Goal: Task Accomplishment & Management: Complete application form

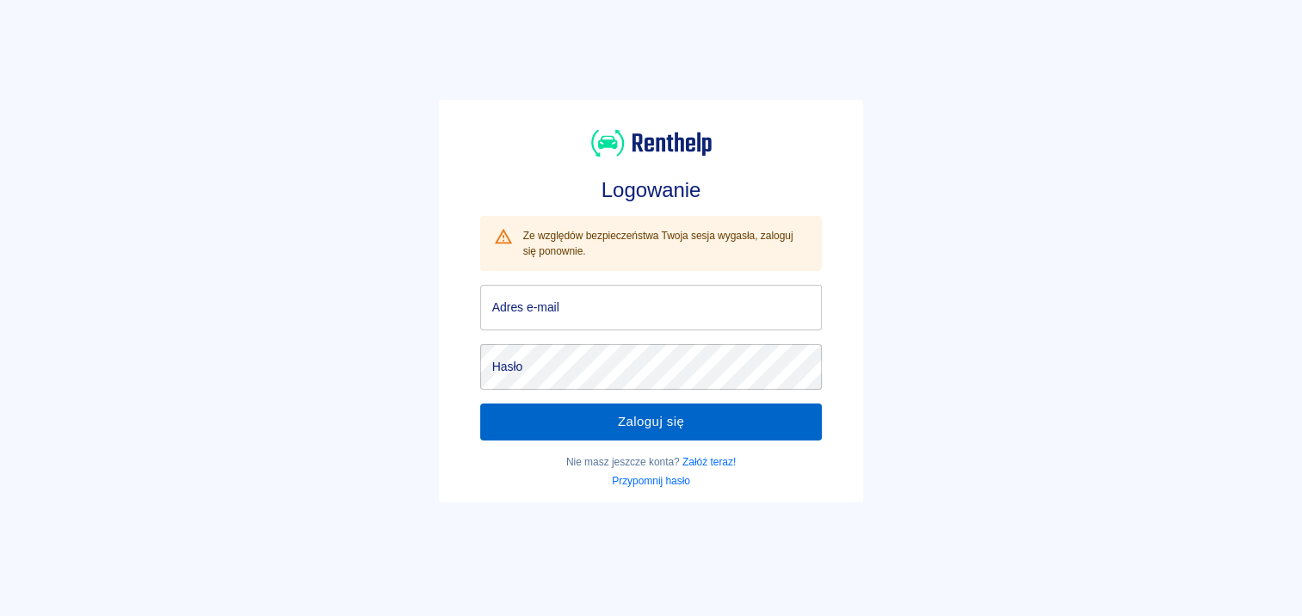
type input "biuro.spolkaass@o2.pl"
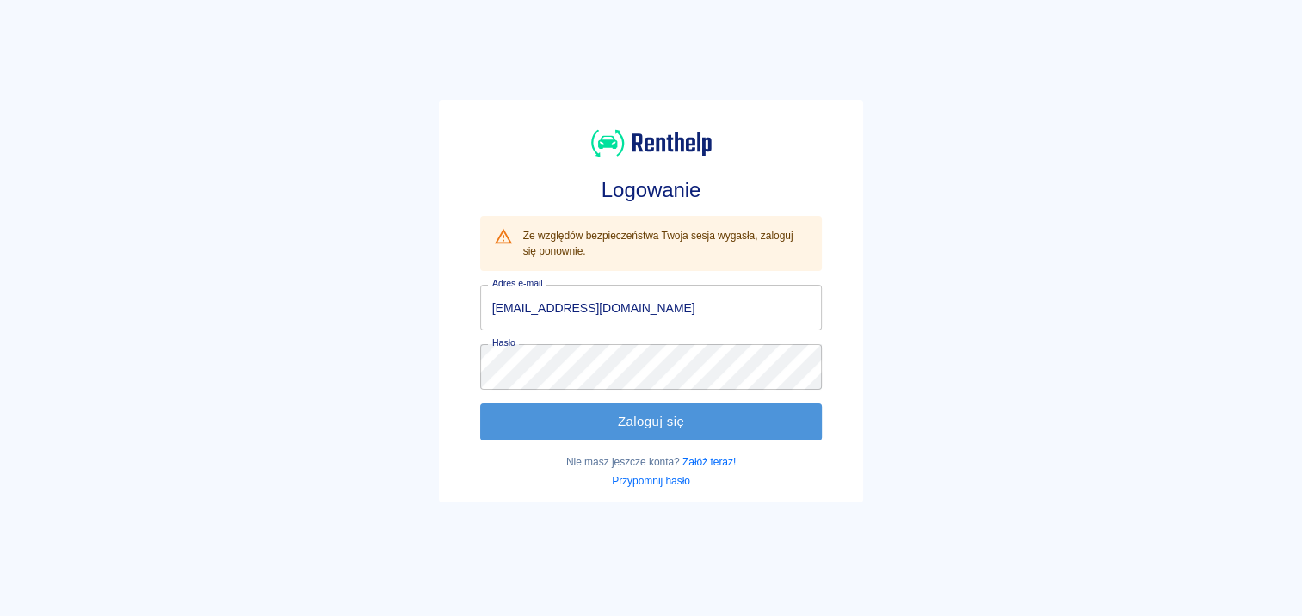
click at [692, 422] on button "Zaloguj się" at bounding box center [651, 421] width 342 height 36
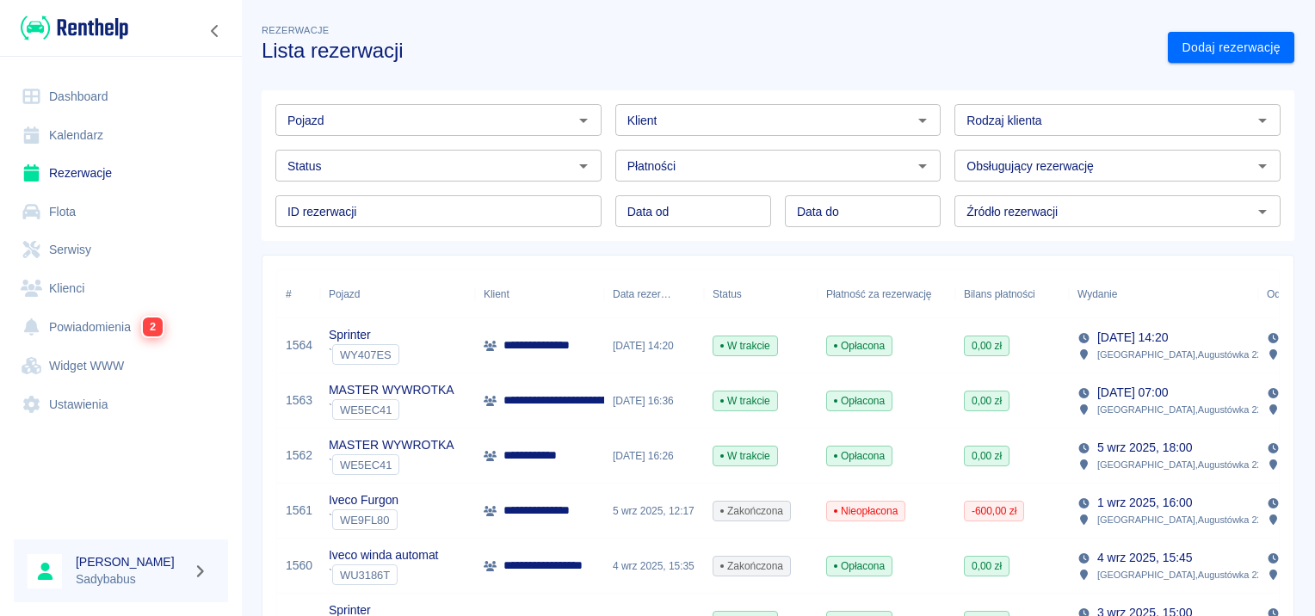
click at [554, 393] on p "**********" at bounding box center [667, 400] width 328 height 18
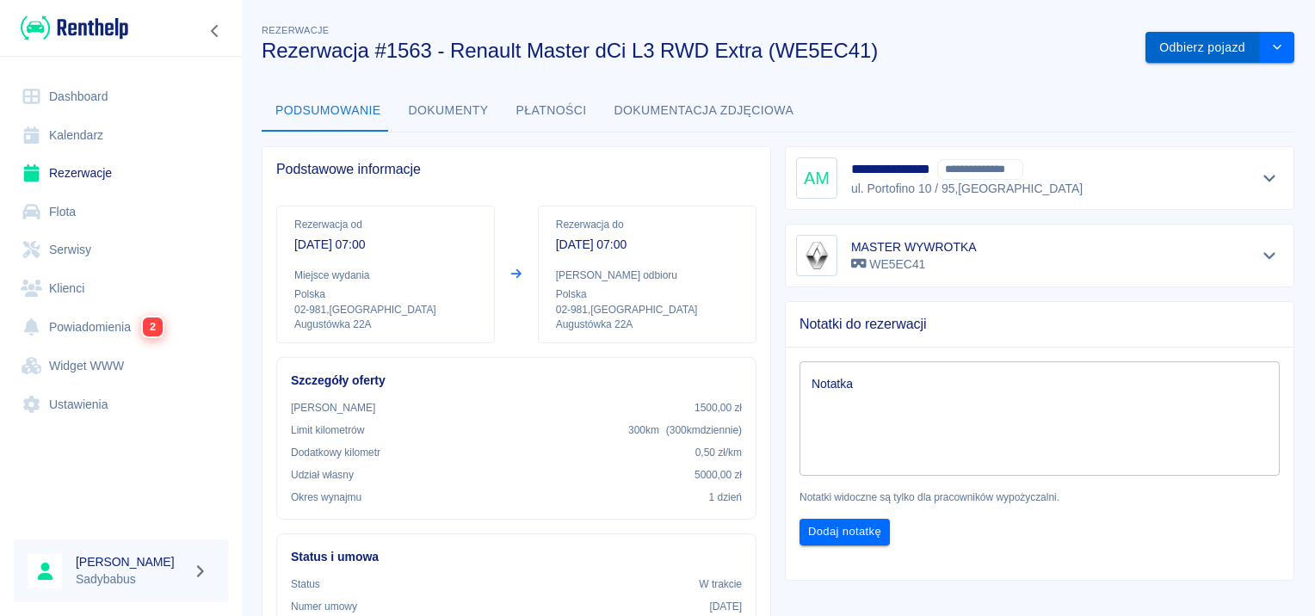
drag, startPoint x: 1161, startPoint y: 40, endPoint x: 1200, endPoint y: 58, distance: 43.2
click at [1166, 40] on button "Odbierz pojazd" at bounding box center [1202, 48] width 114 height 32
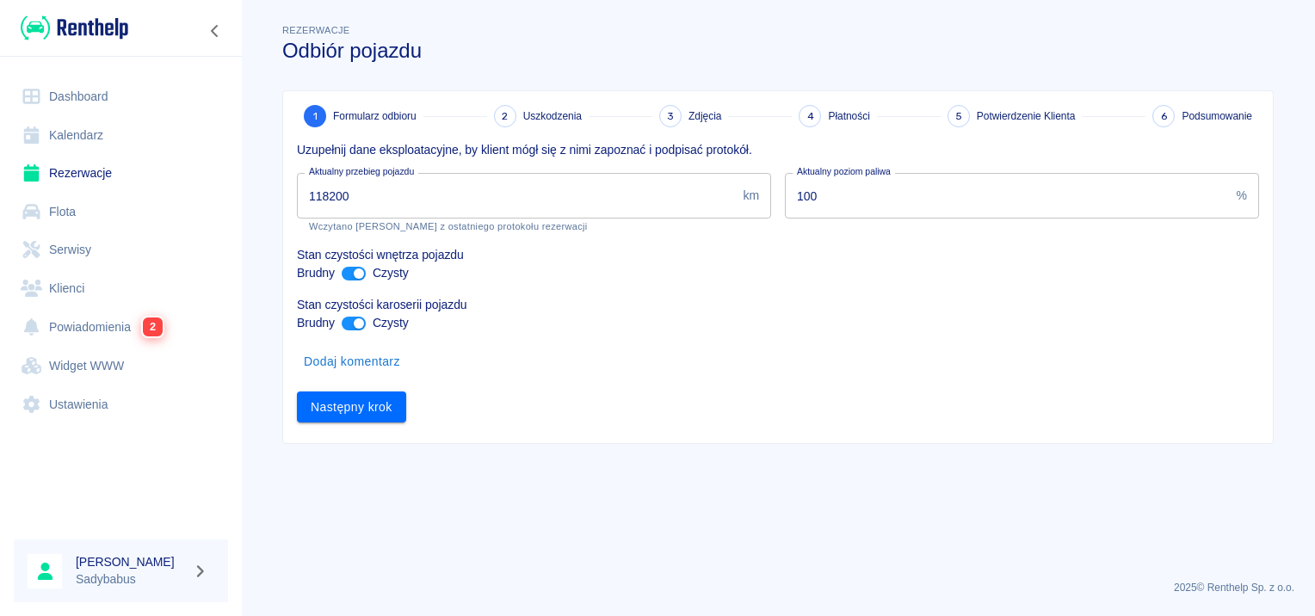
click at [448, 189] on input "118200" at bounding box center [516, 196] width 439 height 46
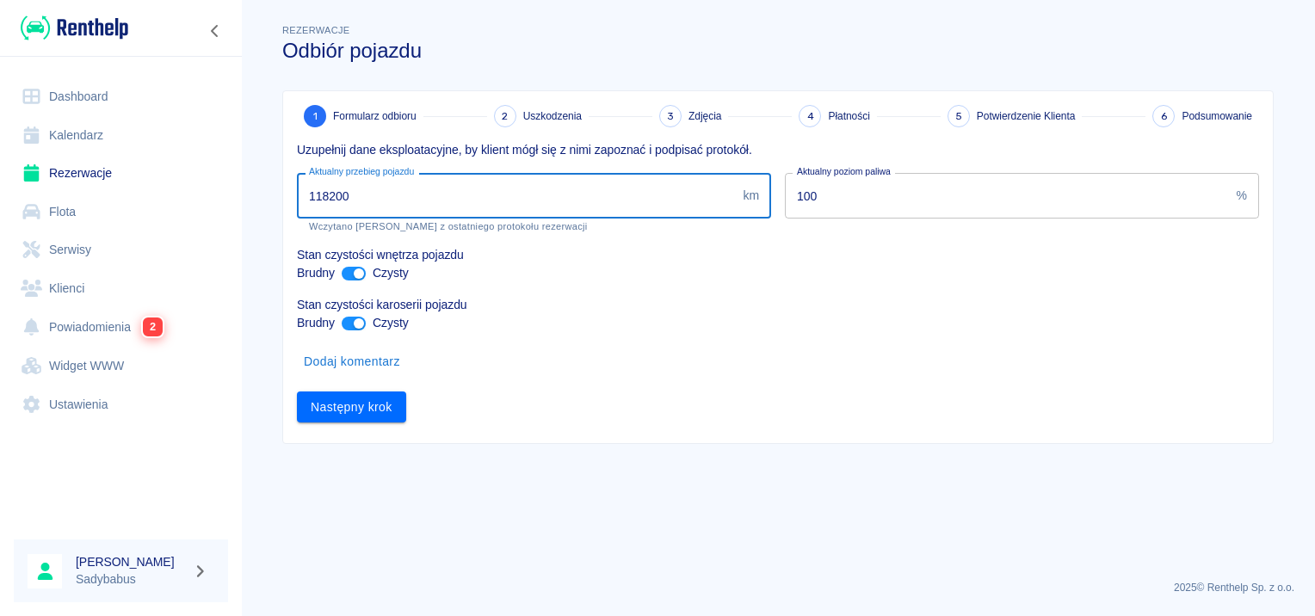
click at [448, 189] on input "118200" at bounding box center [516, 196] width 439 height 46
type input "119709"
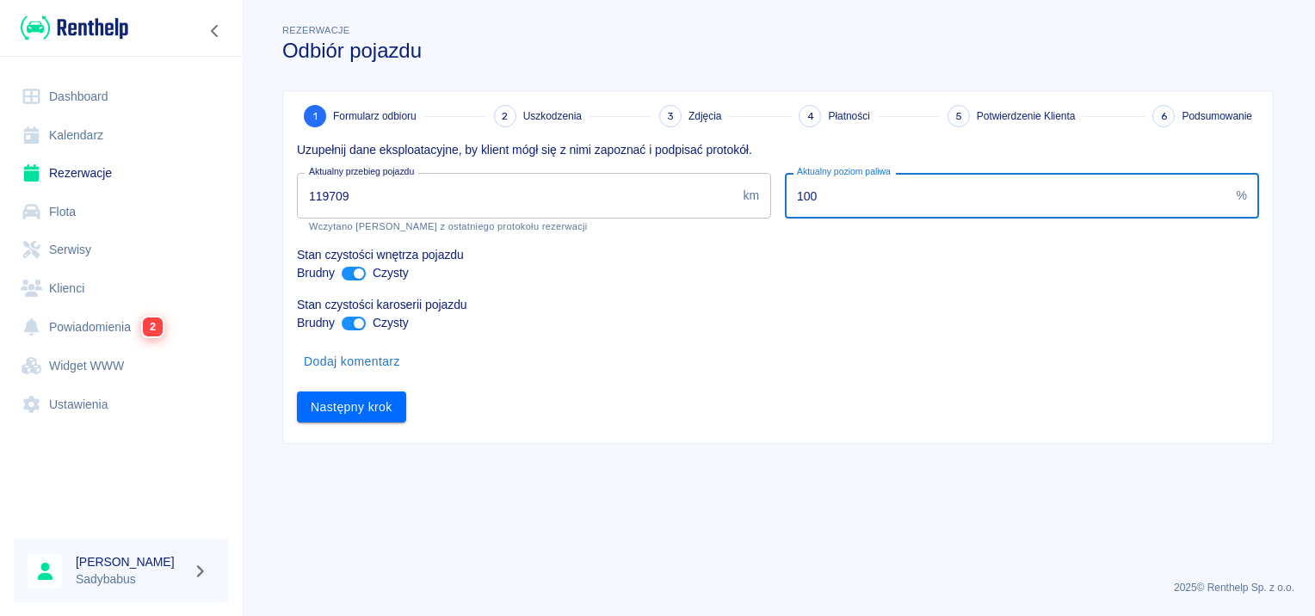
drag, startPoint x: 878, startPoint y: 194, endPoint x: 602, endPoint y: 243, distance: 280.3
click at [602, 243] on div "Uzupełnij dane eksploatacyjne, by klient mógł się z nimi zapoznać i podpisać pr…" at bounding box center [771, 274] width 976 height 295
type input "30"
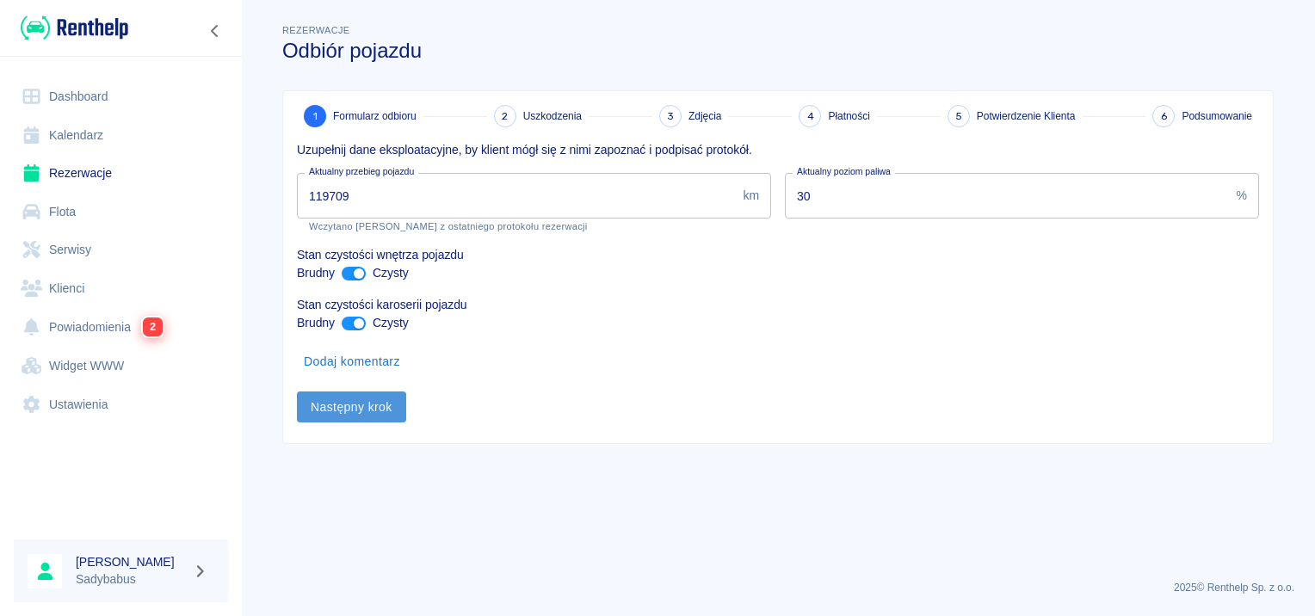
click at [367, 403] on button "Następny krok" at bounding box center [351, 407] width 109 height 32
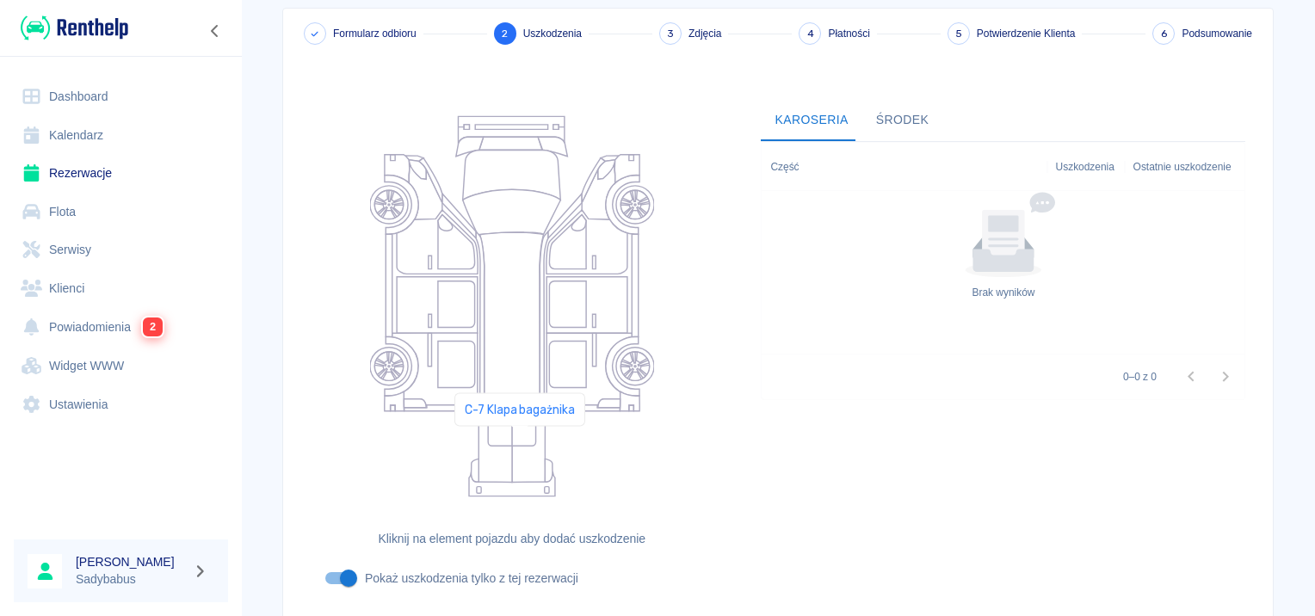
scroll to position [205, 0]
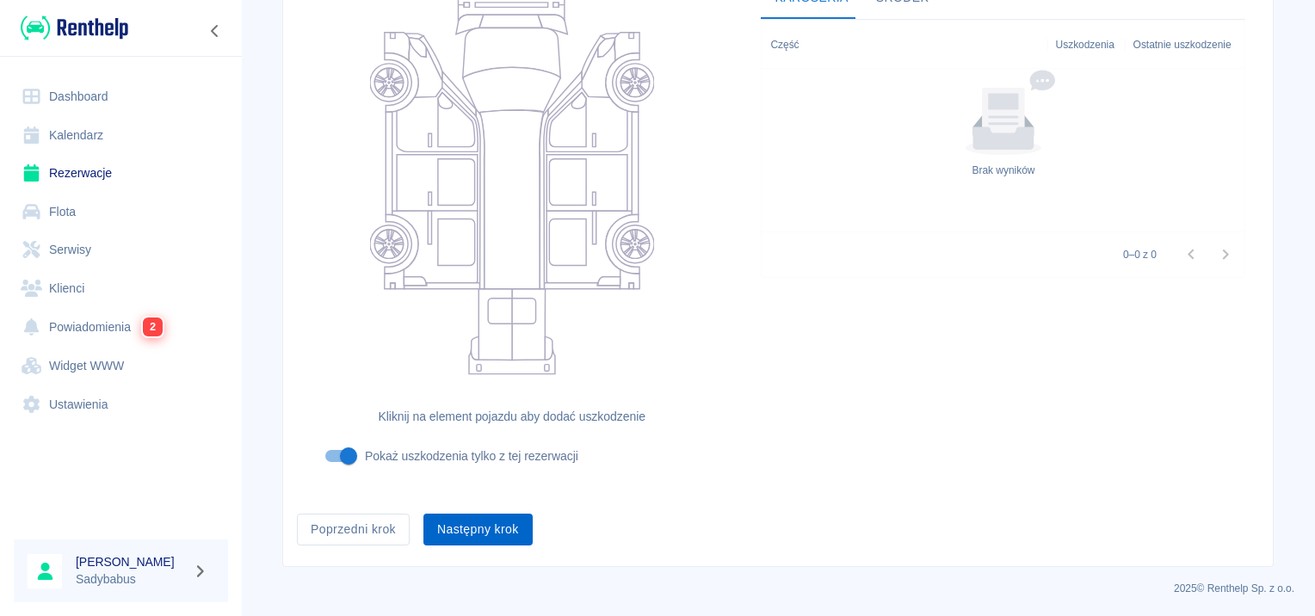
click at [518, 530] on button "Następny krok" at bounding box center [477, 530] width 109 height 32
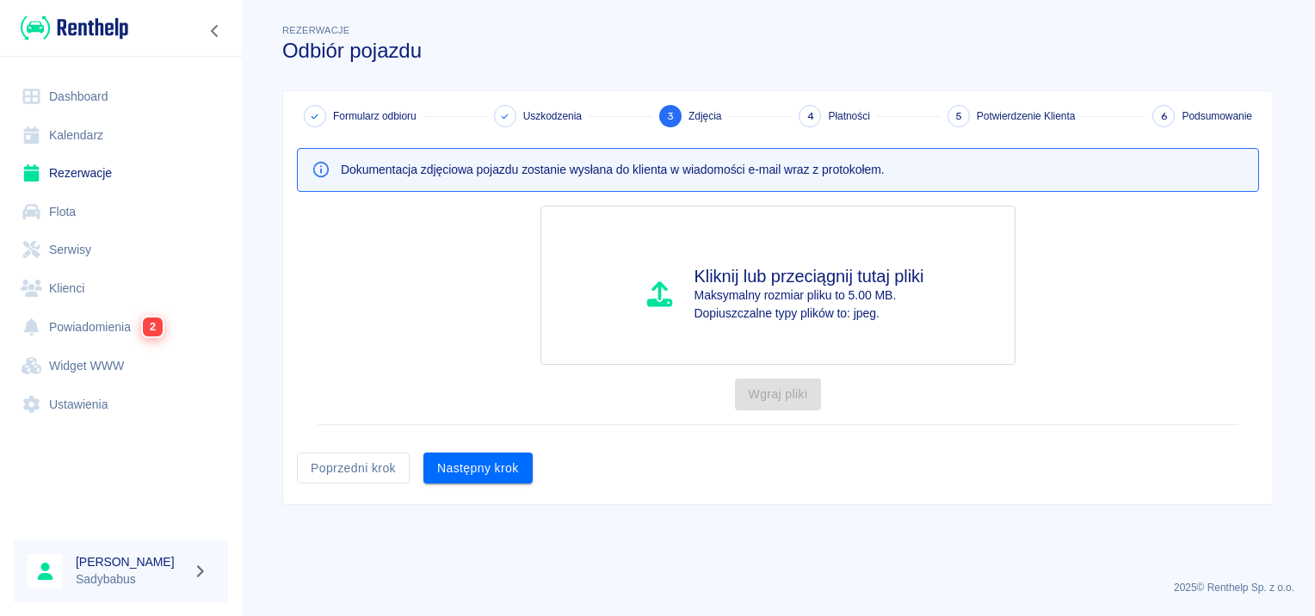
scroll to position [0, 0]
click at [462, 465] on button "Następny krok" at bounding box center [477, 469] width 109 height 32
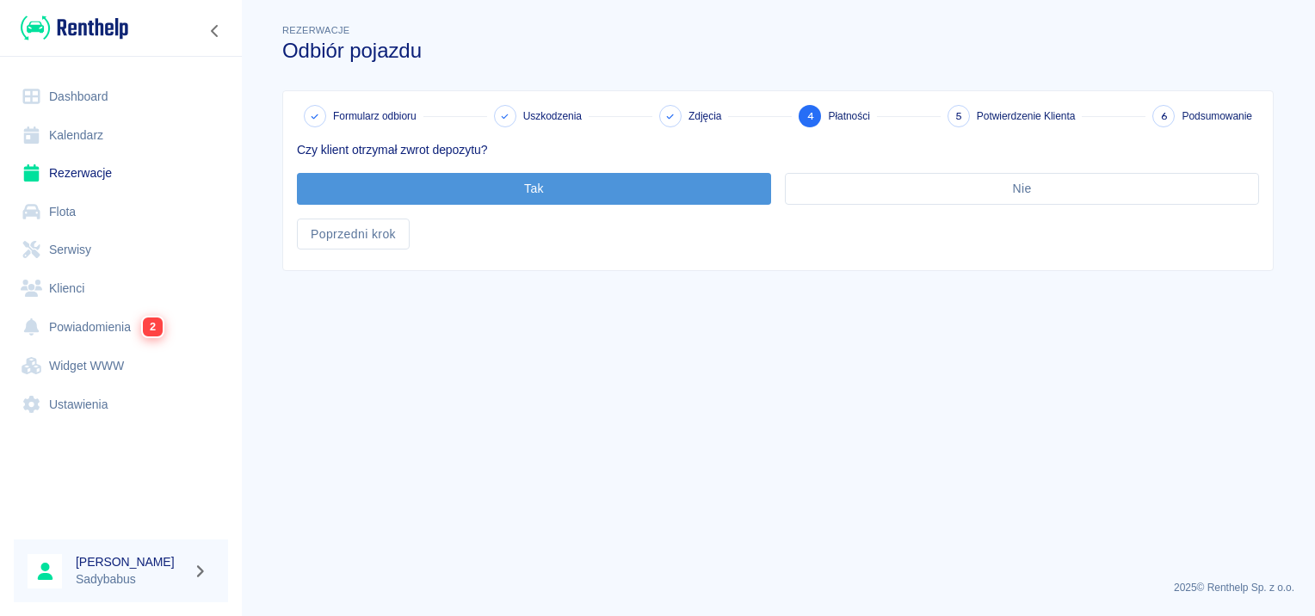
click at [574, 188] on button "Tak" at bounding box center [534, 189] width 474 height 32
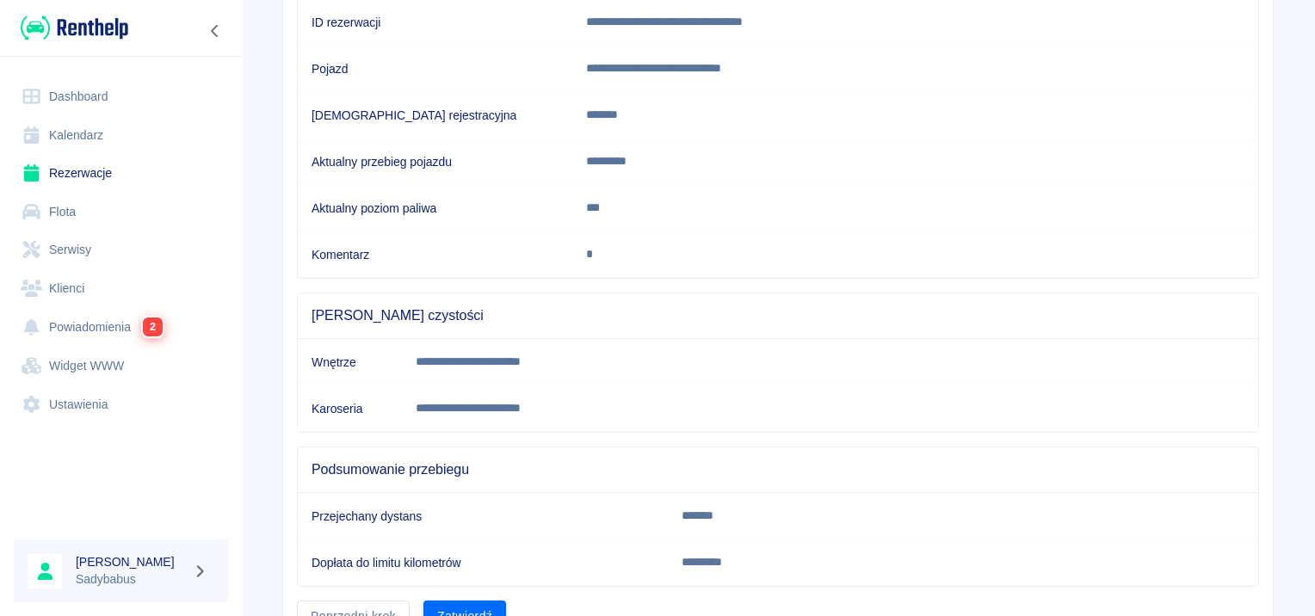
scroll to position [304, 0]
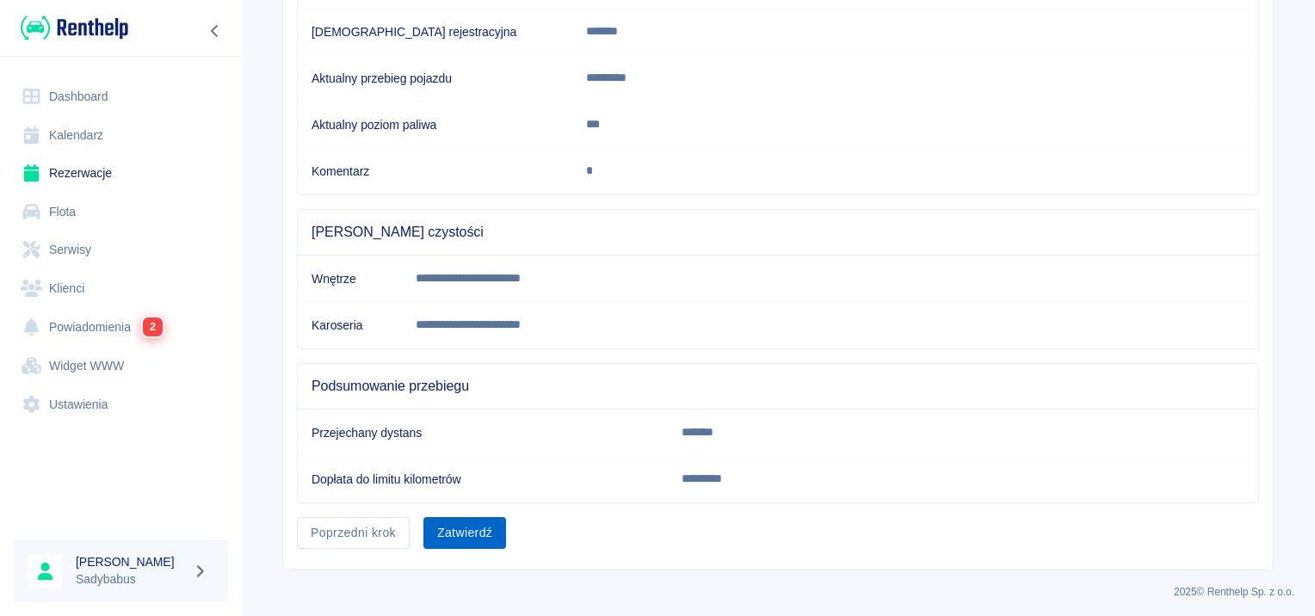
click at [461, 521] on button "Zatwierdź" at bounding box center [464, 533] width 83 height 32
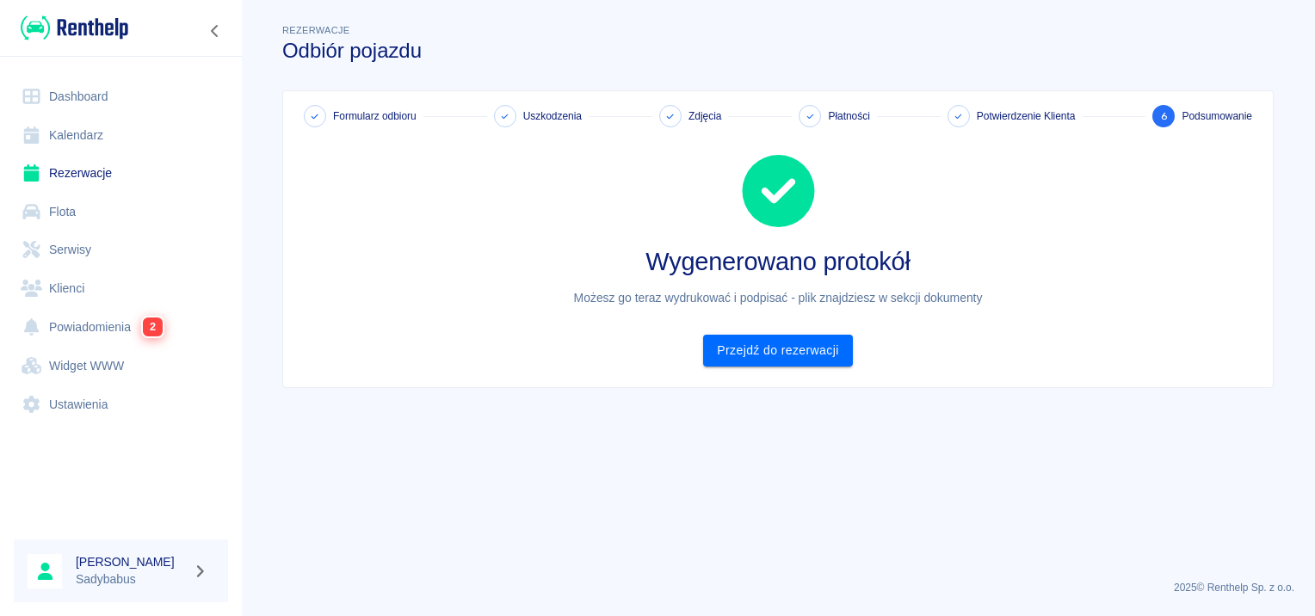
scroll to position [0, 0]
click at [809, 354] on link "Przejdź do rezerwacji" at bounding box center [777, 351] width 149 height 32
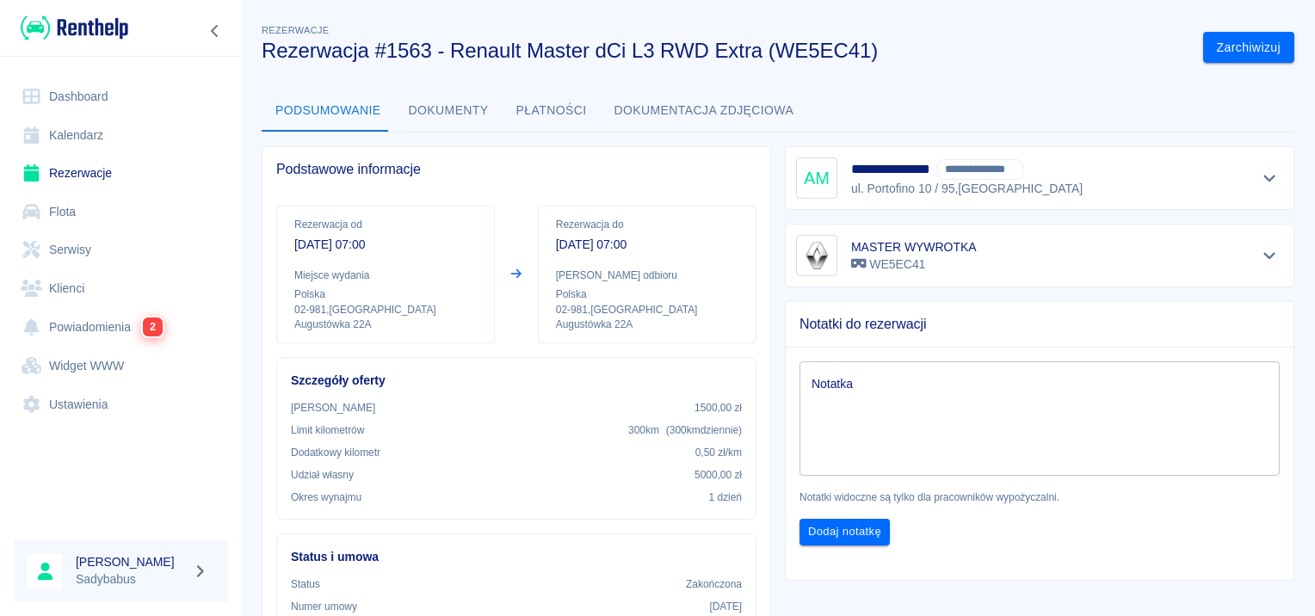
click at [502, 117] on button "Płatności" at bounding box center [551, 110] width 98 height 41
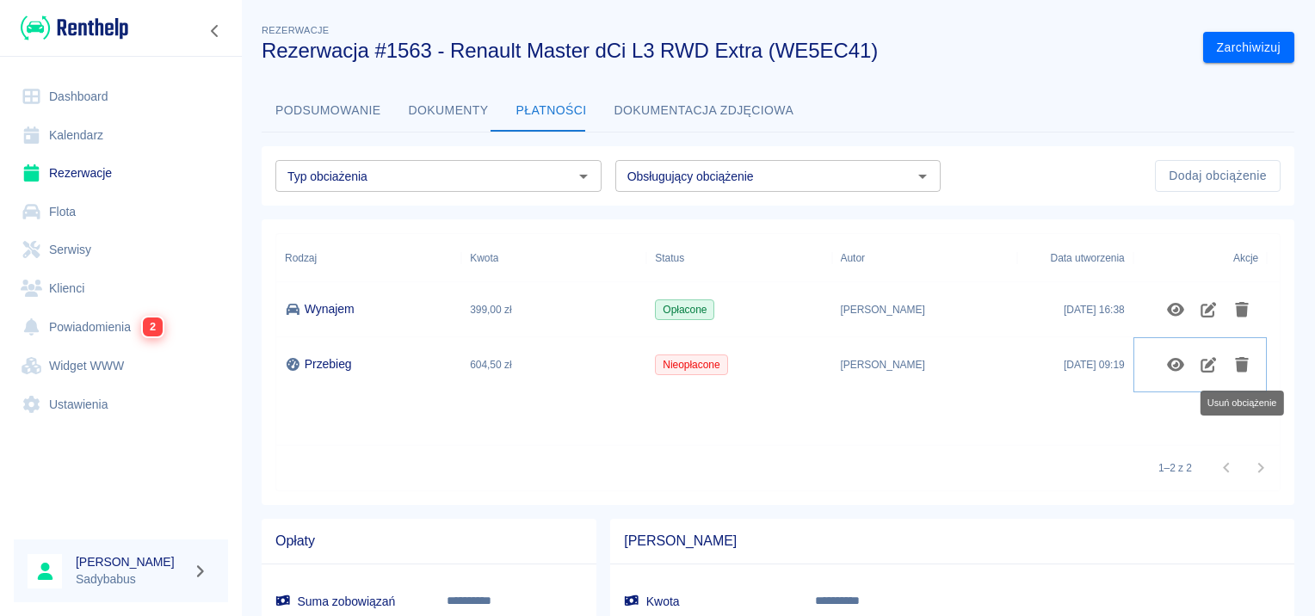
click at [1232, 361] on icon "Usuń obciążenie" at bounding box center [1242, 364] width 20 height 15
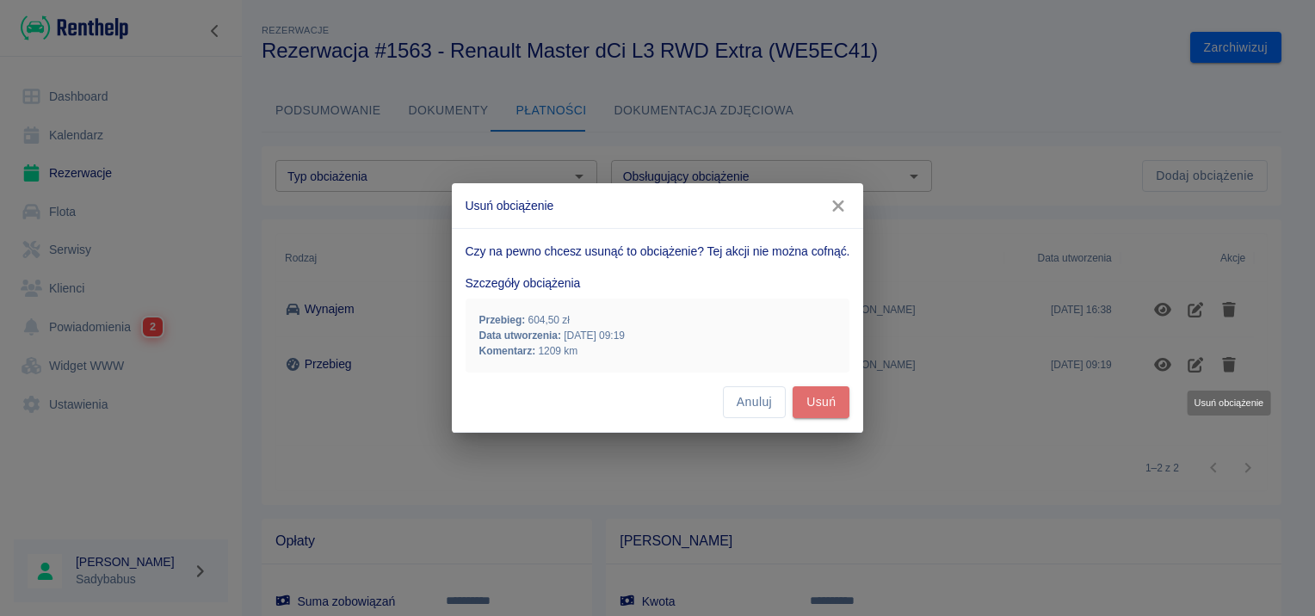
drag, startPoint x: 809, startPoint y: 398, endPoint x: 828, endPoint y: 403, distance: 19.4
click at [810, 398] on button "Usuń" at bounding box center [820, 402] width 57 height 32
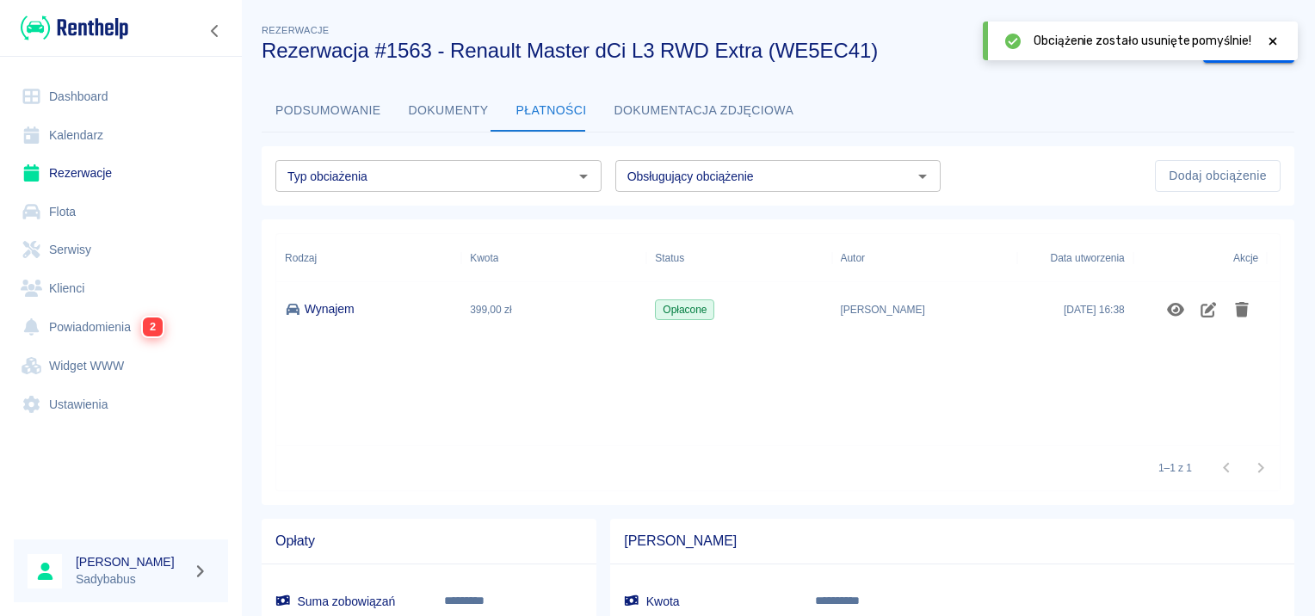
click at [322, 106] on button "Podsumowanie" at bounding box center [328, 110] width 133 height 41
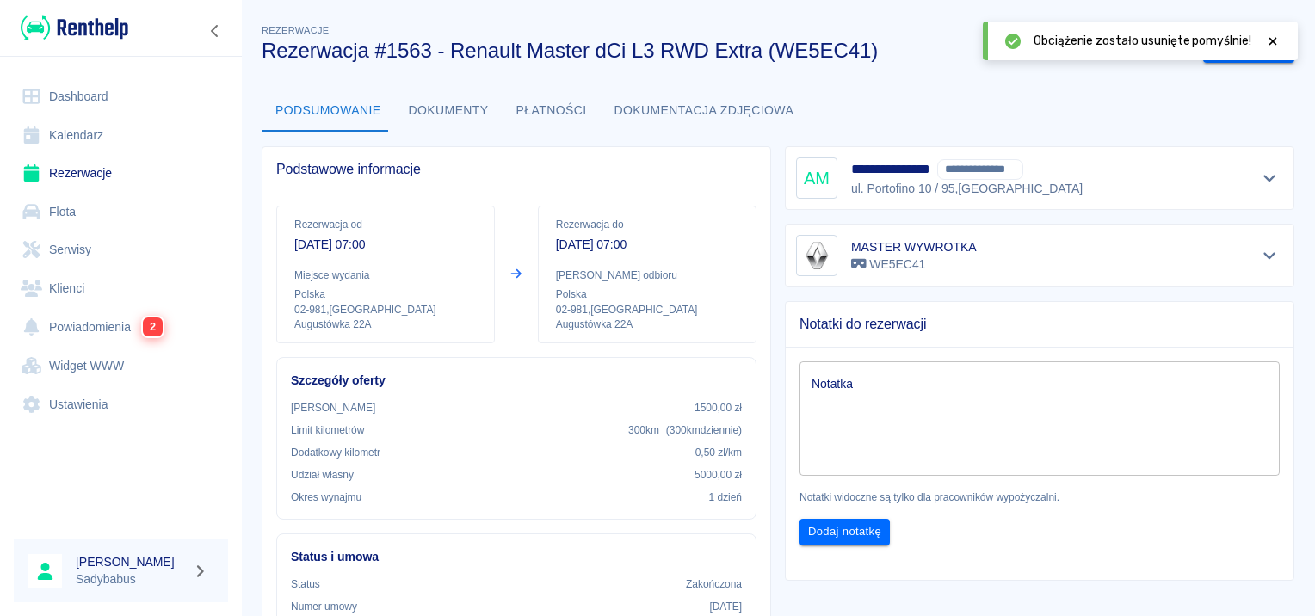
click at [432, 114] on button "Dokumenty" at bounding box center [449, 110] width 108 height 41
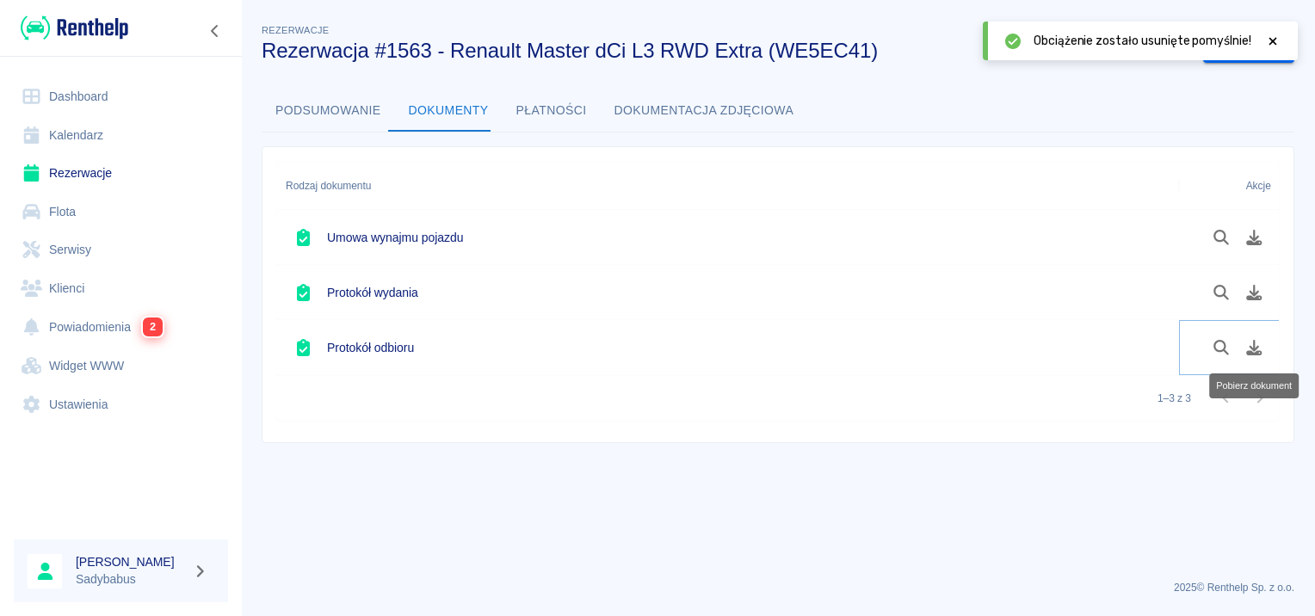
click at [1251, 347] on icon "Pobierz dokument" at bounding box center [1254, 347] width 15 height 15
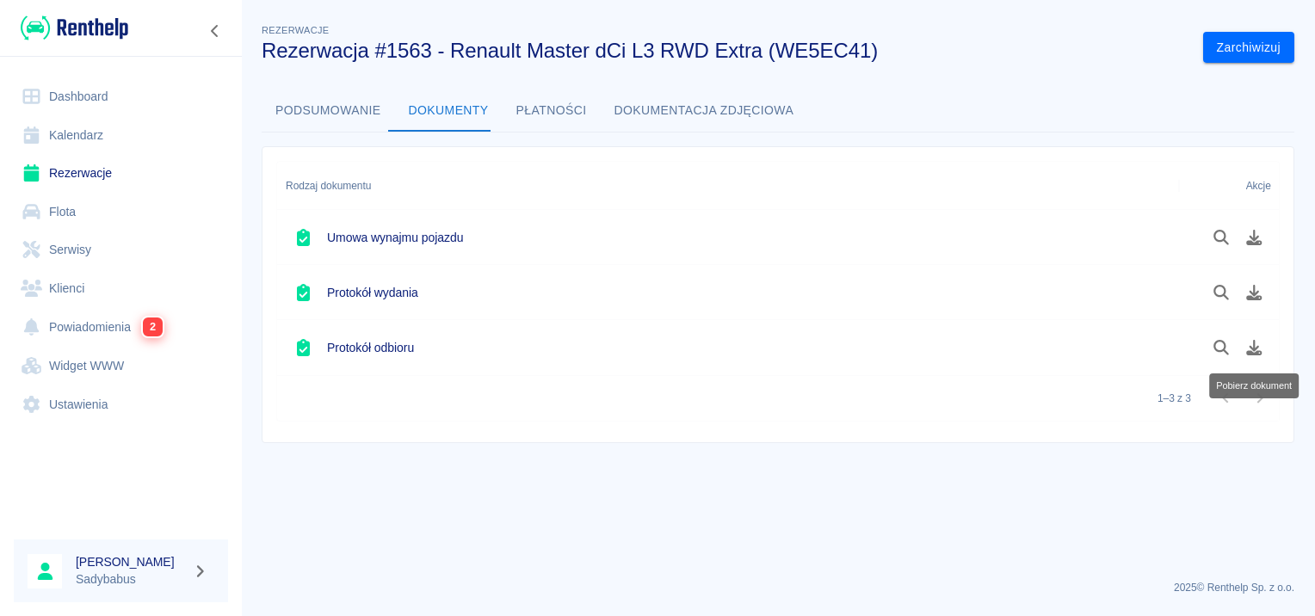
click at [52, 182] on link "Rezerwacje" at bounding box center [121, 173] width 214 height 39
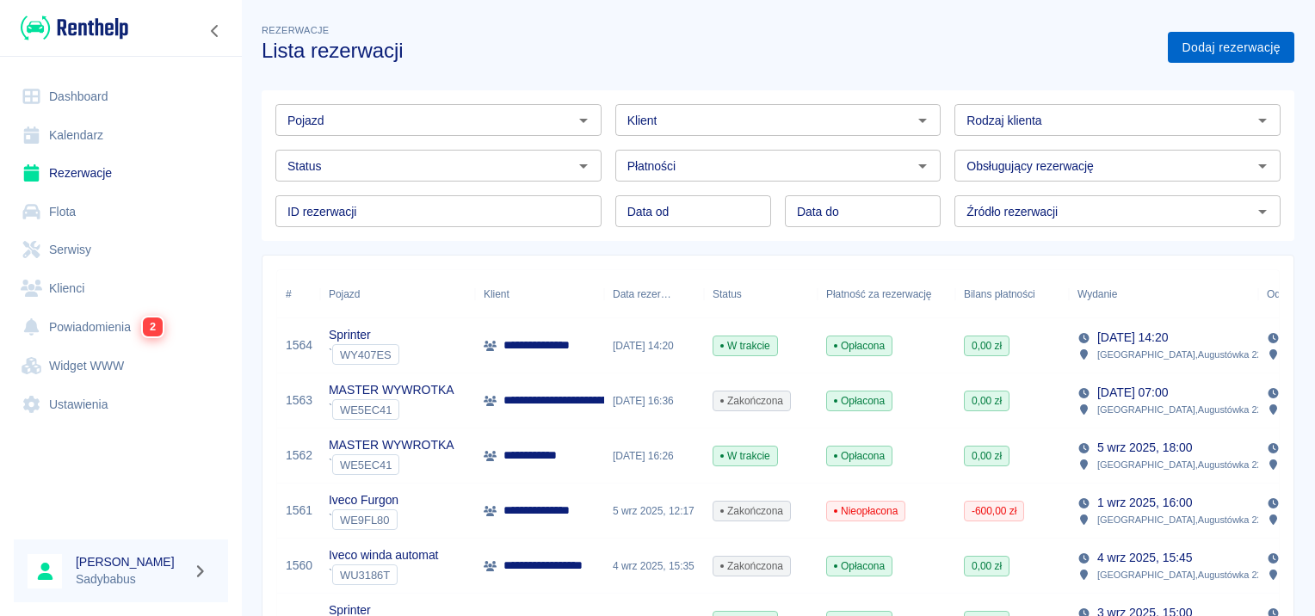
click at [1191, 46] on link "Dodaj rezerwację" at bounding box center [1230, 48] width 126 height 32
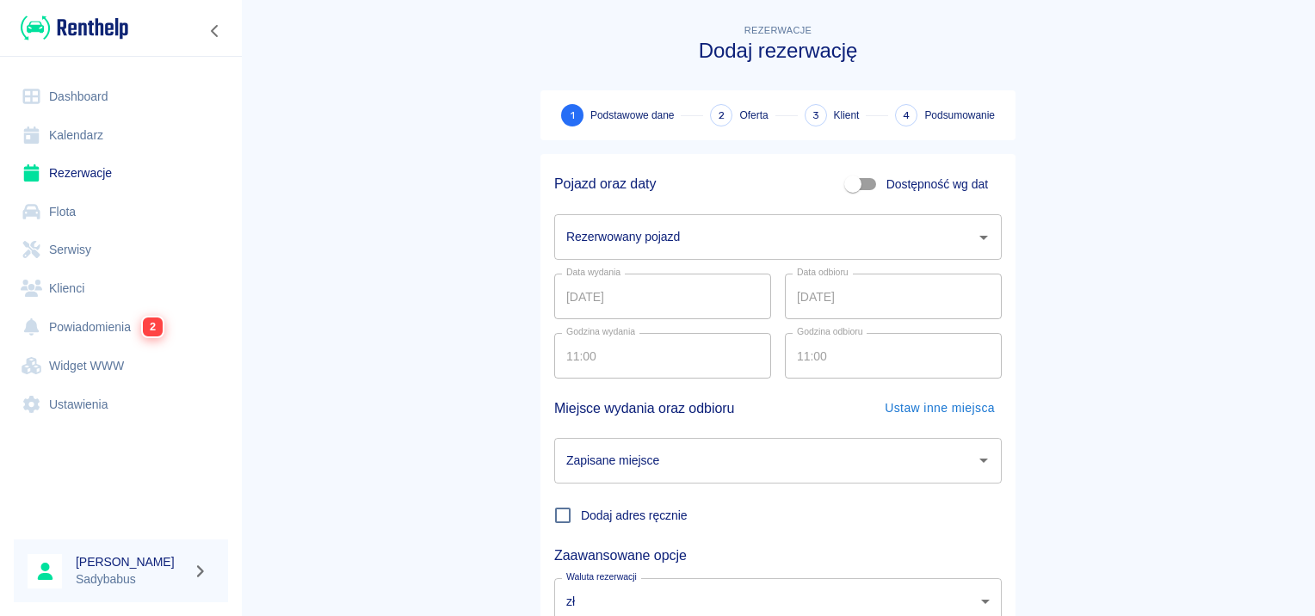
click at [699, 231] on input "Rezerwowany pojazd" at bounding box center [765, 237] width 406 height 30
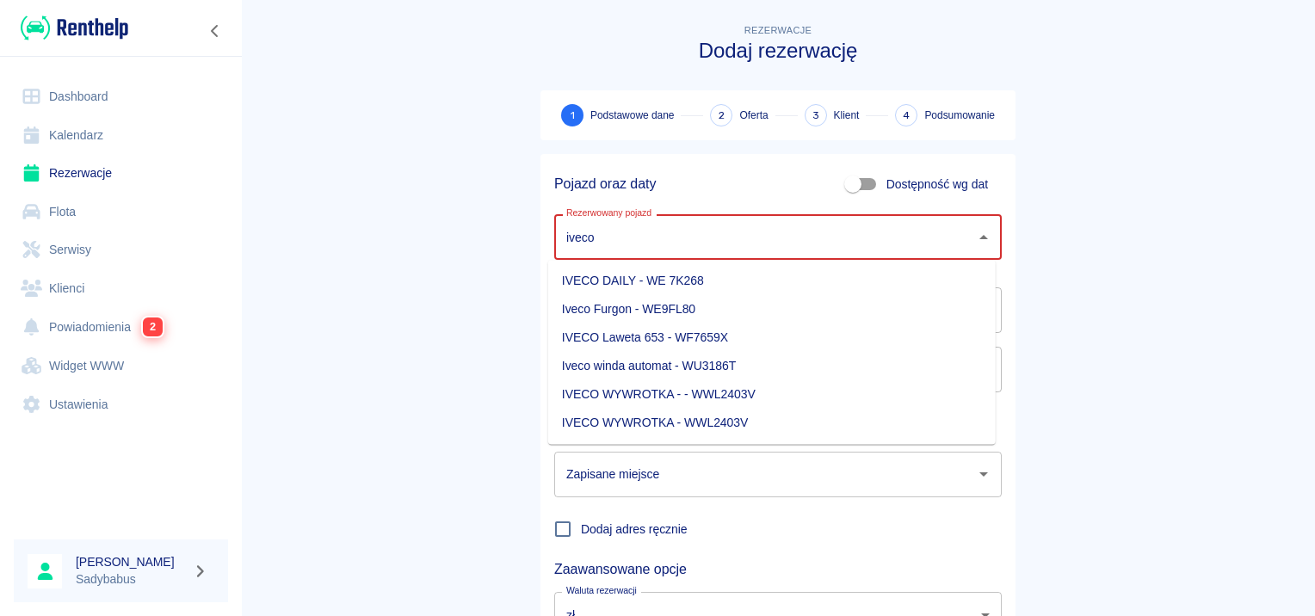
click at [756, 368] on li "Iveco winda automat - WU3186T" at bounding box center [771, 366] width 447 height 28
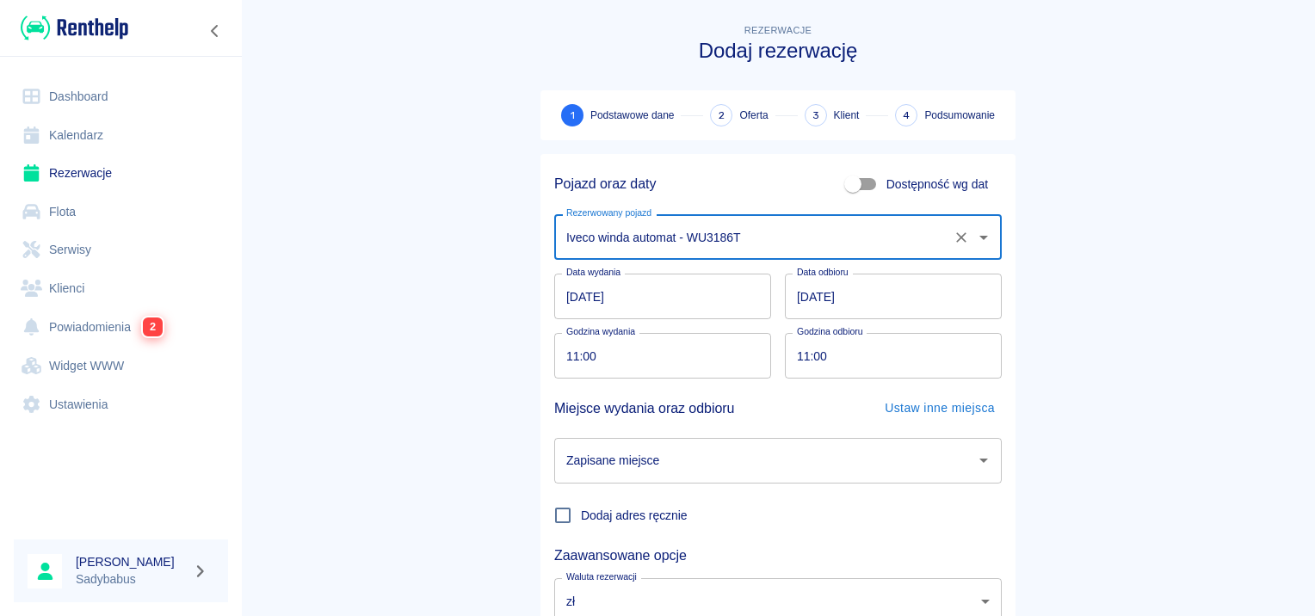
type input "Iveco winda automat - WU3186T"
click at [570, 293] on input "09.09.2025" at bounding box center [662, 297] width 217 height 46
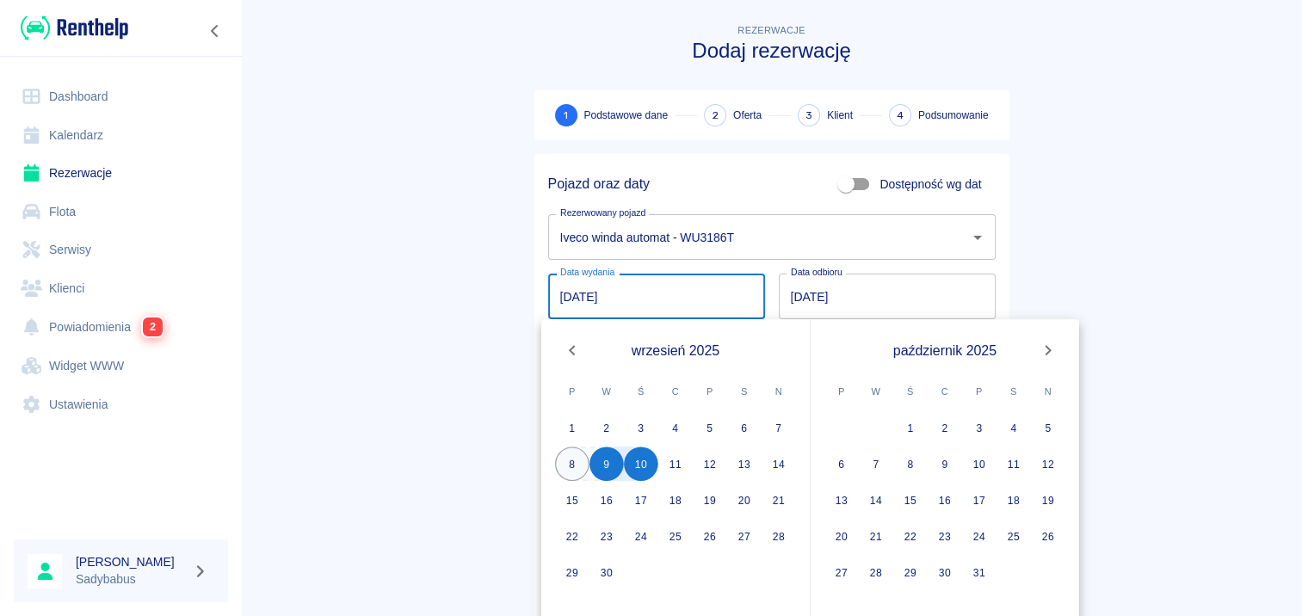
click at [579, 465] on button "8" at bounding box center [572, 464] width 34 height 34
type input "08.09.2025"
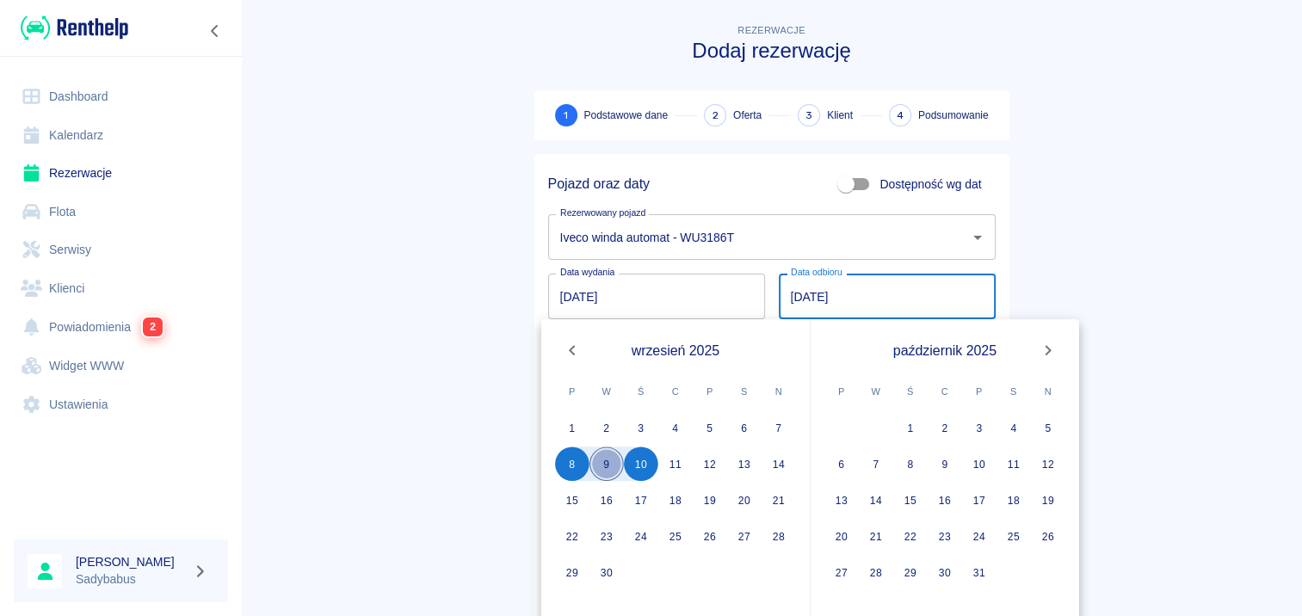
click at [601, 456] on button "9" at bounding box center [606, 464] width 34 height 34
type input "09.09.2025"
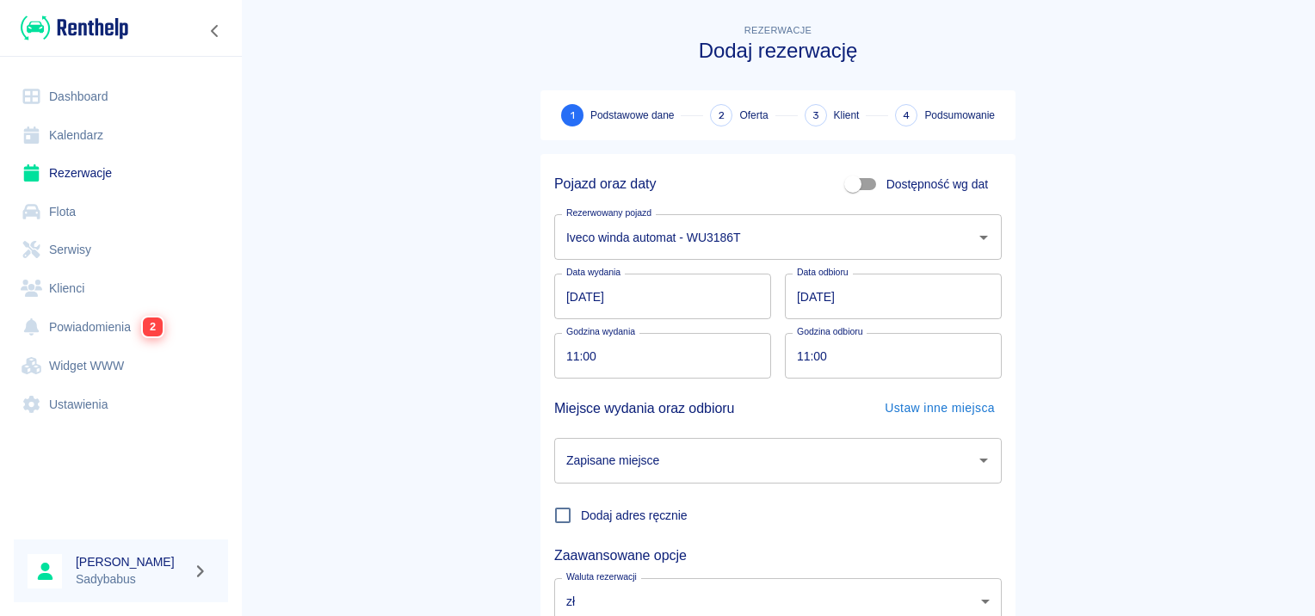
click at [570, 348] on input "11:00" at bounding box center [656, 356] width 205 height 46
type input "08:30"
click at [794, 350] on input "11:00" at bounding box center [887, 356] width 205 height 46
type input "10:00"
drag, startPoint x: 336, startPoint y: 292, endPoint x: 370, endPoint y: 285, distance: 34.3
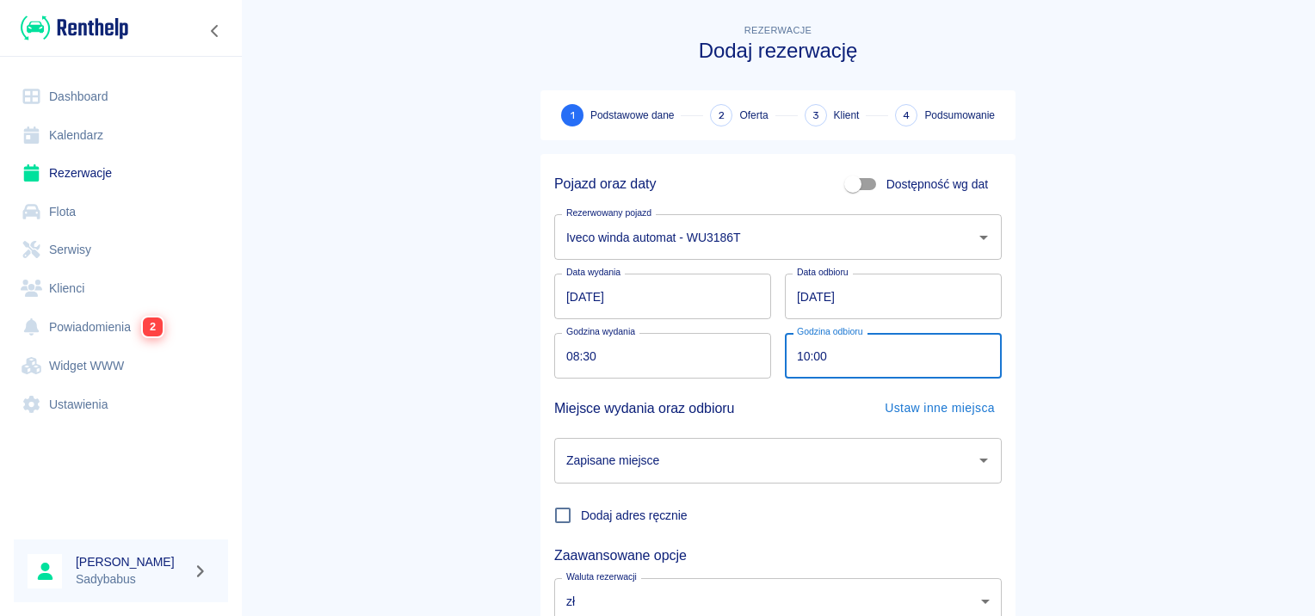
click at [340, 290] on main "Rezerwacje Dodaj rezerwację 1 Podstawowe dane 2 Oferta 3 Klient 4 Podsumowanie …" at bounding box center [778, 359] width 1074 height 676
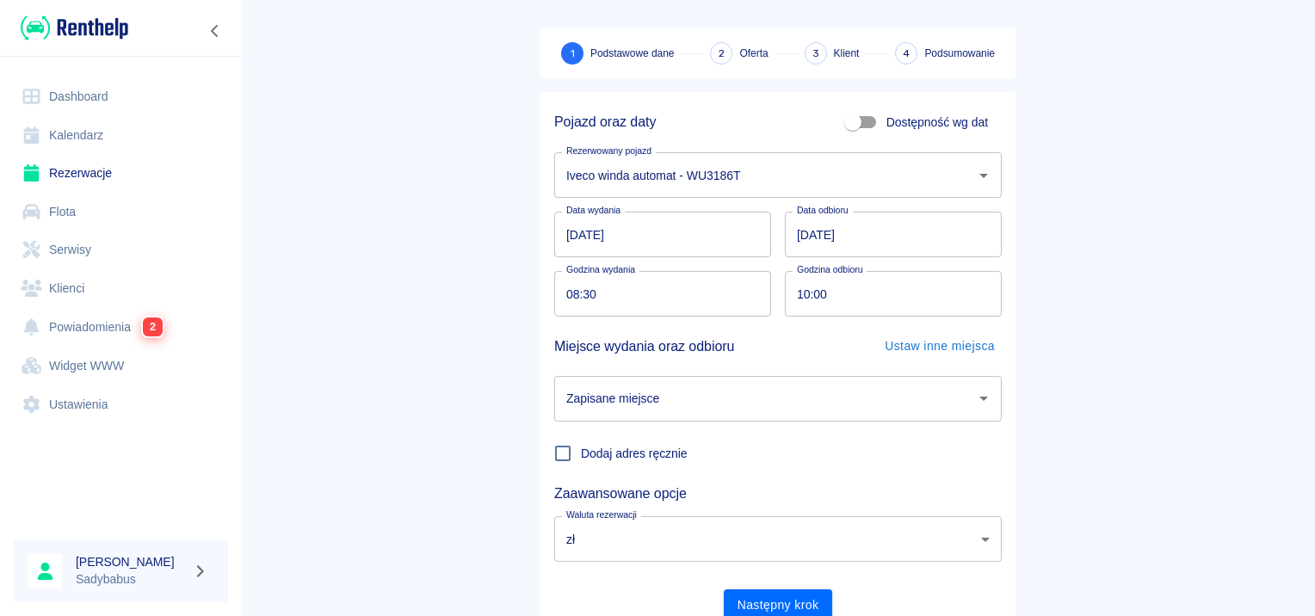
scroll to position [131, 0]
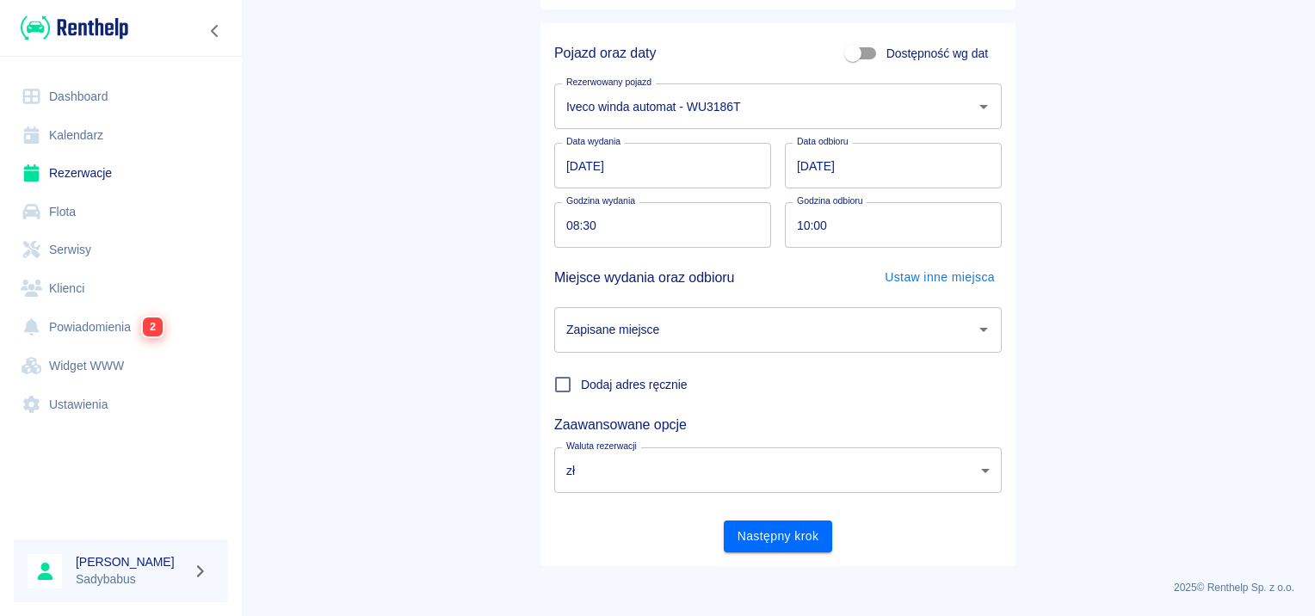
click at [650, 348] on div "Zapisane miejsce" at bounding box center [777, 330] width 447 height 46
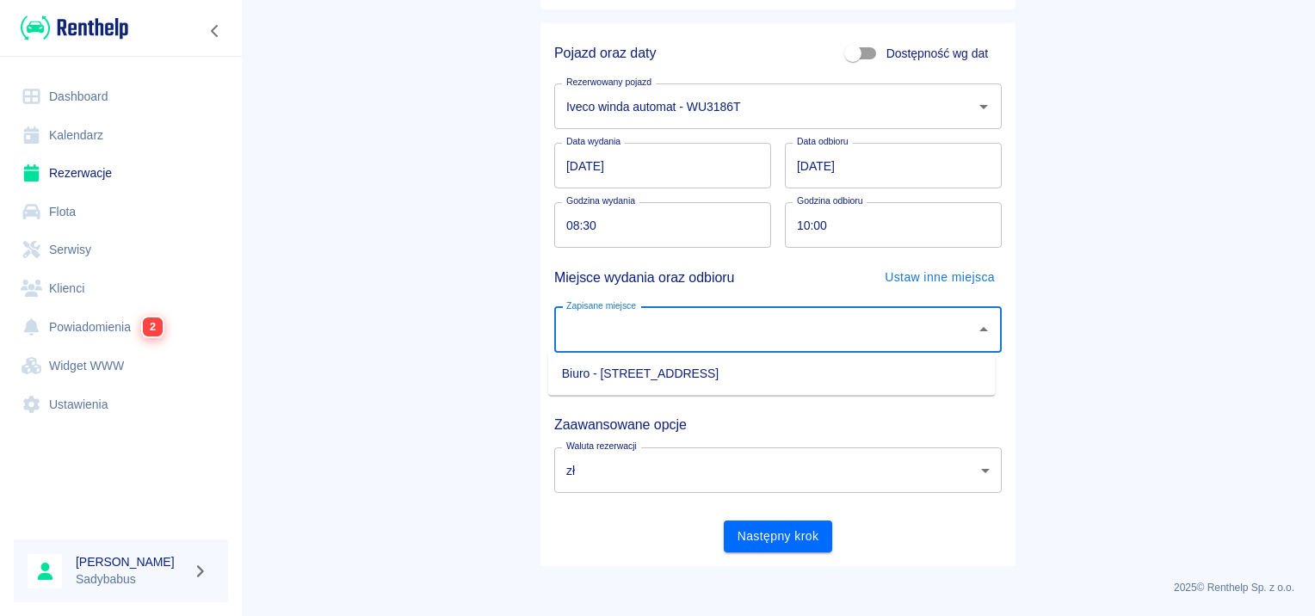
click at [656, 373] on li "Biuro - Warszawa, Augustówka 22A" at bounding box center [771, 374] width 447 height 28
type input "Biuro - Warszawa, Augustówka 22A"
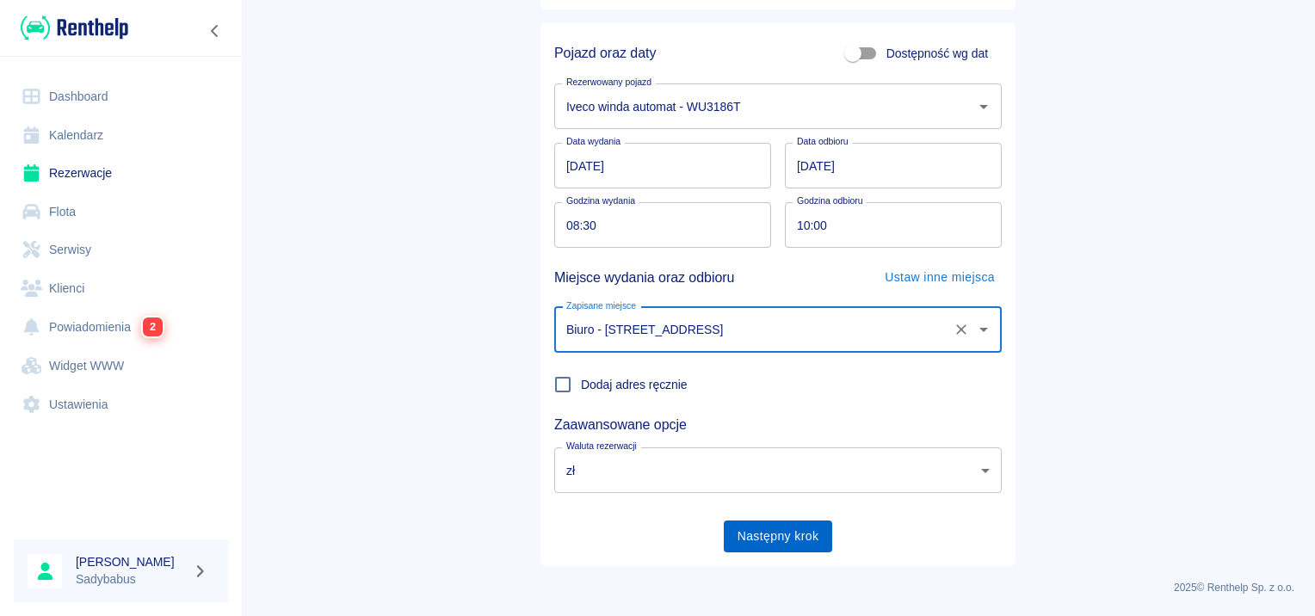
click at [777, 539] on button "Następny krok" at bounding box center [778, 537] width 109 height 32
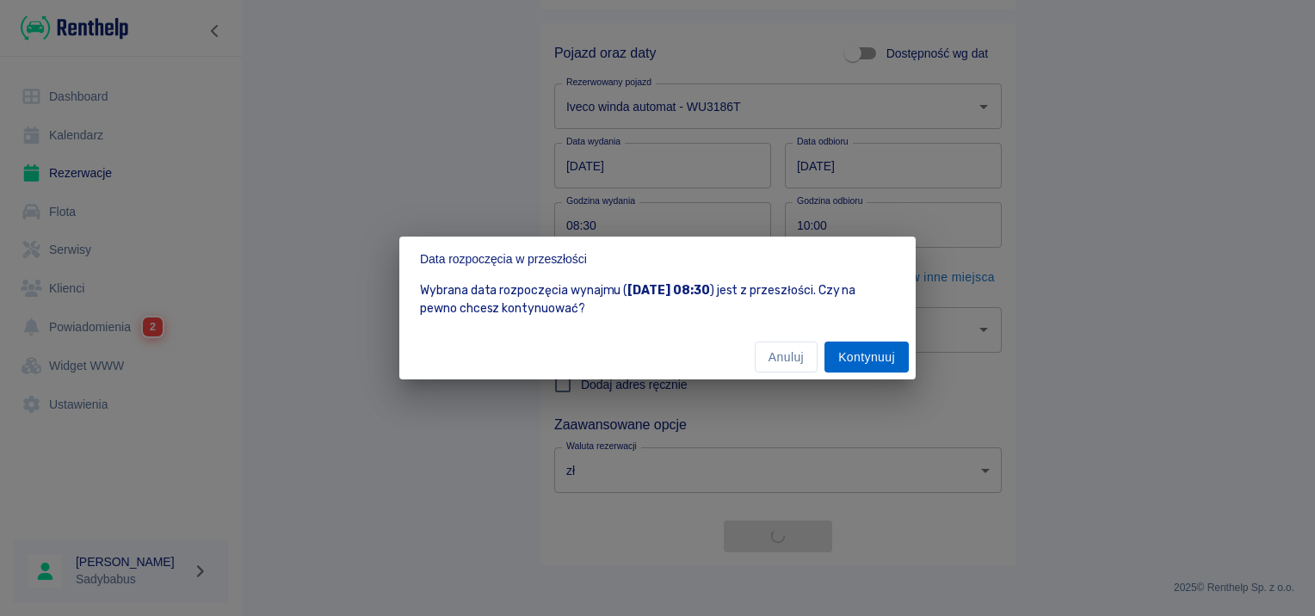
drag, startPoint x: 859, startPoint y: 361, endPoint x: 876, endPoint y: 354, distance: 17.7
click at [860, 360] on button "Kontynuuj" at bounding box center [866, 358] width 84 height 32
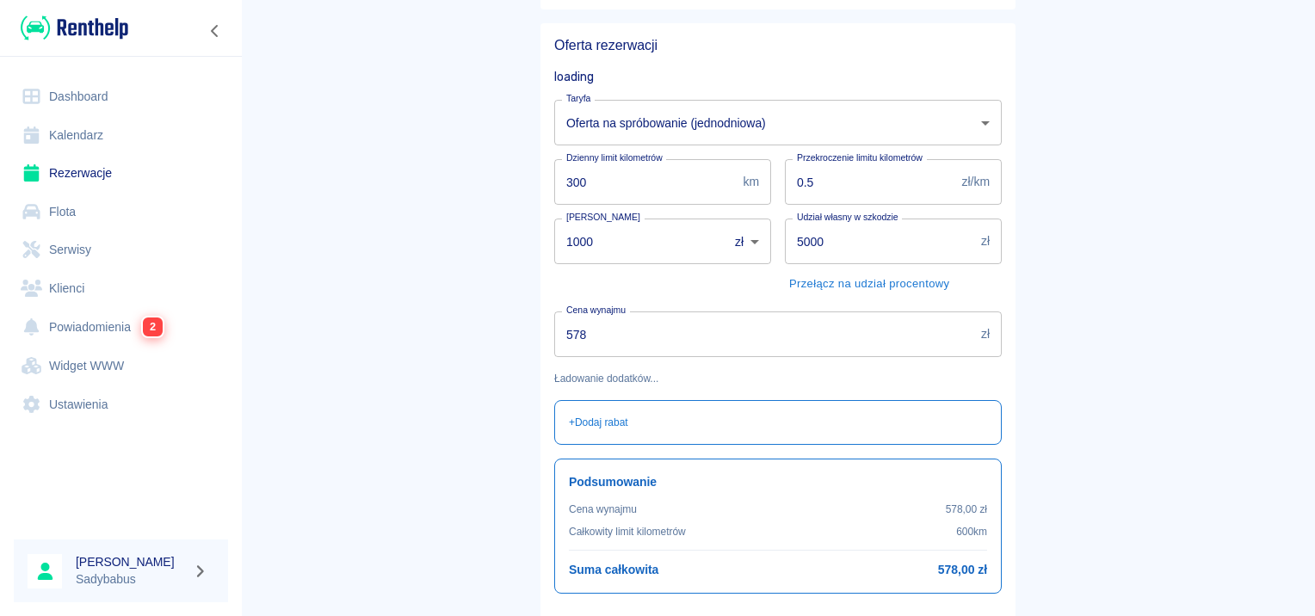
scroll to position [0, 0]
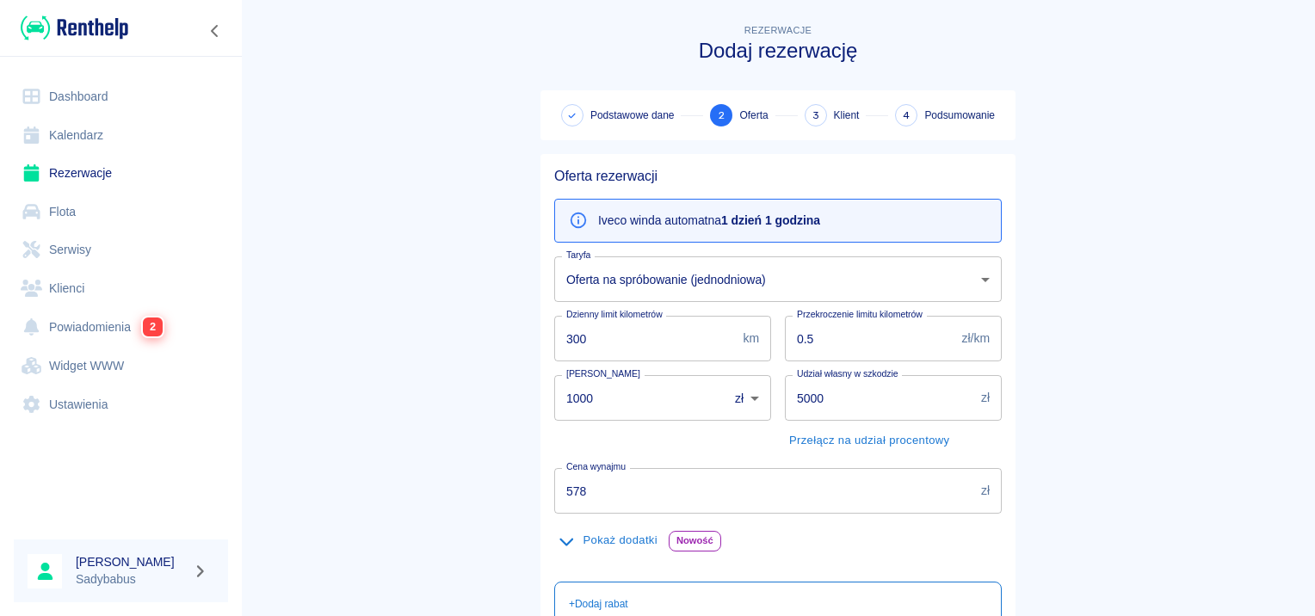
click at [616, 356] on input "300" at bounding box center [645, 339] width 182 height 46
type input "400"
click at [451, 451] on main "Rezerwacje Dodaj rezerwację Podstawowe dane 2 Oferta 3 Klient 4 Podsumowanie Of…" at bounding box center [778, 447] width 1074 height 853
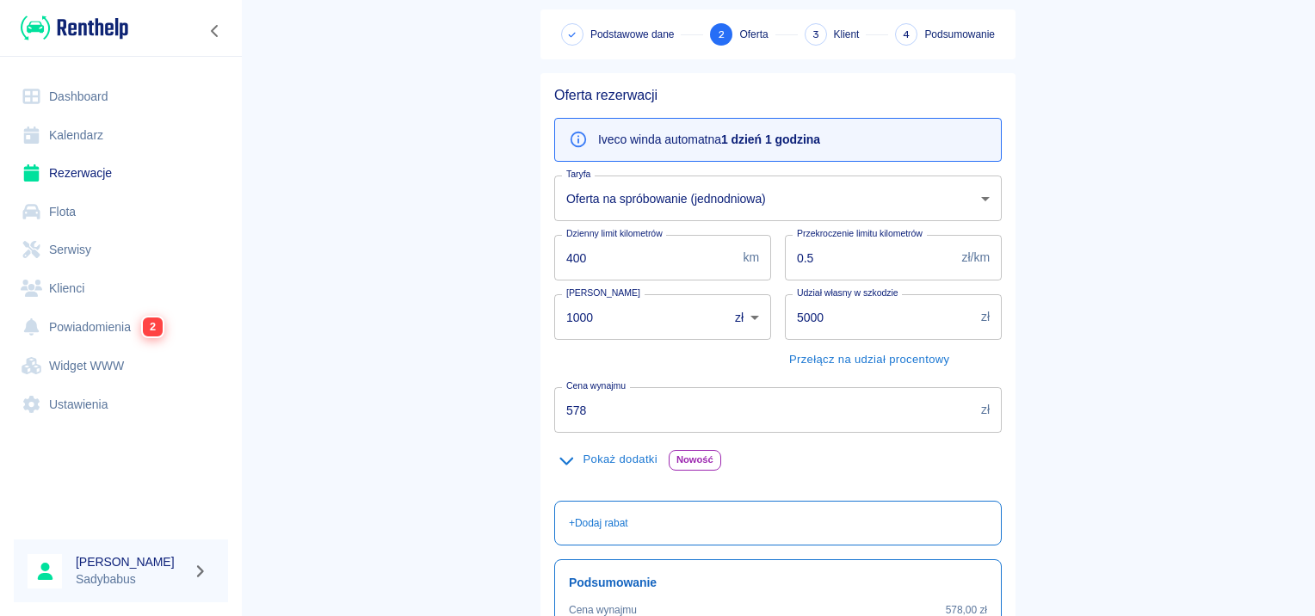
scroll to position [172, 0]
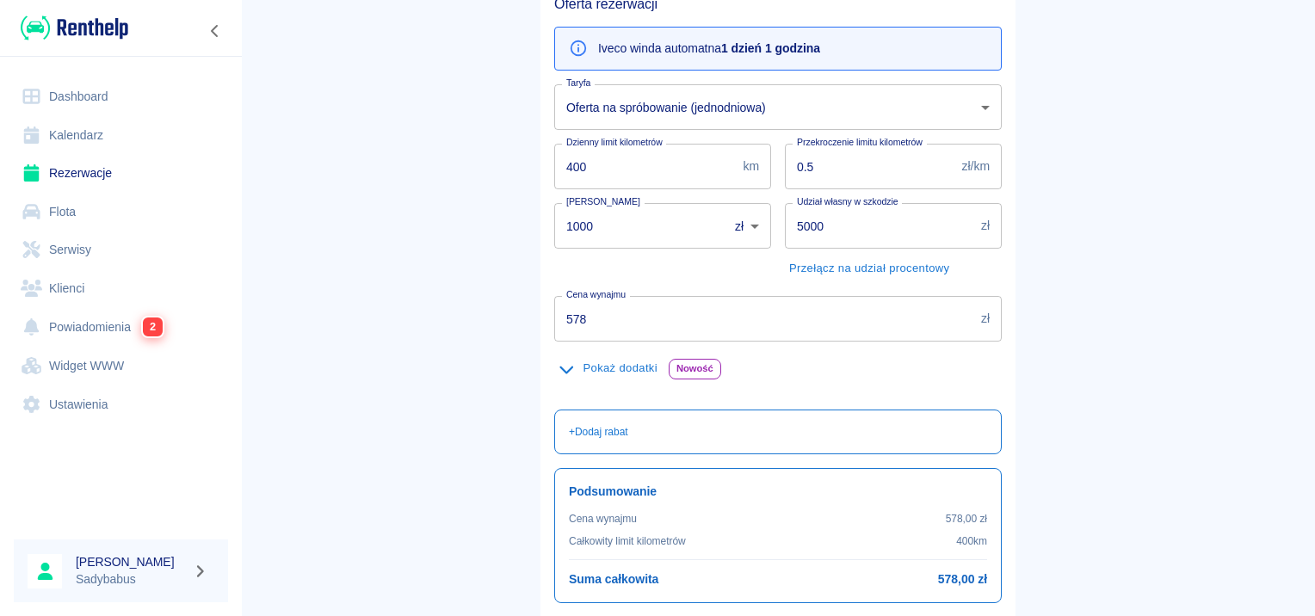
click at [613, 229] on input "1000" at bounding box center [635, 226] width 162 height 46
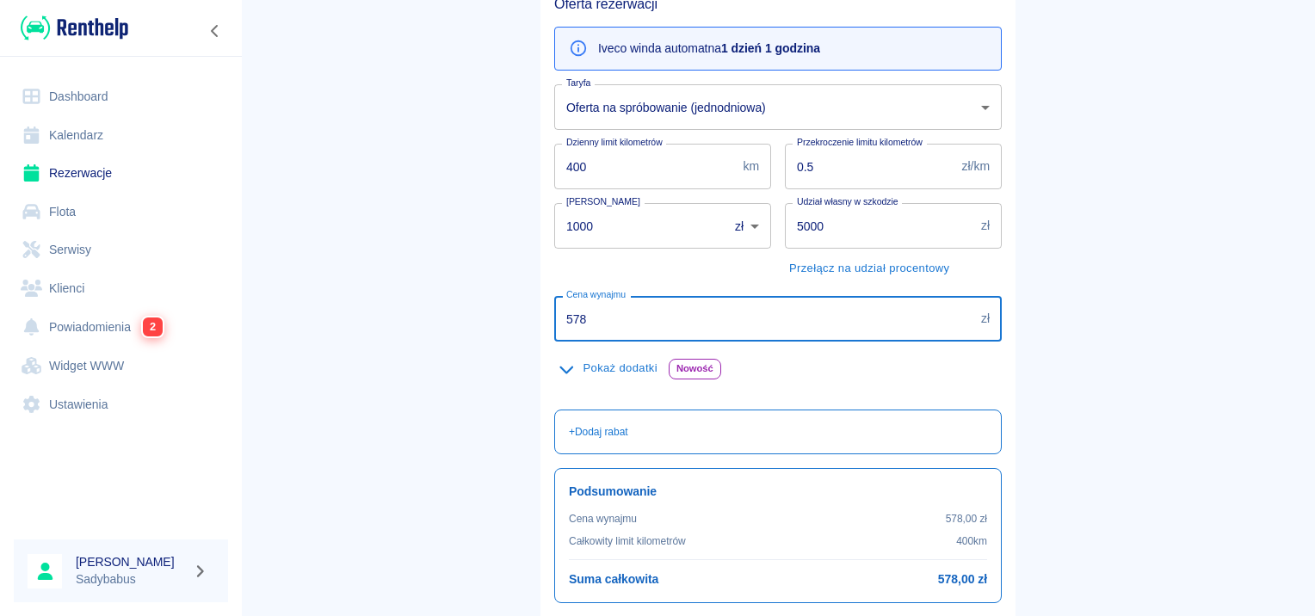
click at [625, 305] on input "578" at bounding box center [764, 319] width 420 height 46
type input "355.47"
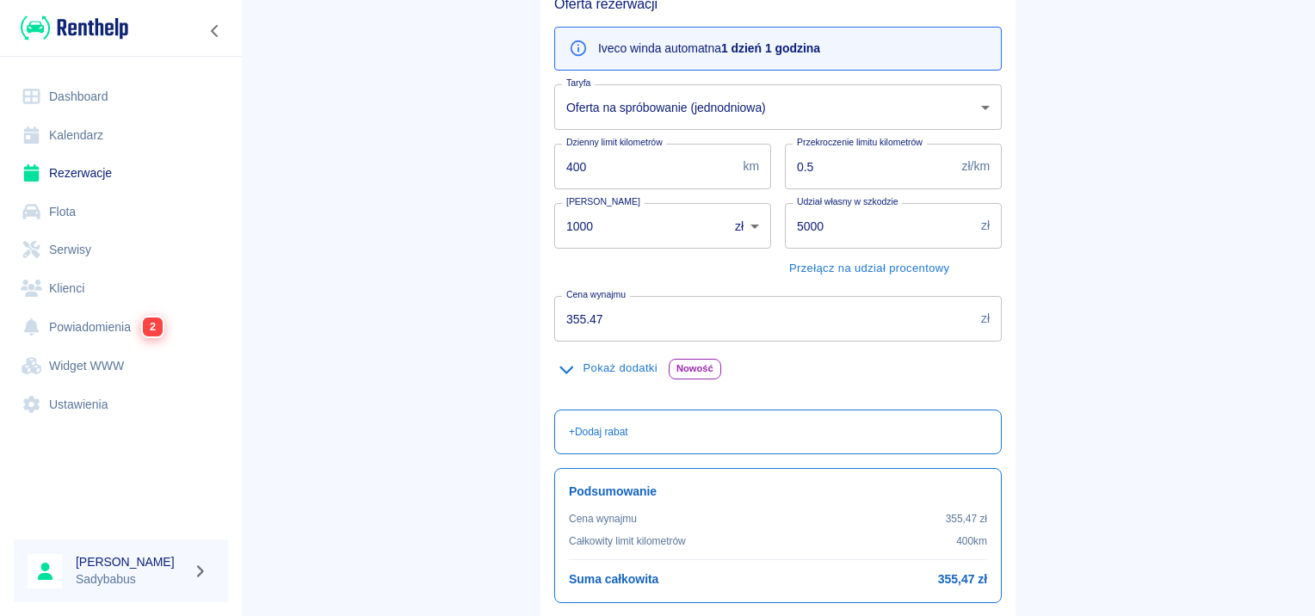
click at [819, 392] on div "Pokaż dodatki Nowość Pomoc przy rozładunku Jednorazowo 200,00 zł 0 ​ Wyjazd zag…" at bounding box center [770, 369] width 461 height 54
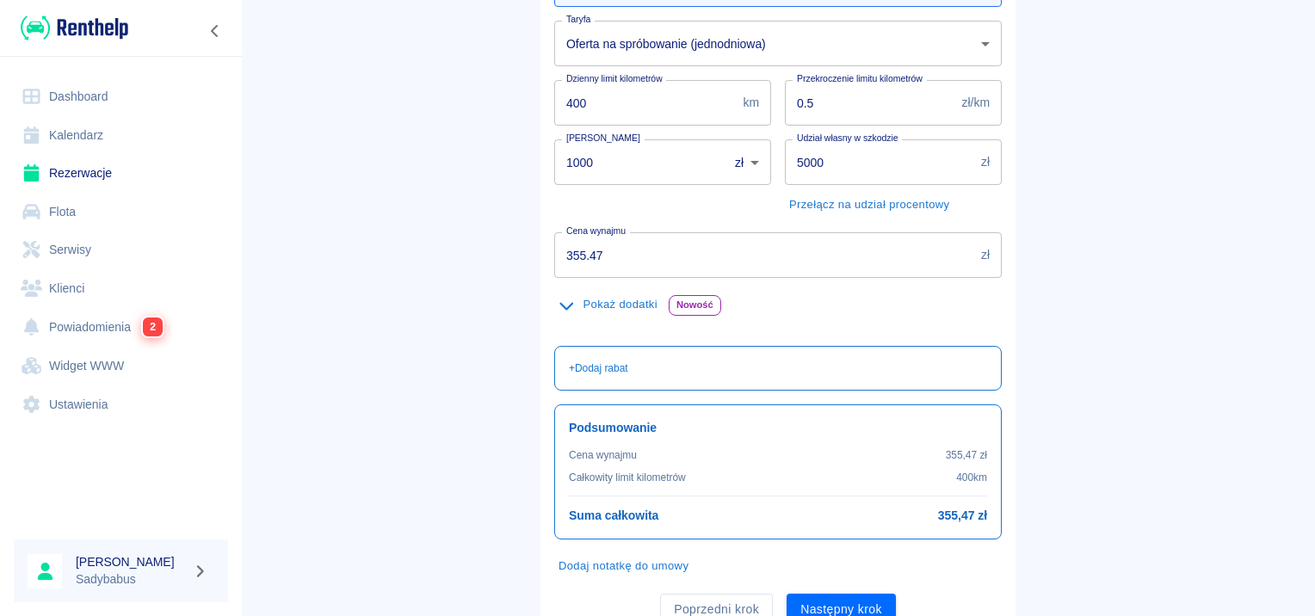
scroll to position [306, 0]
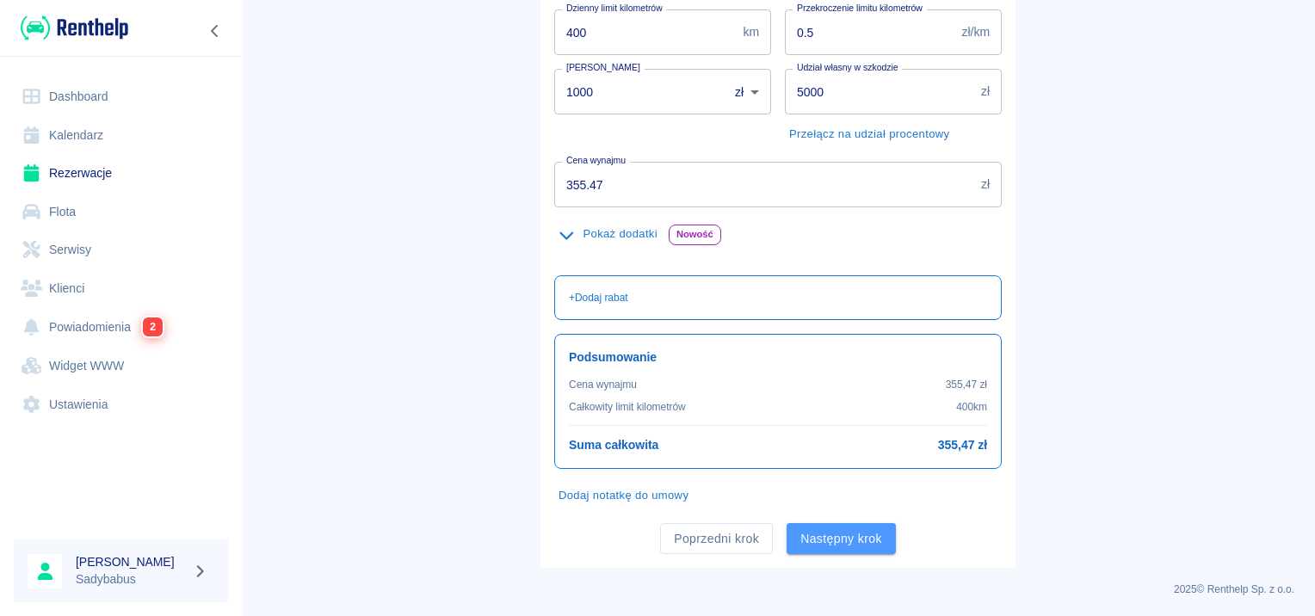
drag, startPoint x: 804, startPoint y: 530, endPoint x: 822, endPoint y: 531, distance: 18.1
click at [806, 531] on button "Następny krok" at bounding box center [840, 539] width 109 height 32
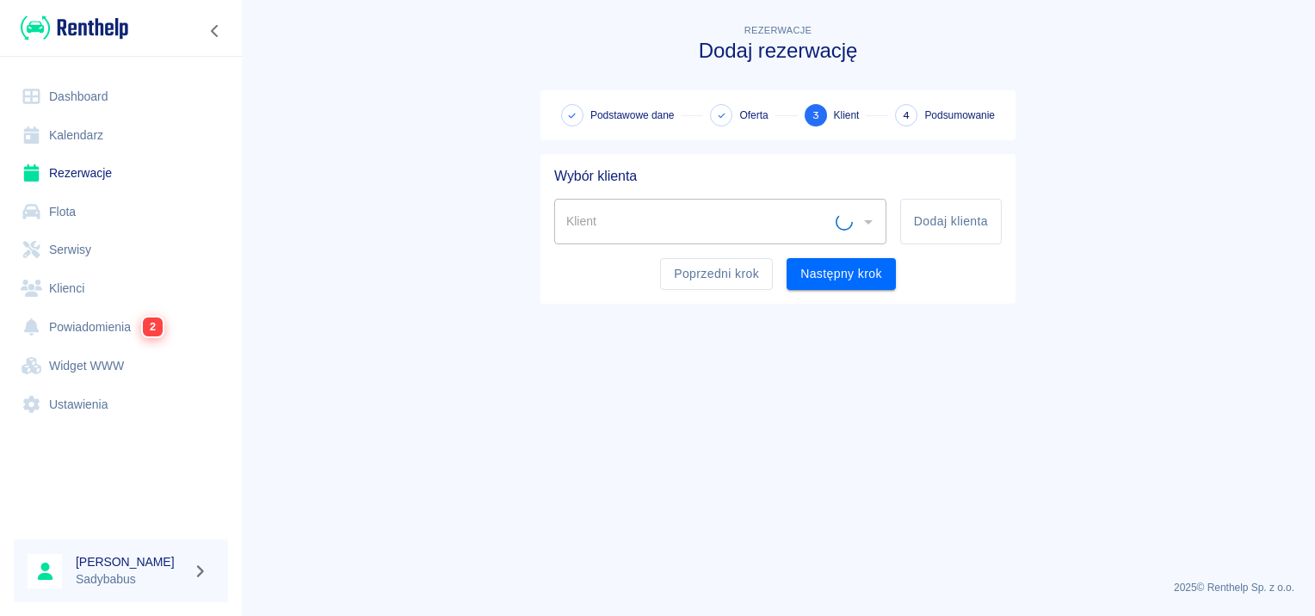
scroll to position [0, 0]
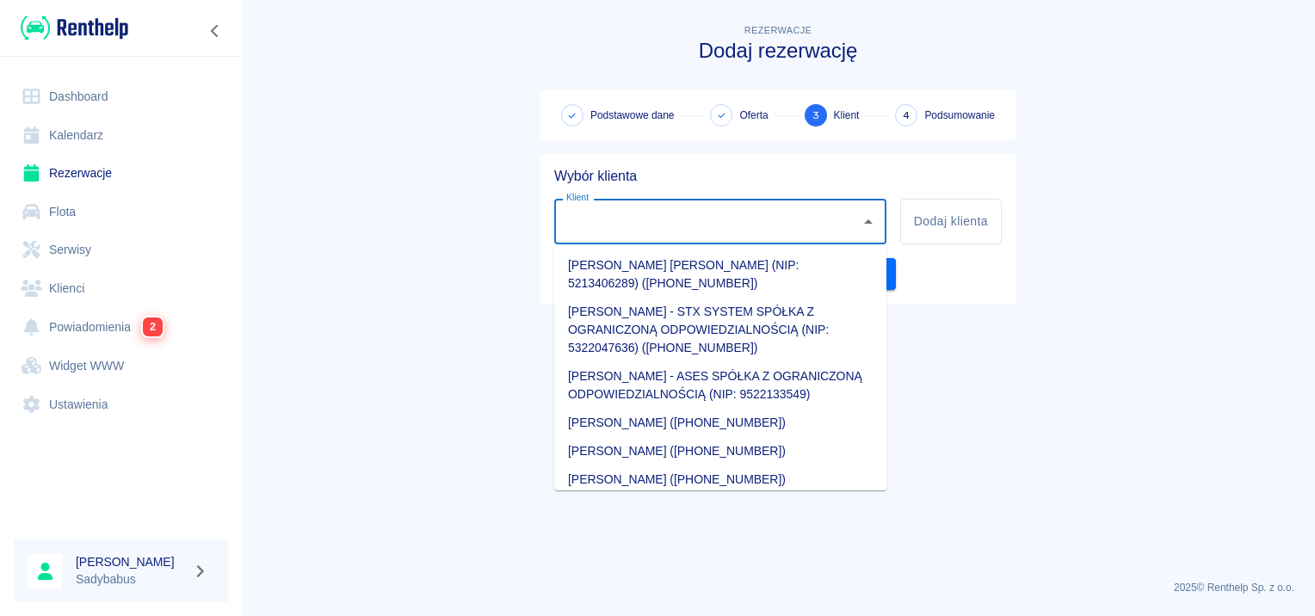
click at [693, 217] on input "Klient" at bounding box center [707, 221] width 291 height 30
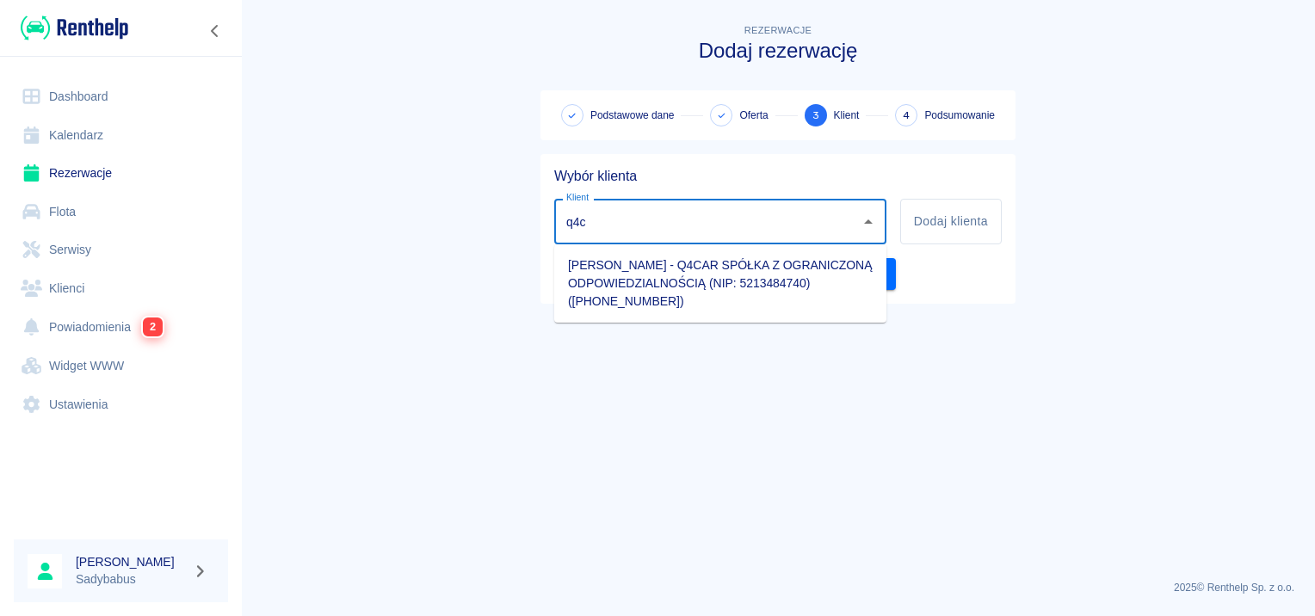
click at [698, 278] on li "Kazimierz Buczyński - Q4CAR SPÓŁKA Z OGRANICZONĄ ODPOWIEDZIALNOŚCIĄ (NIP: 52134…" at bounding box center [720, 283] width 332 height 65
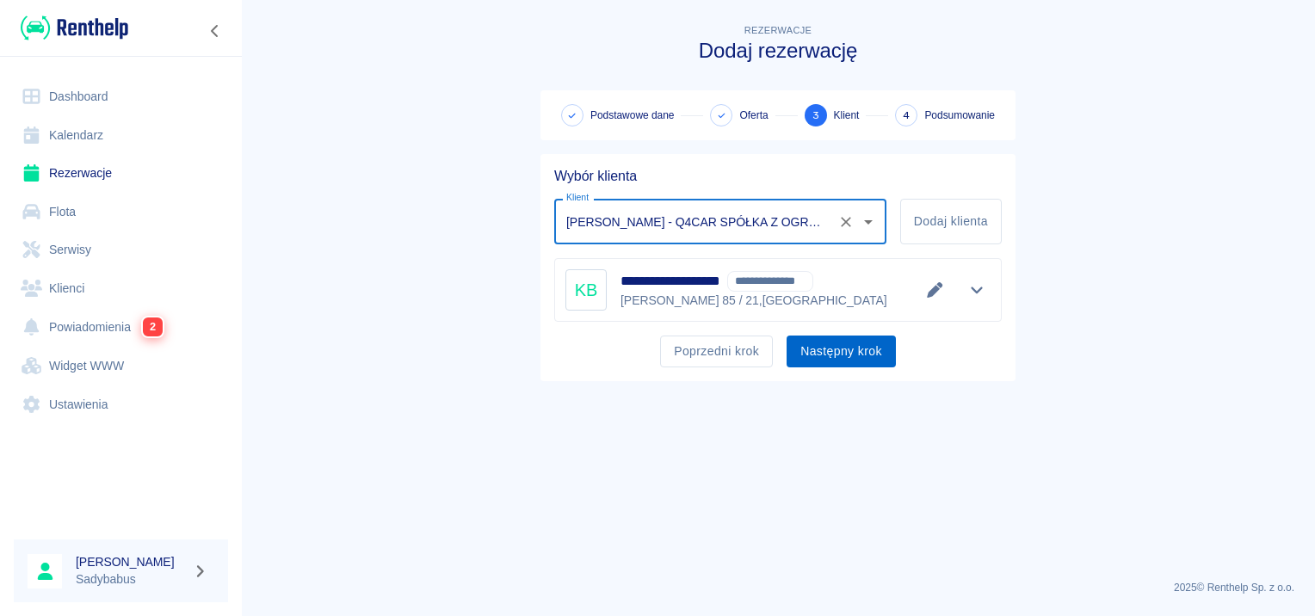
type input "Kazimierz Buczyński - Q4CAR SPÓŁKA Z OGRANICZONĄ ODPOWIEDZIALNOŚCIĄ (NIP: 52134…"
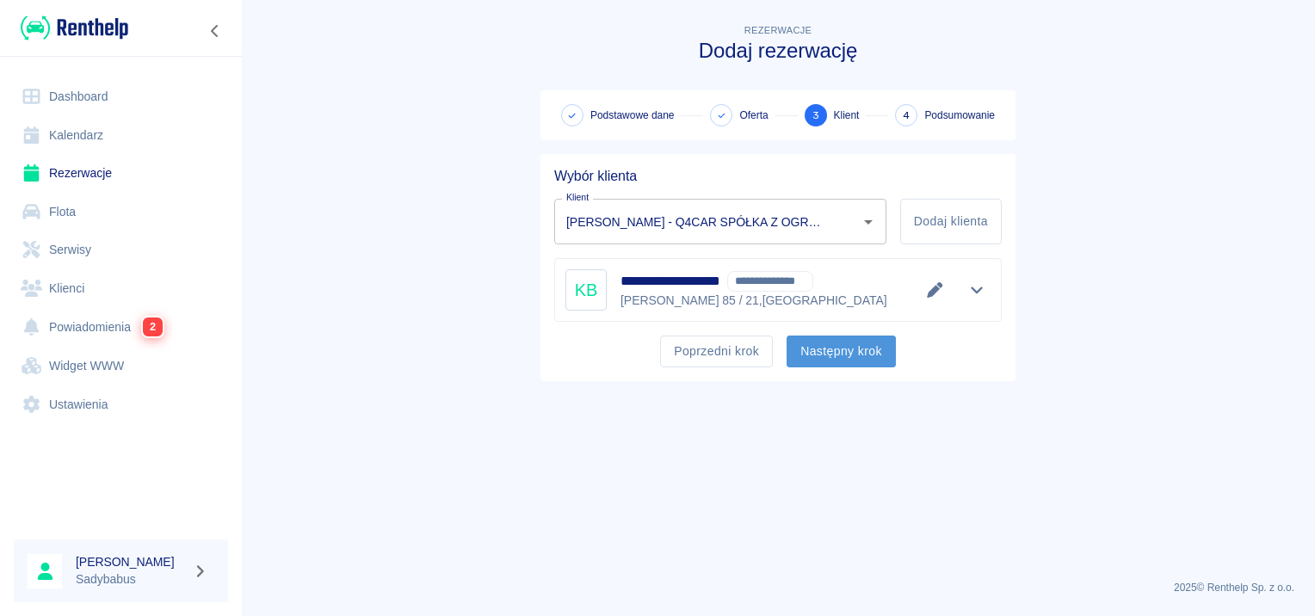
click at [831, 358] on button "Następny krok" at bounding box center [840, 352] width 109 height 32
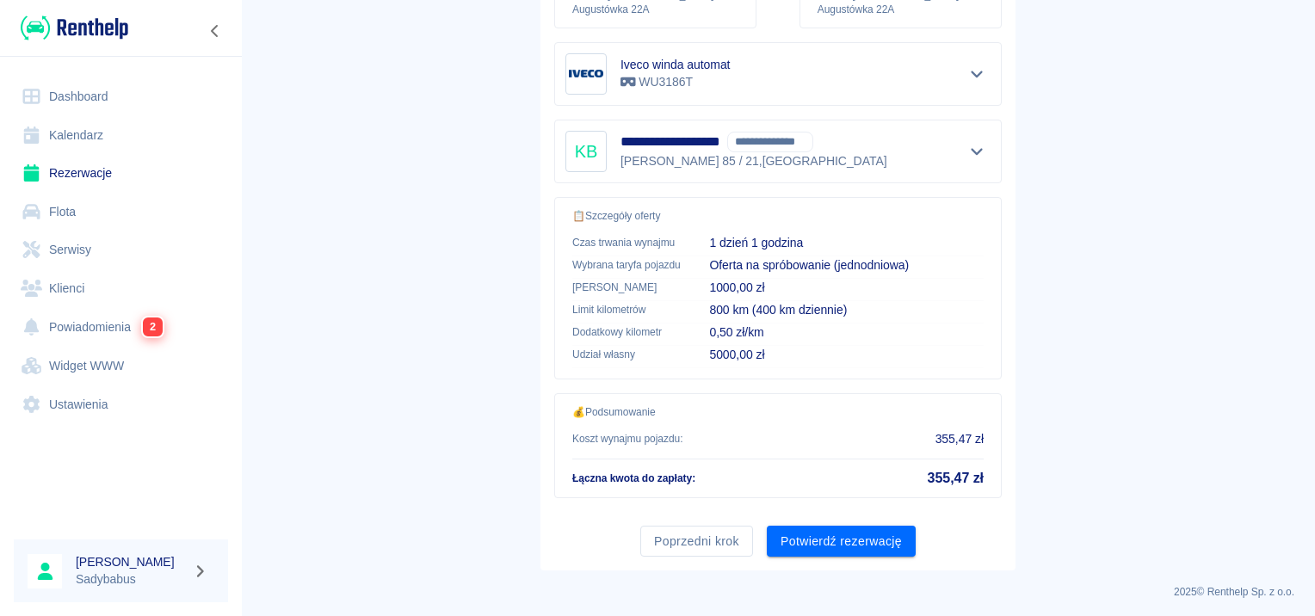
scroll to position [310, 0]
click at [822, 529] on button "Potwierdź rezerwację" at bounding box center [841, 540] width 149 height 32
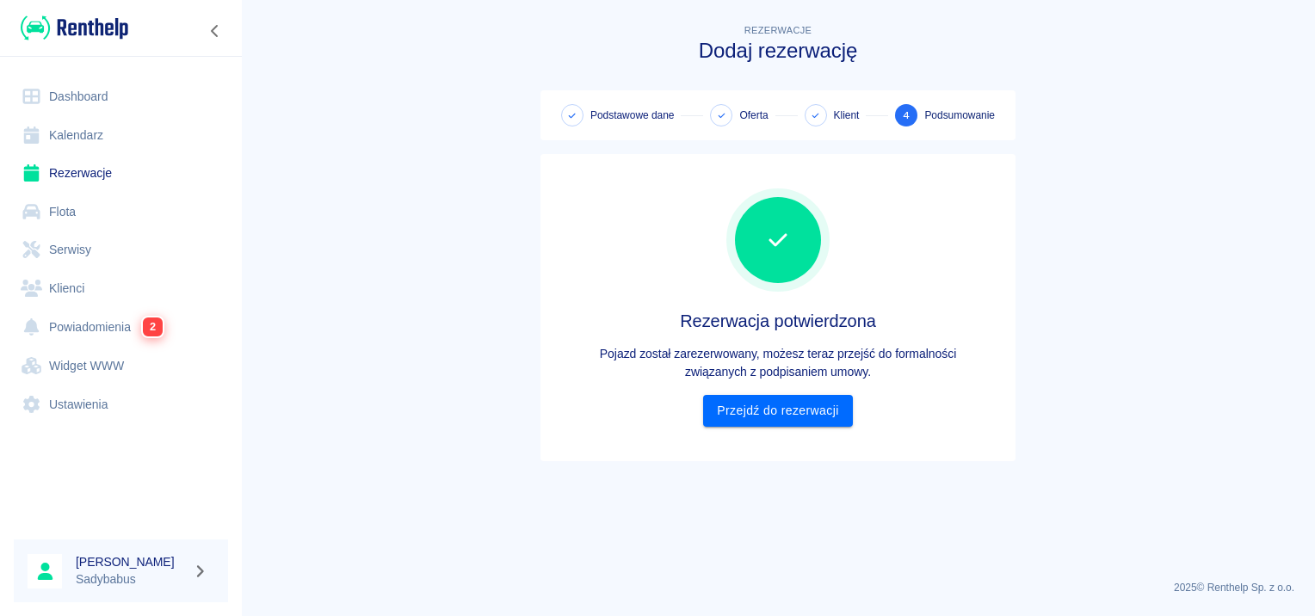
scroll to position [0, 0]
click at [785, 399] on link "Przejdź do rezerwacji" at bounding box center [777, 411] width 149 height 32
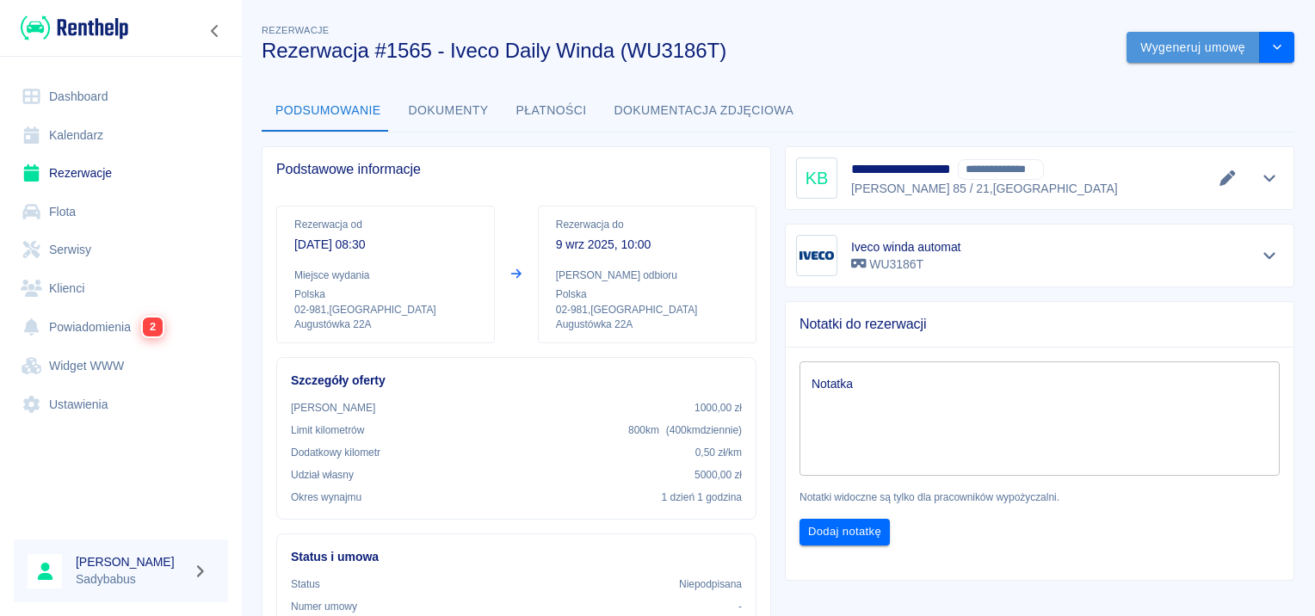
click at [1202, 40] on button "Wygeneruj umowę" at bounding box center [1192, 48] width 133 height 32
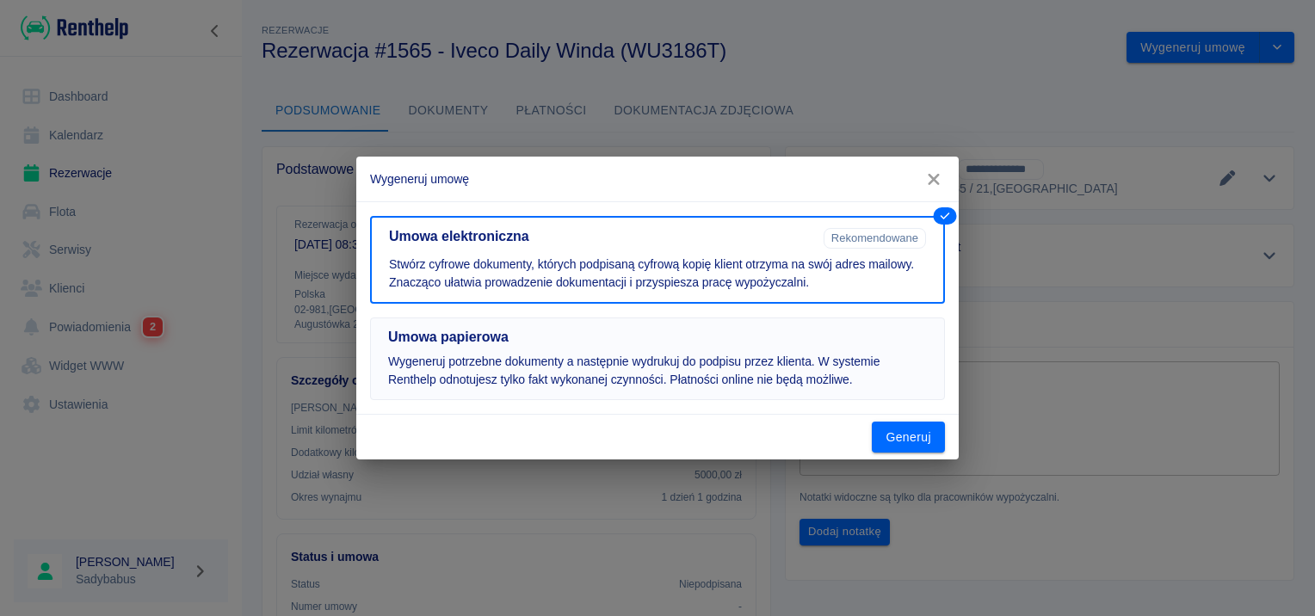
click at [610, 353] on p "Wygeneruj potrzebne dokumenty a następnie wydrukuj do podpisu przez klienta. W …" at bounding box center [657, 371] width 539 height 36
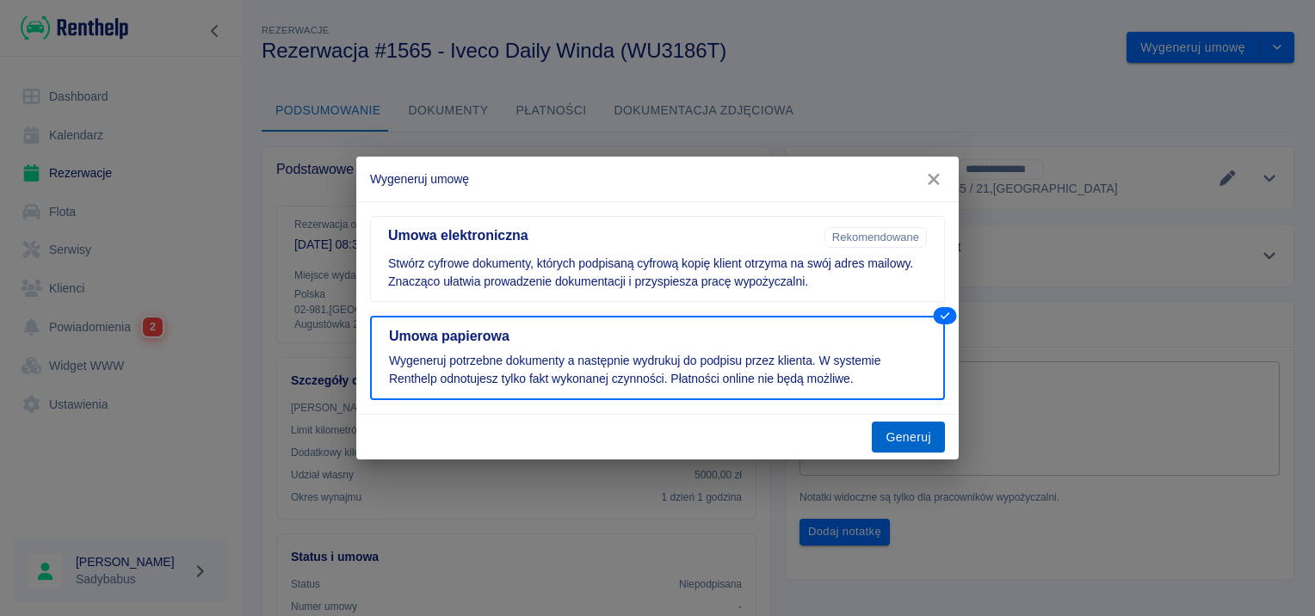
click at [906, 440] on button "Generuj" at bounding box center [908, 438] width 73 height 32
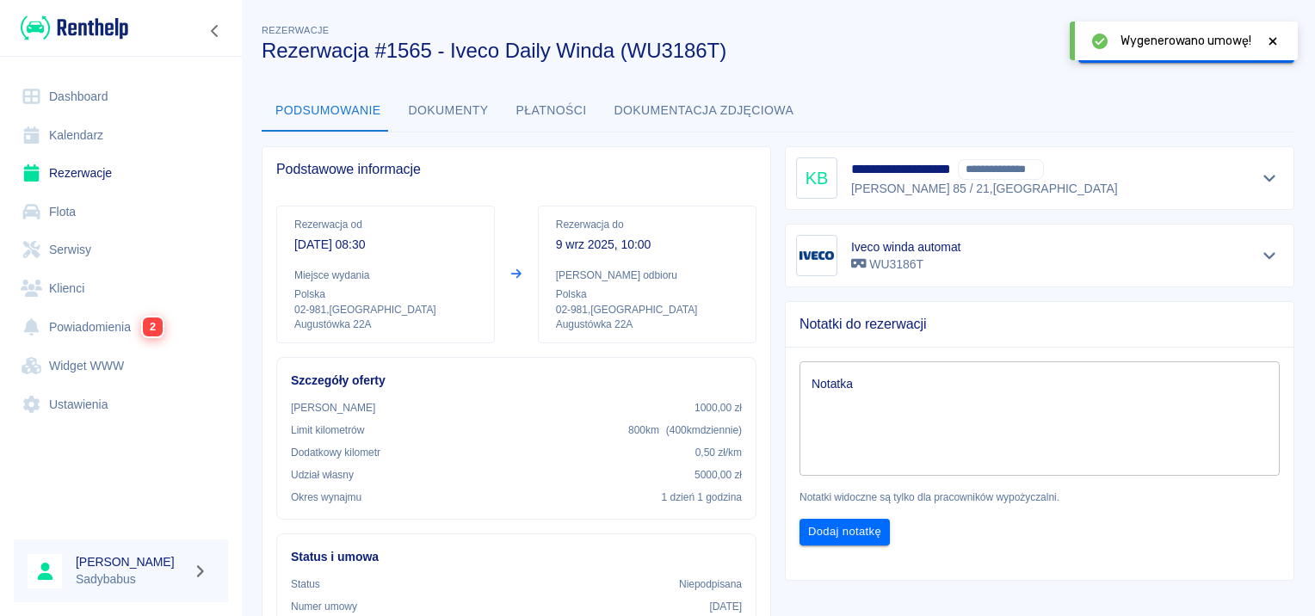
click at [1266, 41] on icon at bounding box center [1272, 41] width 15 height 12
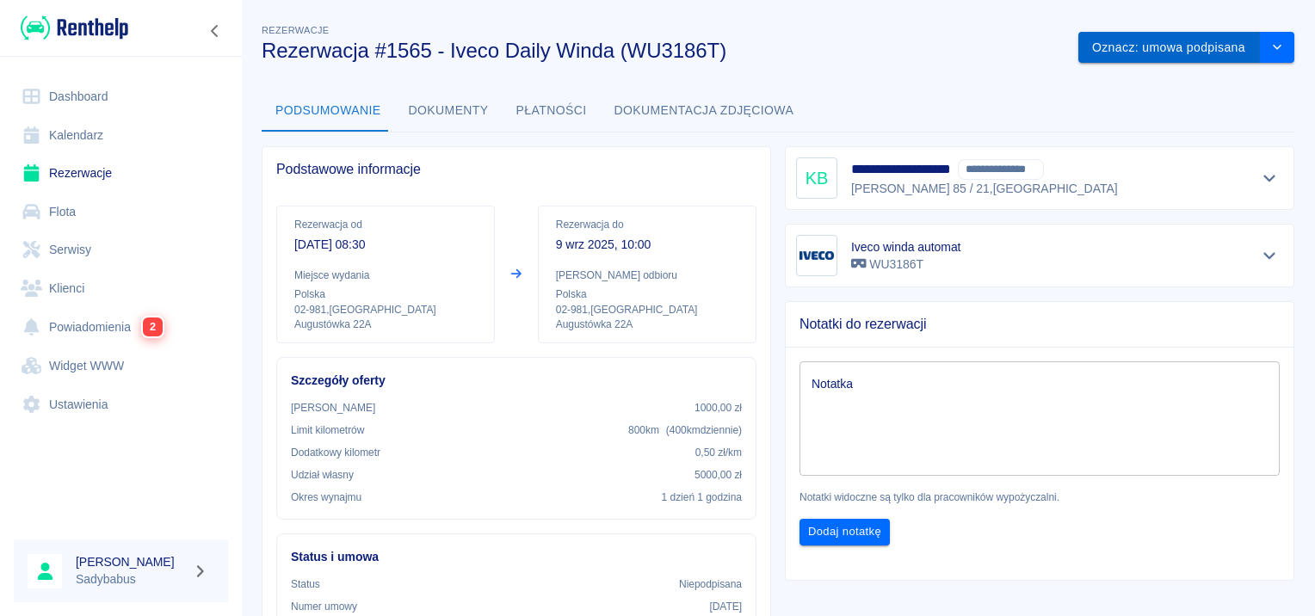
click at [1184, 47] on button "Oznacz: umowa podpisana" at bounding box center [1169, 48] width 182 height 32
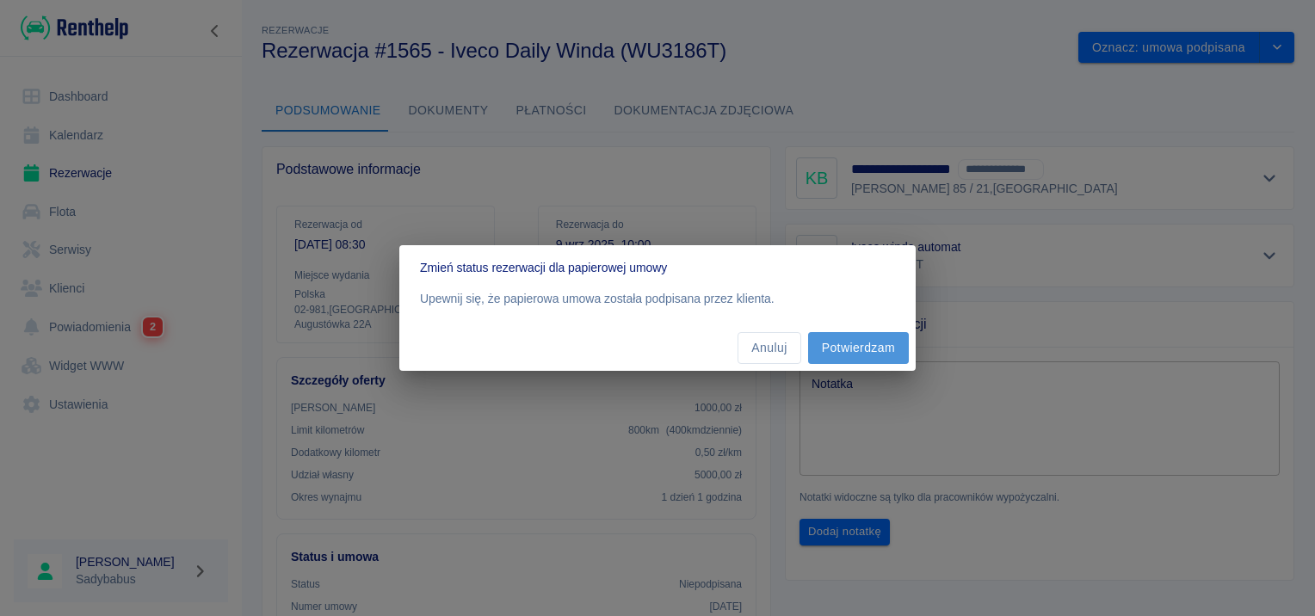
click at [880, 355] on button "Potwierdzam" at bounding box center [858, 348] width 101 height 32
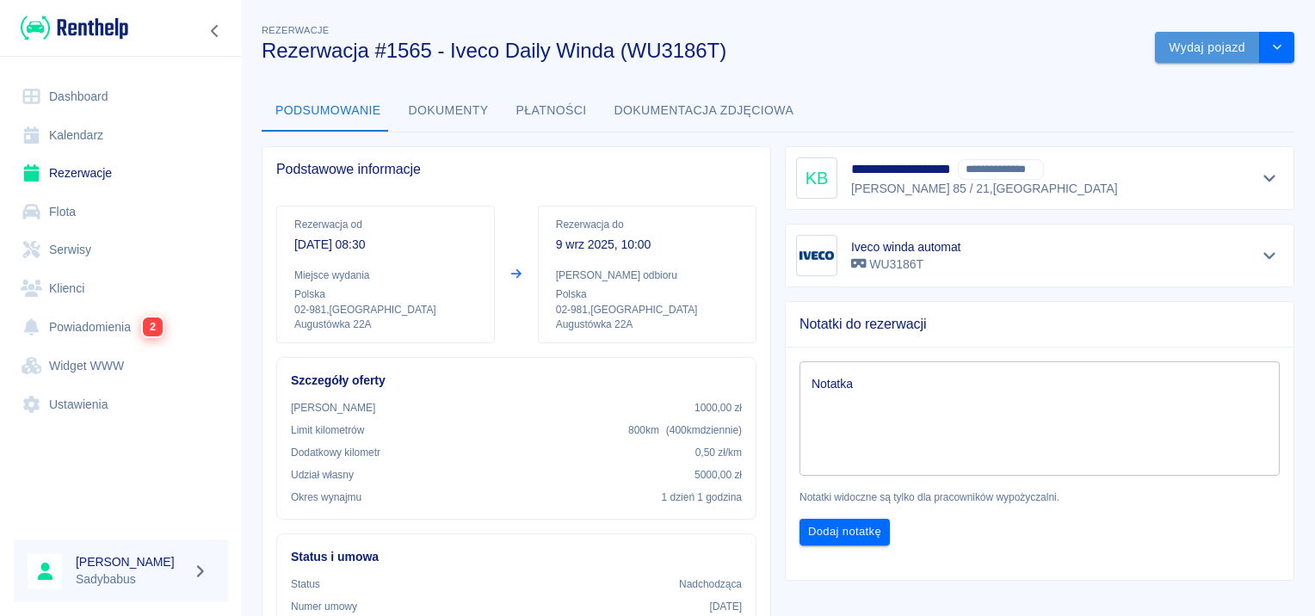
click at [1201, 53] on button "Wydaj pojazd" at bounding box center [1207, 48] width 105 height 32
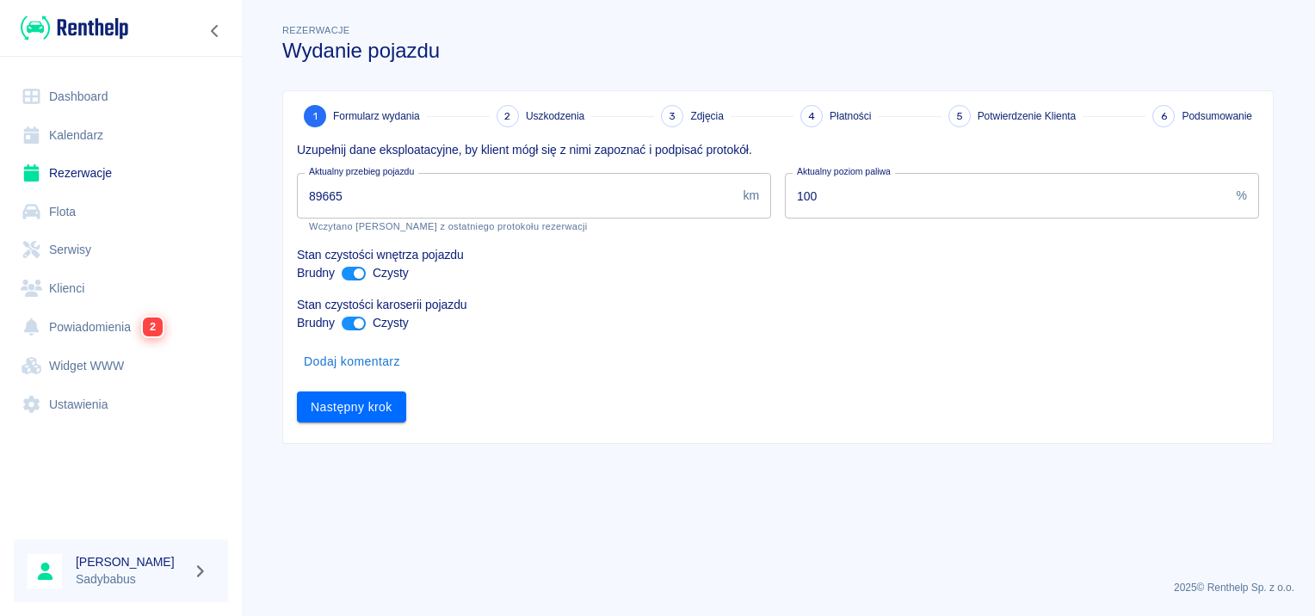
click at [761, 46] on h3 "Wydanie pojazdu" at bounding box center [777, 51] width 991 height 24
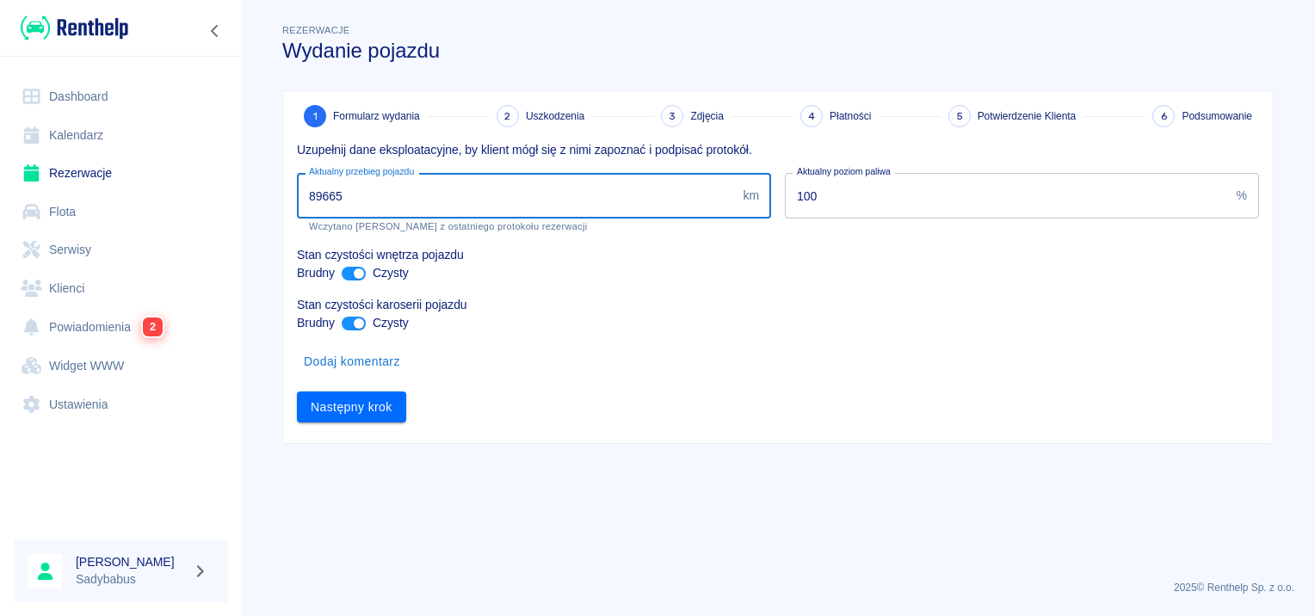
drag, startPoint x: 320, startPoint y: 198, endPoint x: 689, endPoint y: 172, distance: 370.0
click at [689, 172] on div "Aktualny przebieg pojazdu 89665 km Aktualny przebieg pojazdu Wczytano stan licz…" at bounding box center [527, 195] width 488 height 73
type input "89715"
drag, startPoint x: 871, startPoint y: 427, endPoint x: 871, endPoint y: 447, distance: 19.8
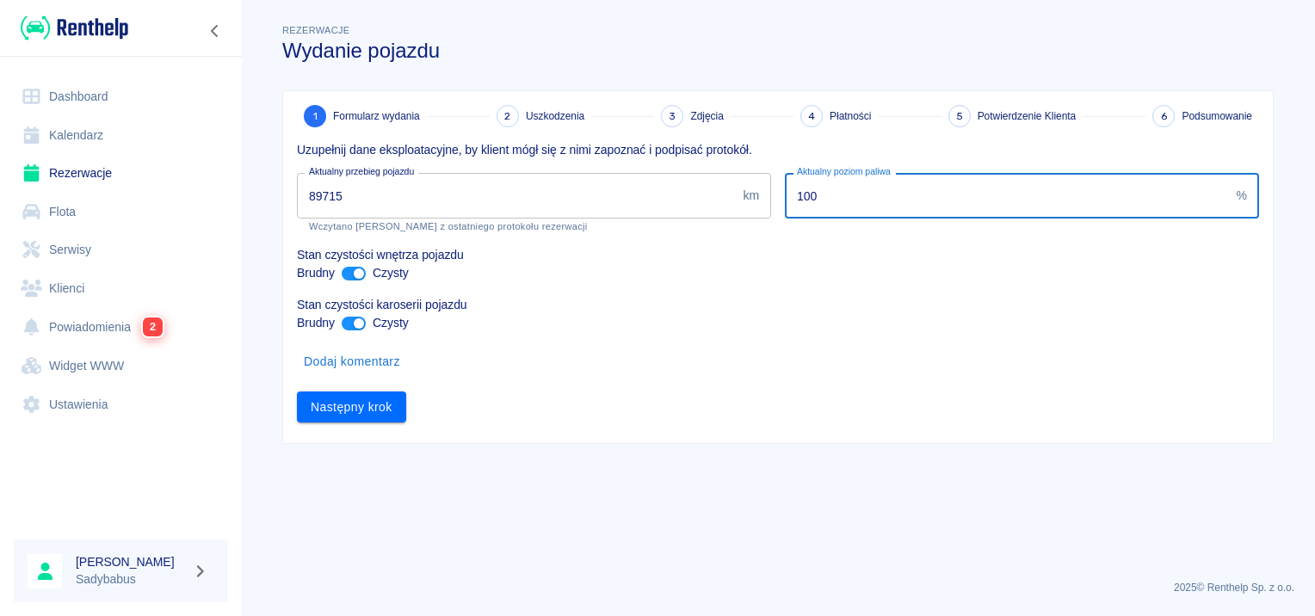
drag, startPoint x: 871, startPoint y: 447, endPoint x: 808, endPoint y: 182, distance: 272.3
click at [808, 182] on input "100" at bounding box center [1007, 196] width 445 height 46
click at [362, 409] on button "Następny krok" at bounding box center [351, 407] width 109 height 32
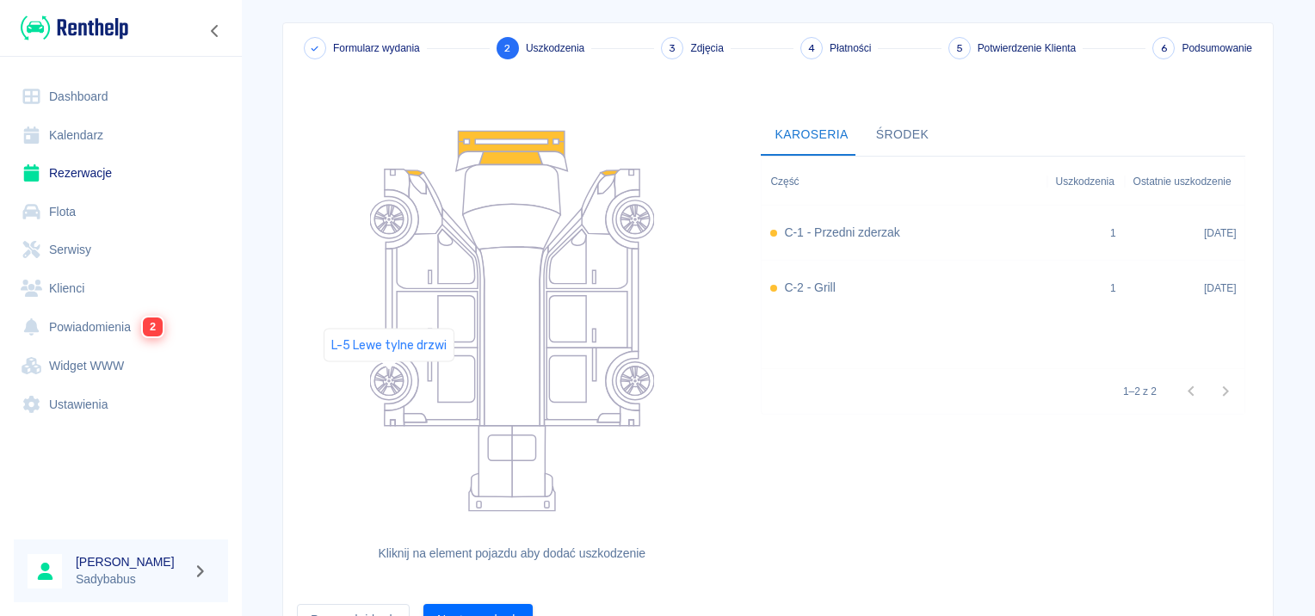
scroll to position [158, 0]
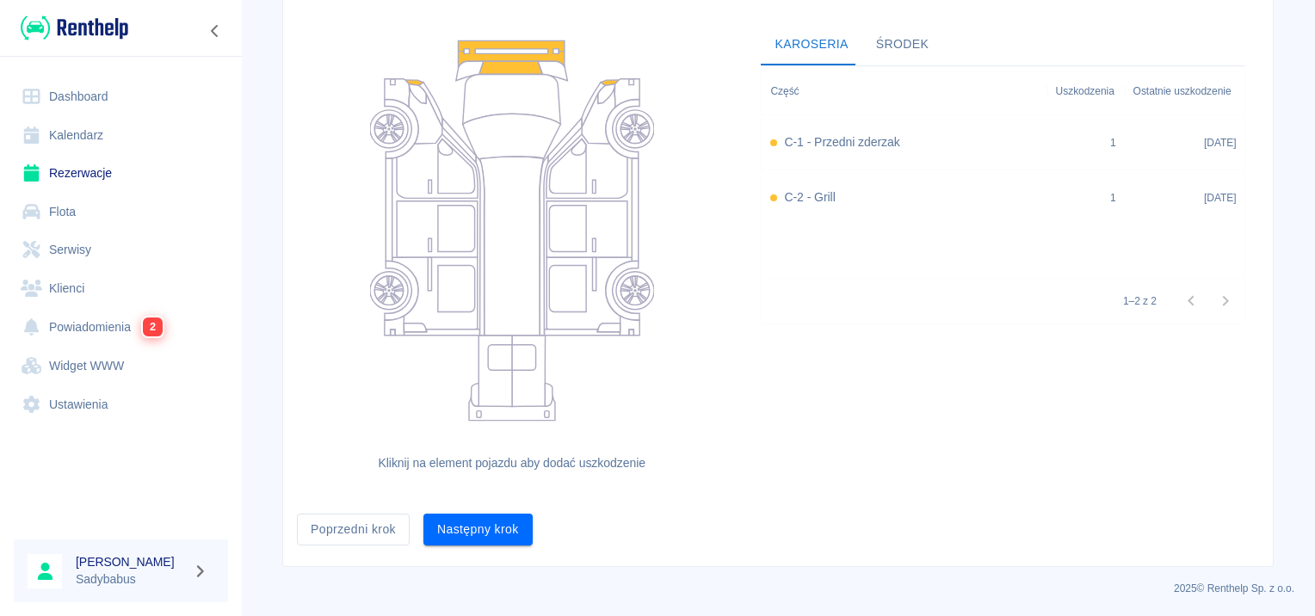
click at [484, 529] on button "Następny krok" at bounding box center [477, 530] width 109 height 32
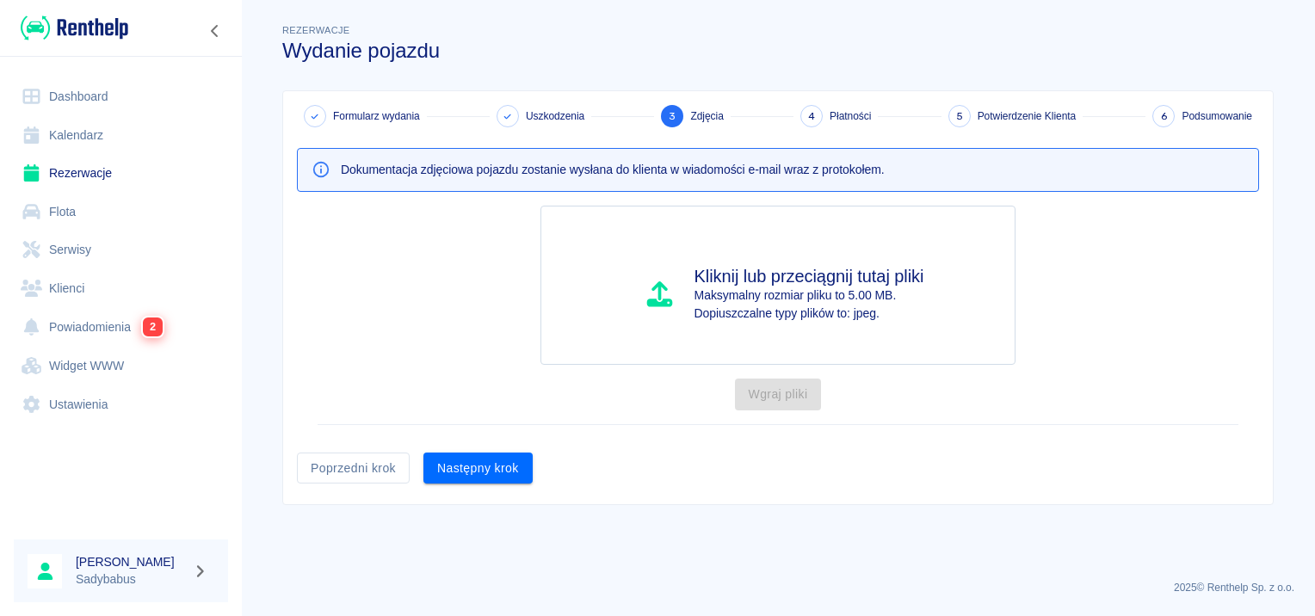
click at [456, 465] on button "Następny krok" at bounding box center [477, 469] width 109 height 32
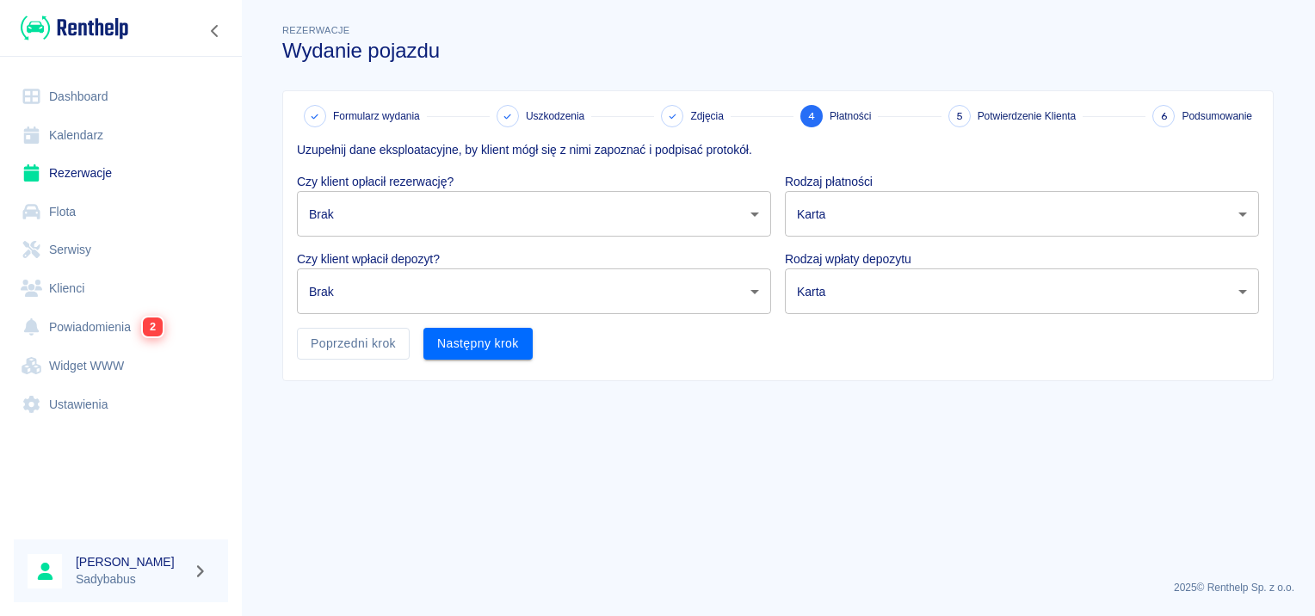
click at [537, 216] on body "Używamy plików Cookies, by zapewnić Ci najlepsze możliwe doświadczenie. Aby dow…" at bounding box center [657, 308] width 1315 height 616
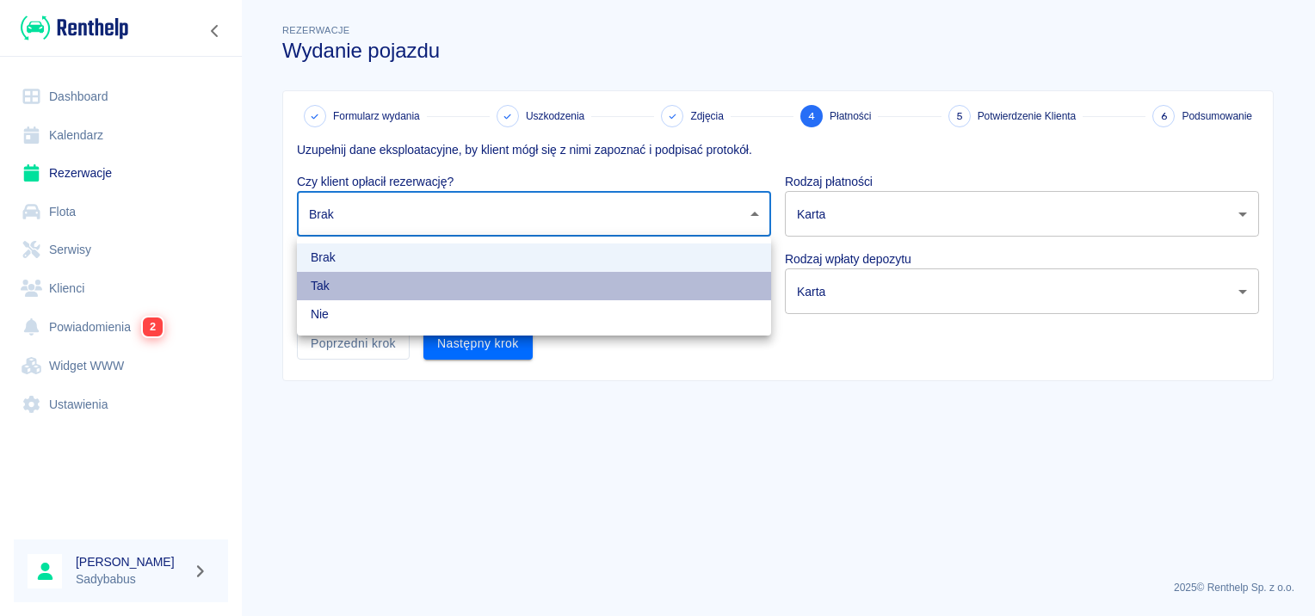
click at [480, 282] on li "Tak" at bounding box center [534, 286] width 474 height 28
type input "true"
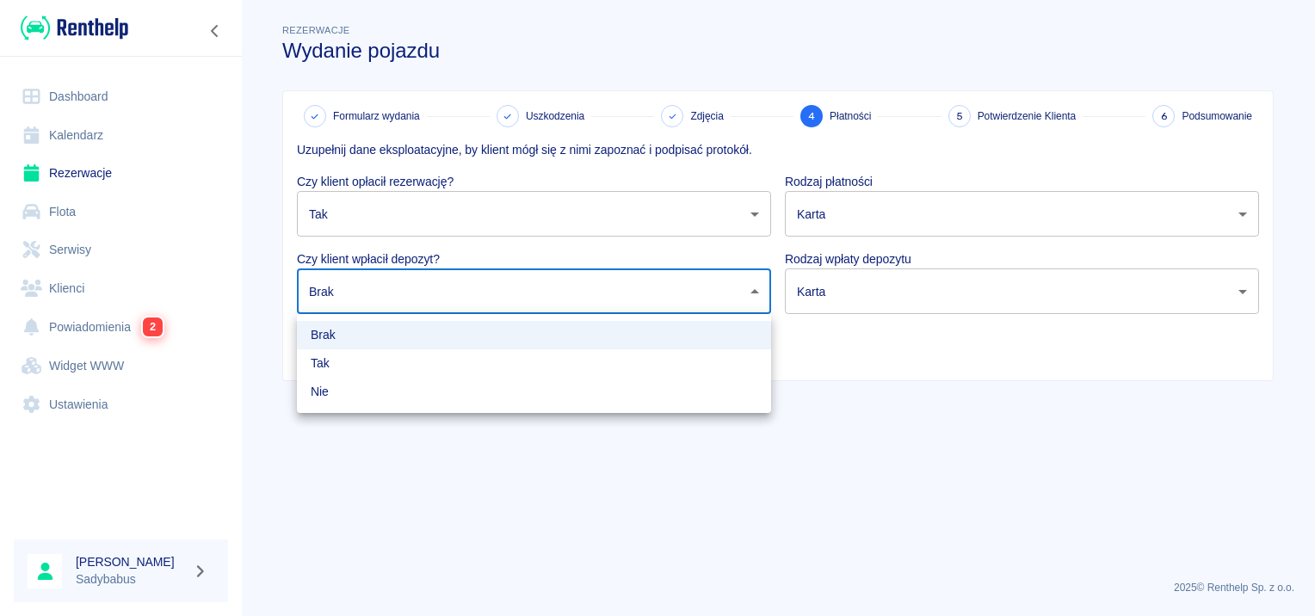
click at [466, 290] on body "Używamy plików Cookies, by zapewnić Ci najlepsze możliwe doświadczenie. Aby dow…" at bounding box center [657, 308] width 1315 height 616
click at [453, 360] on li "Tak" at bounding box center [534, 363] width 474 height 28
type input "true"
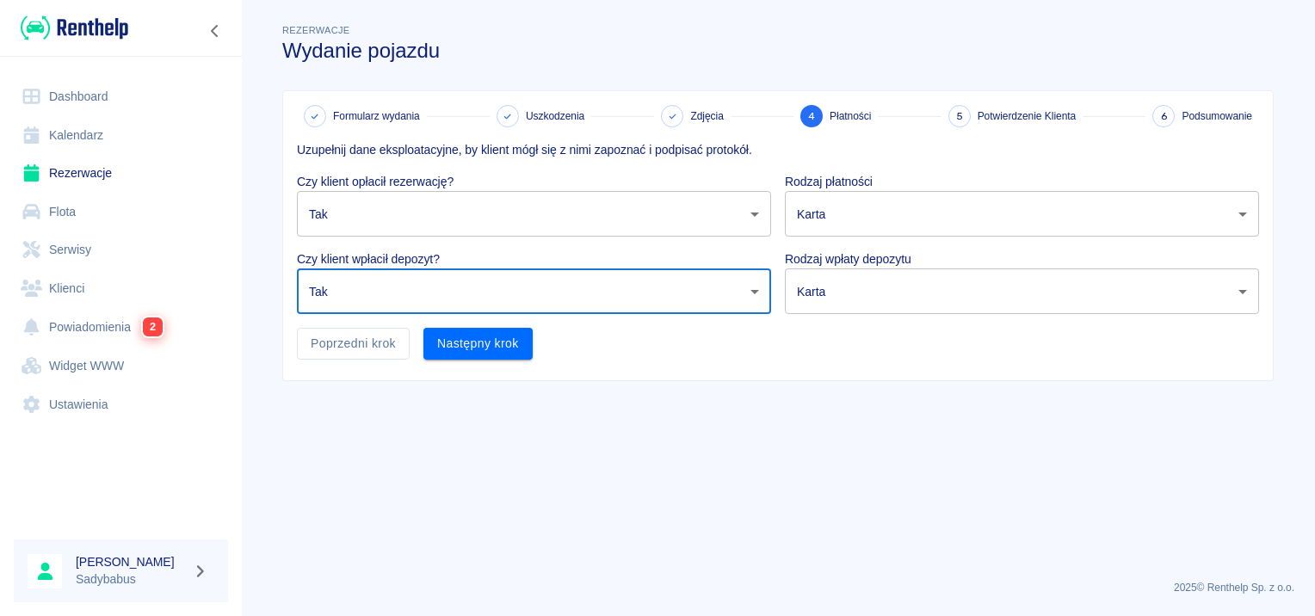
click at [847, 205] on body "Używamy plików Cookies, by zapewnić Ci najlepsze możliwe doświadczenie. Aby dow…" at bounding box center [657, 308] width 1315 height 616
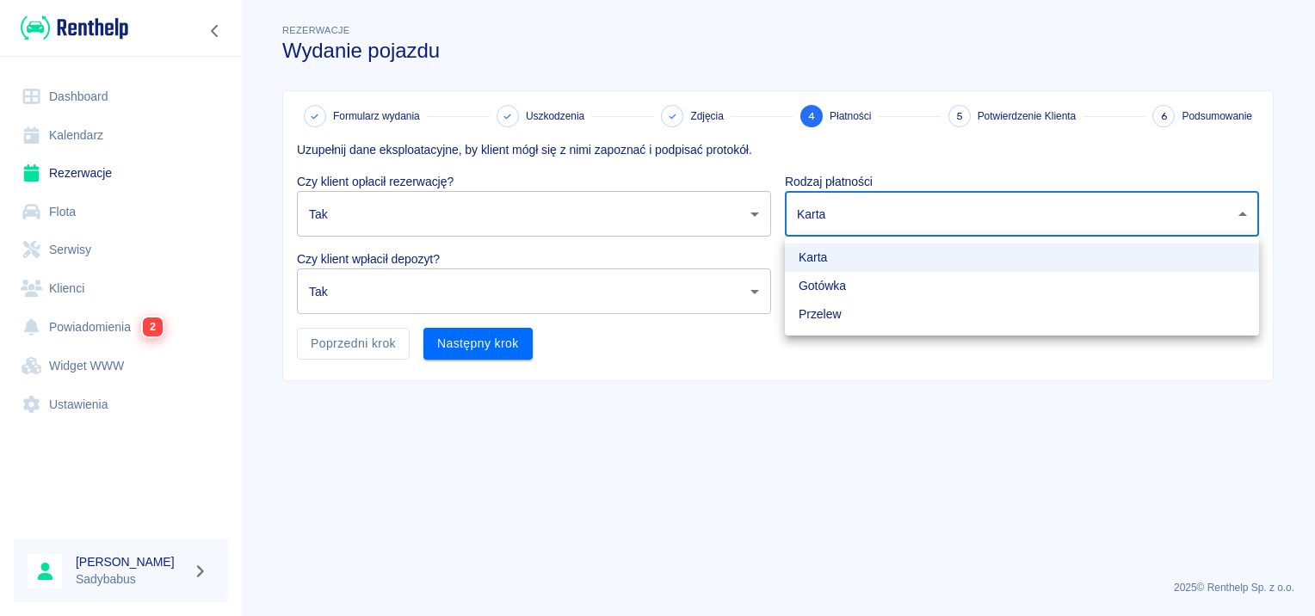
click at [847, 283] on li "Gotówka" at bounding box center [1022, 286] width 474 height 28
type input "cash"
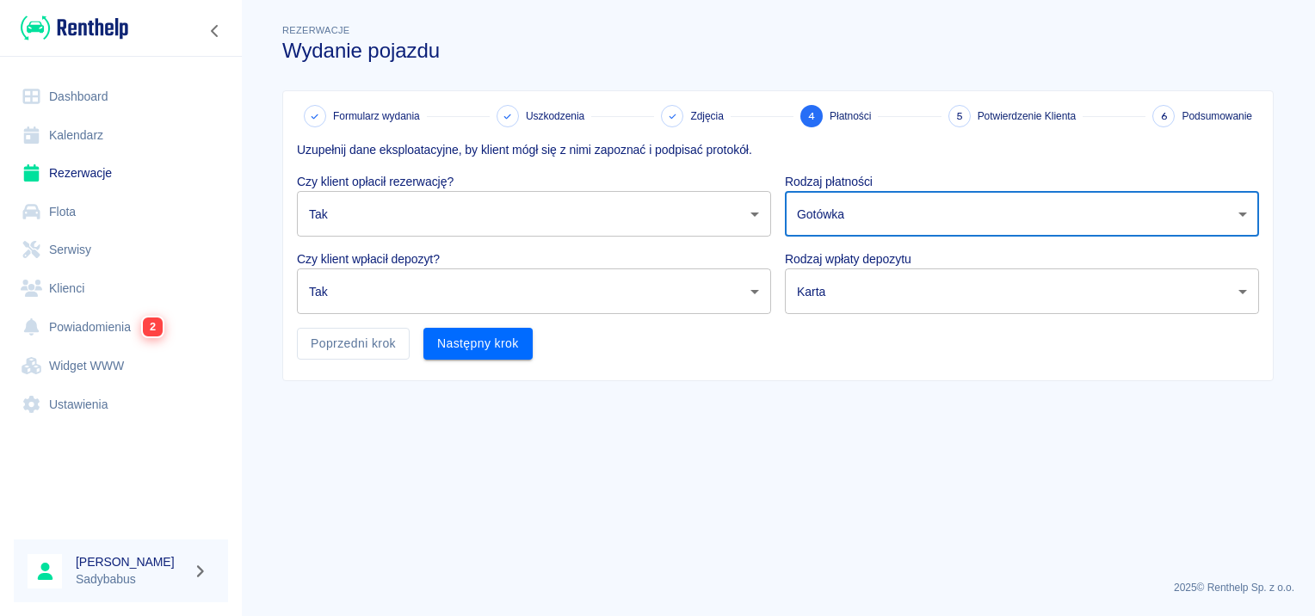
click at [847, 286] on body "Używamy plików Cookies, by zapewnić Ci najlepsze możliwe doświadczenie. Aby dow…" at bounding box center [657, 308] width 1315 height 616
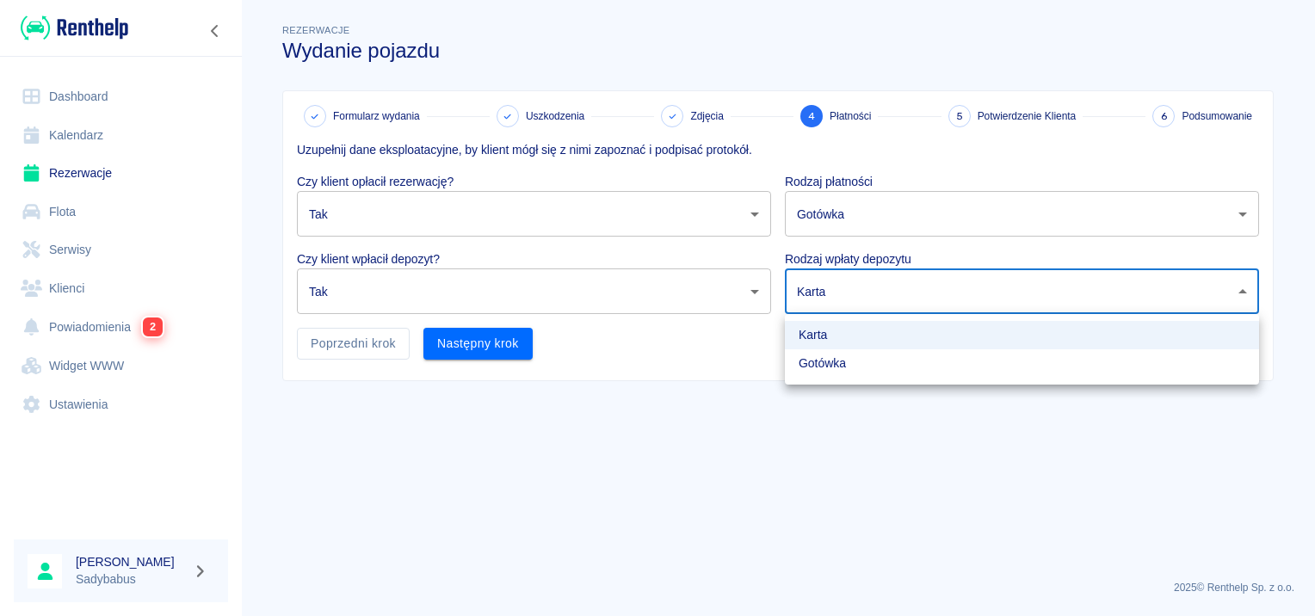
click at [834, 338] on li "Karta" at bounding box center [1022, 335] width 474 height 28
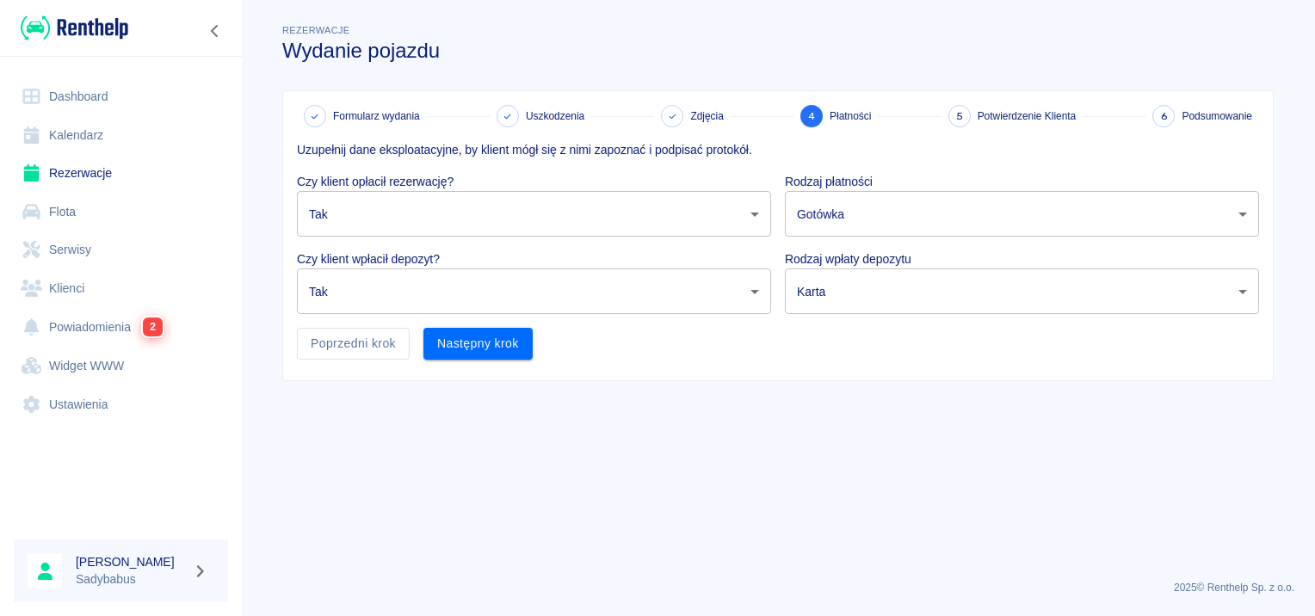
click at [739, 389] on main "Rezerwacje Wydanie pojazdu Formularz wydania Uszkodzenia Zdjęcia 4 Płatności 5 …" at bounding box center [778, 293] width 1074 height 545
click at [502, 351] on button "Następny krok" at bounding box center [477, 344] width 109 height 32
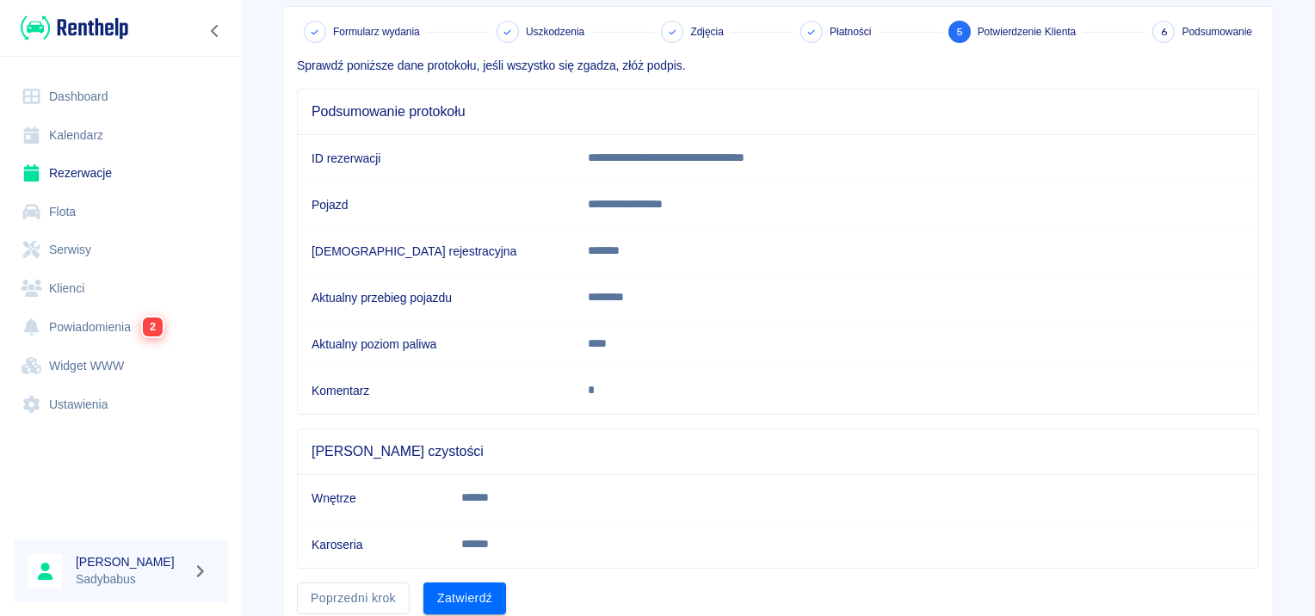
scroll to position [151, 0]
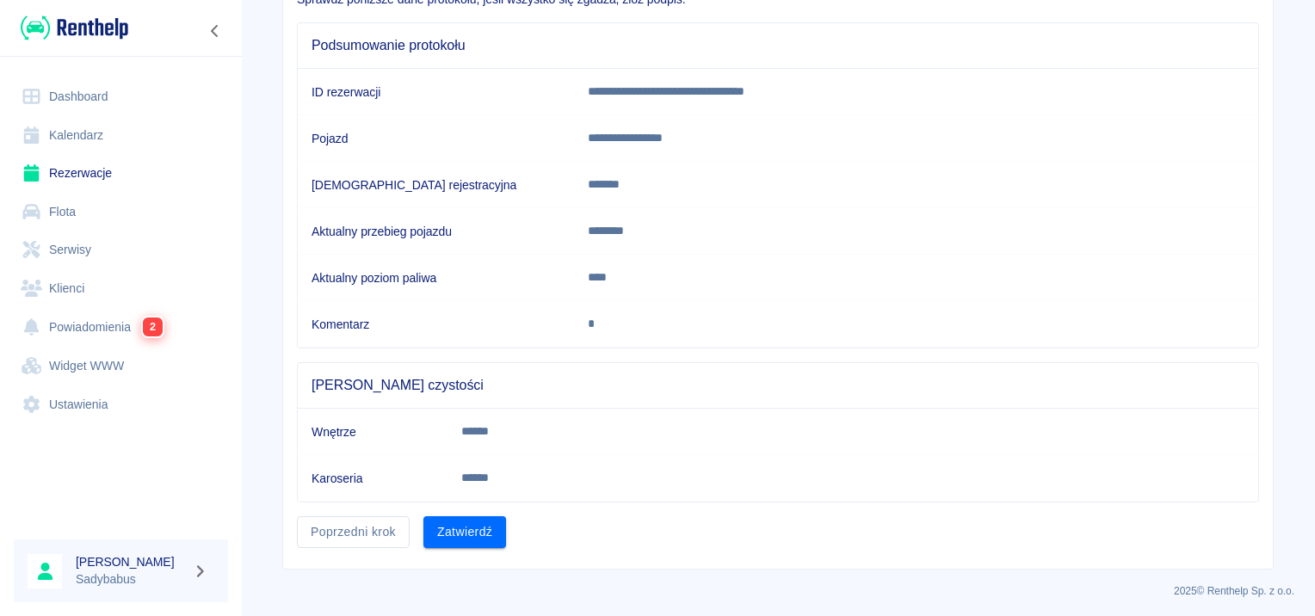
click at [502, 534] on div "Poprzedni krok Zatwierdź" at bounding box center [771, 525] width 976 height 46
click at [492, 538] on button "Zatwierdź" at bounding box center [464, 532] width 83 height 32
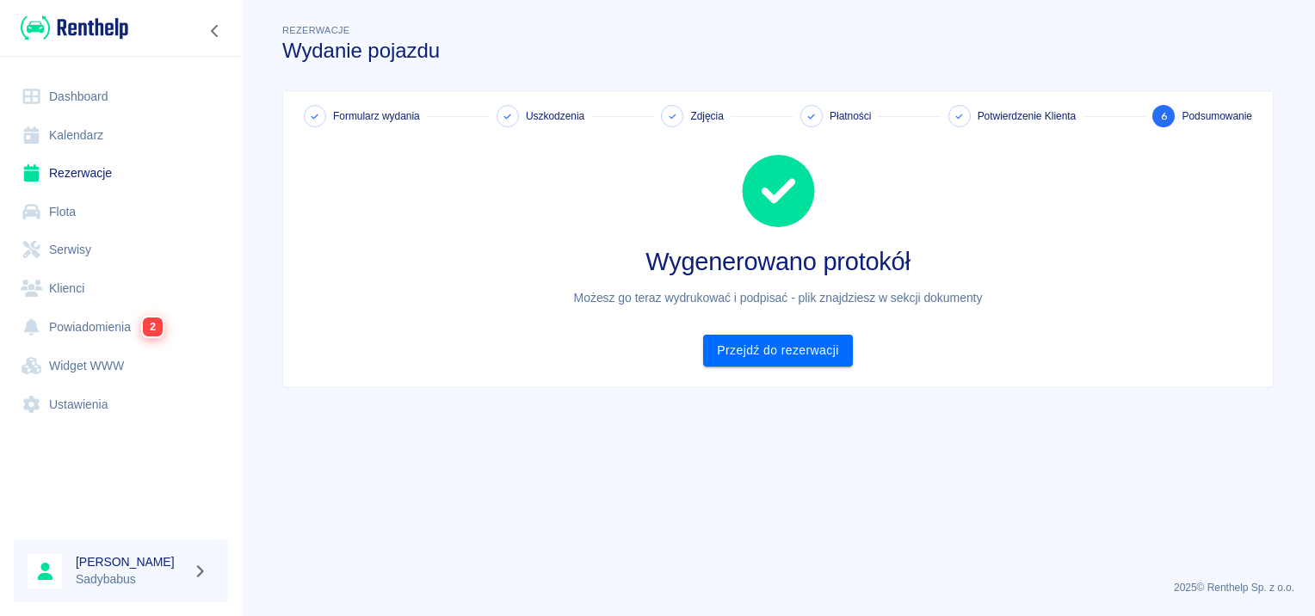
scroll to position [0, 0]
click at [761, 351] on link "Przejdź do rezerwacji" at bounding box center [777, 351] width 149 height 32
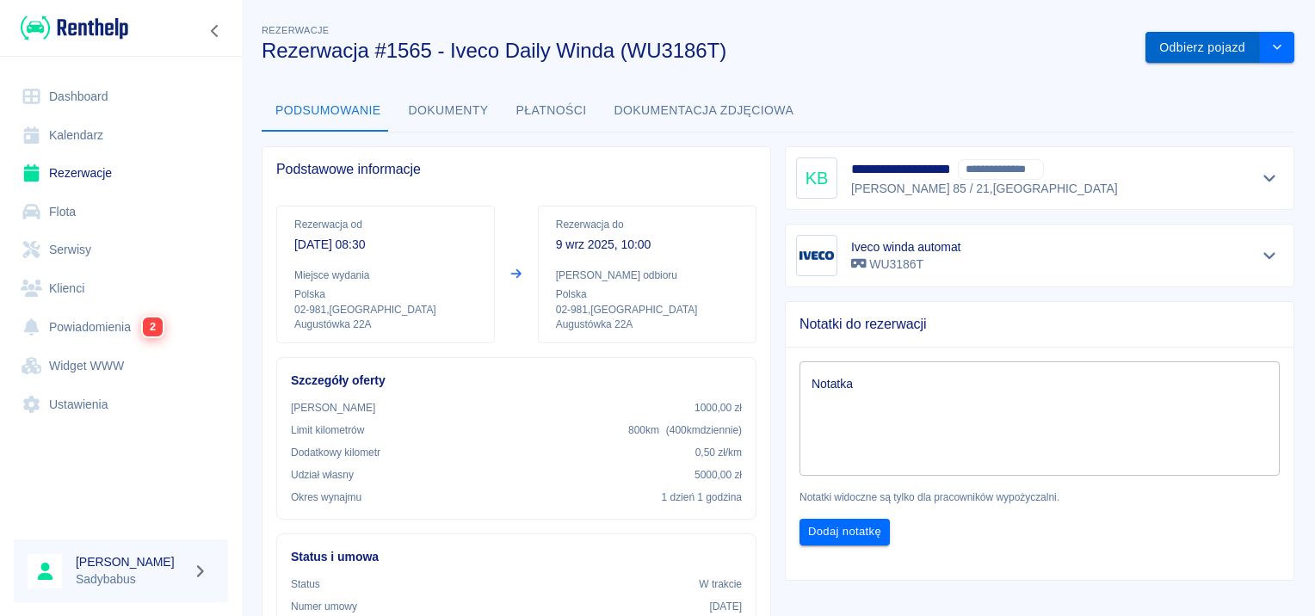
click at [1210, 44] on button "Odbierz pojazd" at bounding box center [1202, 48] width 114 height 32
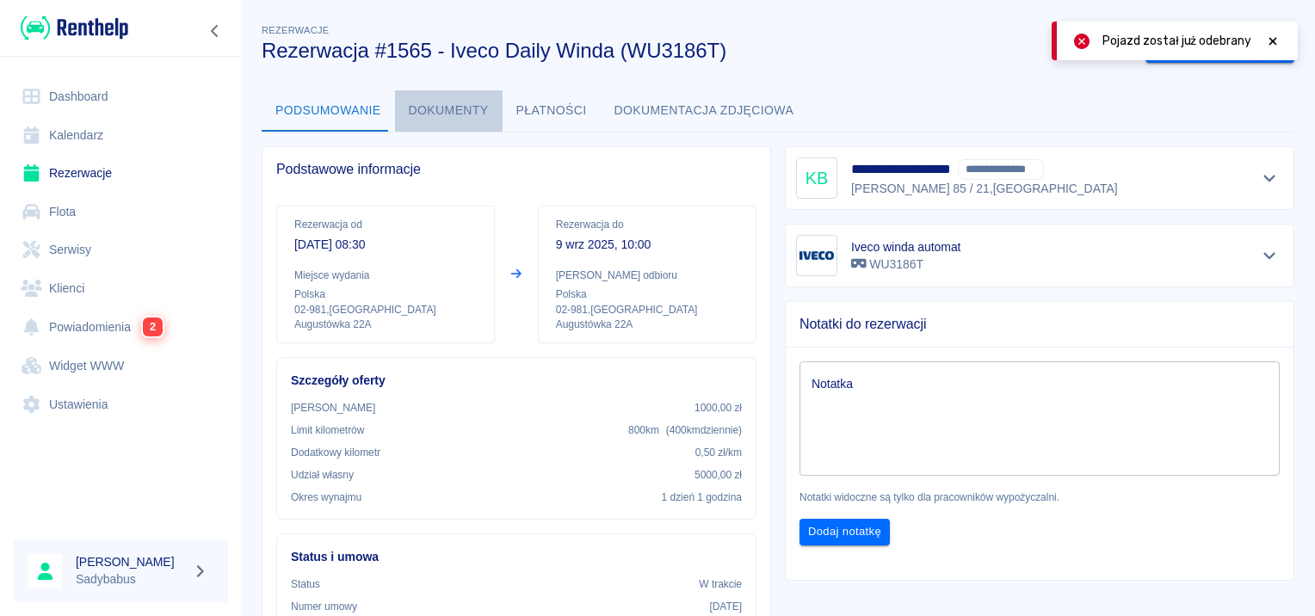
click at [476, 120] on button "Dokumenty" at bounding box center [449, 110] width 108 height 41
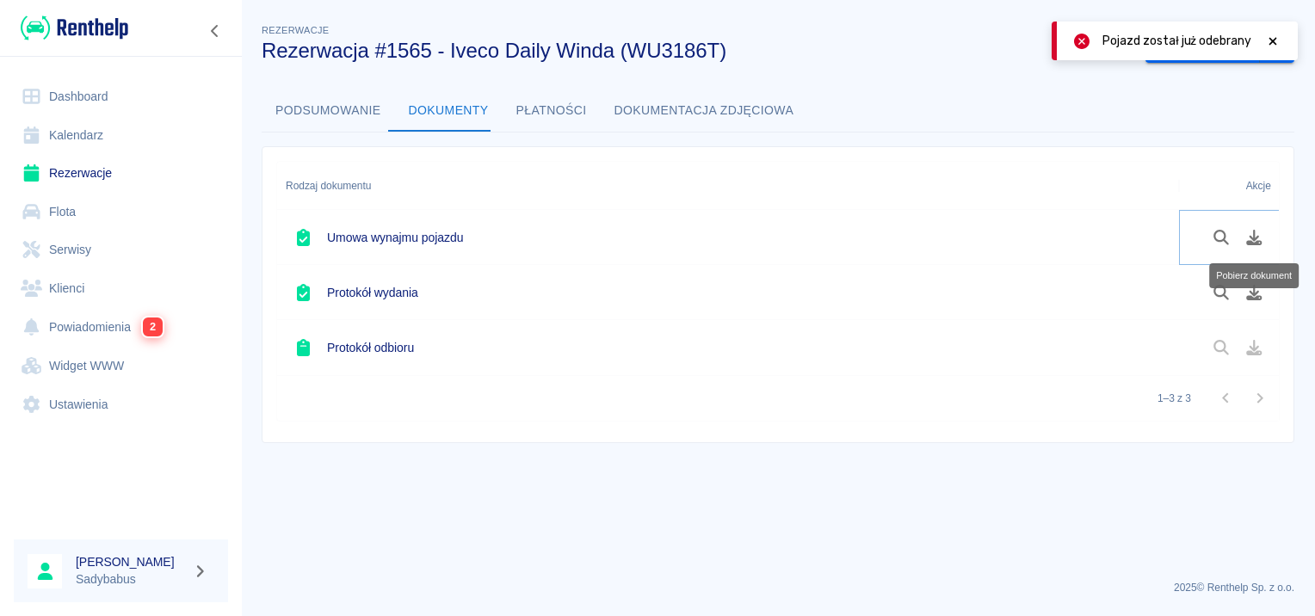
click at [1251, 230] on icon "Pobierz dokument" at bounding box center [1254, 237] width 20 height 15
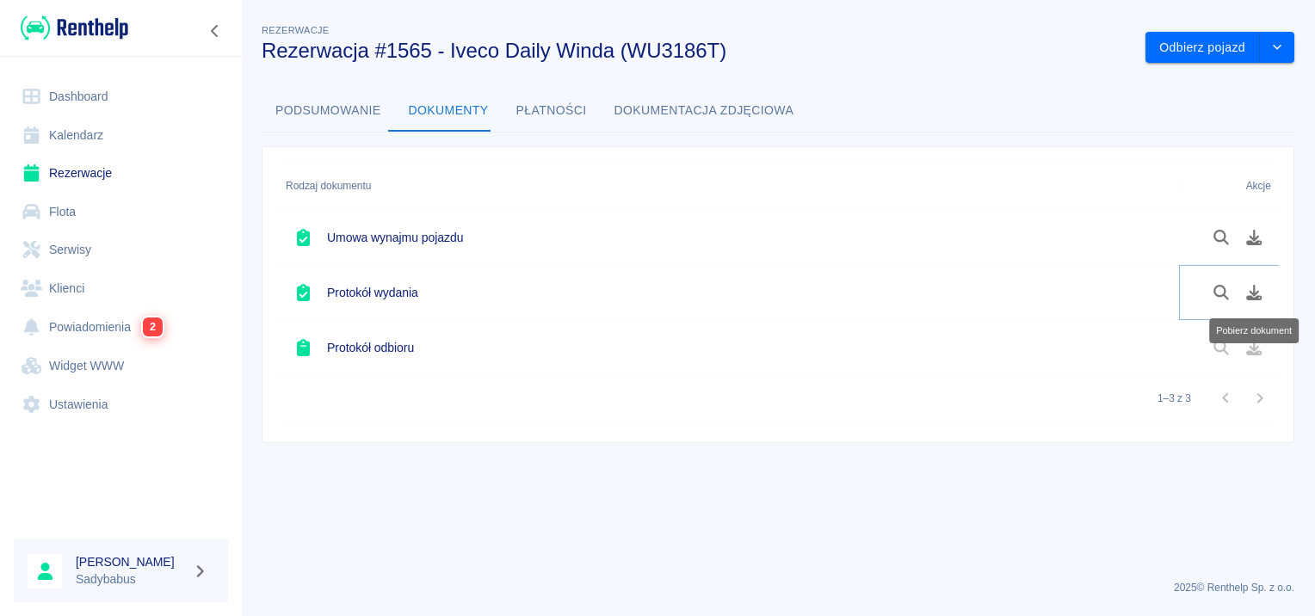
click at [1254, 296] on icon "Pobierz dokument" at bounding box center [1254, 292] width 15 height 15
drag, startPoint x: 489, startPoint y: 490, endPoint x: 668, endPoint y: 451, distance: 183.1
click at [494, 496] on main "Rezerwacje Rezerwacja #1565 - Iveco Daily Winda (WU3186T) Odbierz pojazd Podsum…" at bounding box center [778, 293] width 1074 height 545
click at [1253, 296] on icon "Pobierz dokument" at bounding box center [1254, 292] width 20 height 15
click at [1170, 56] on button "Odbierz pojazd" at bounding box center [1202, 48] width 114 height 32
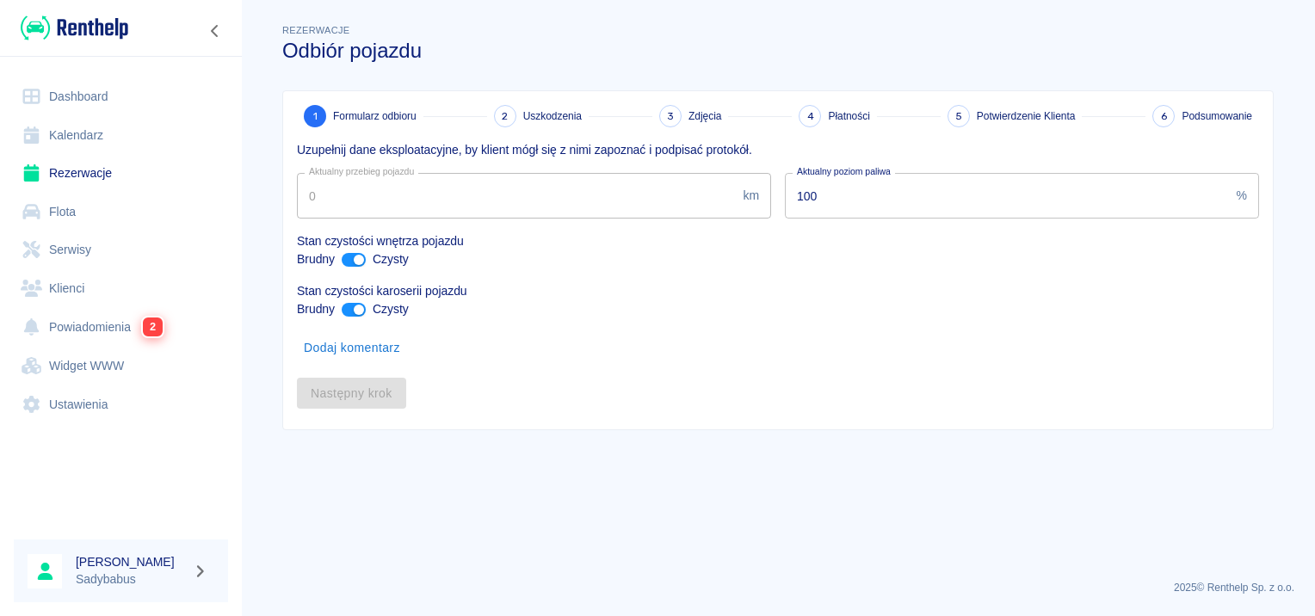
type input "89715"
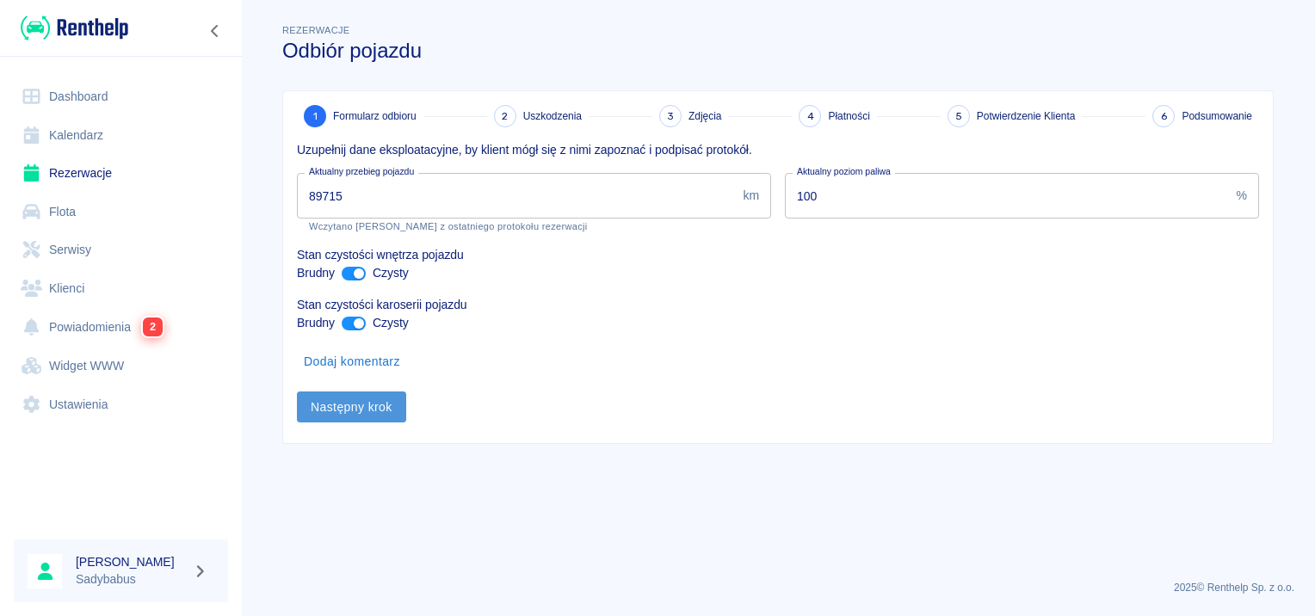
click at [337, 403] on button "Następny krok" at bounding box center [351, 407] width 109 height 32
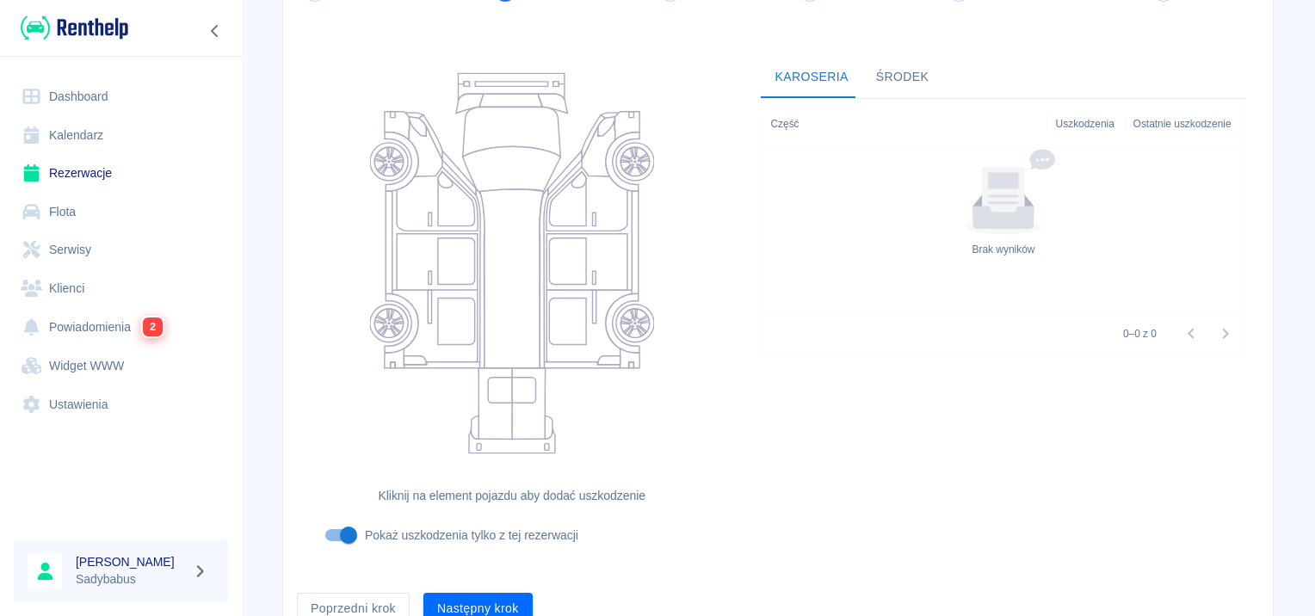
scroll to position [205, 0]
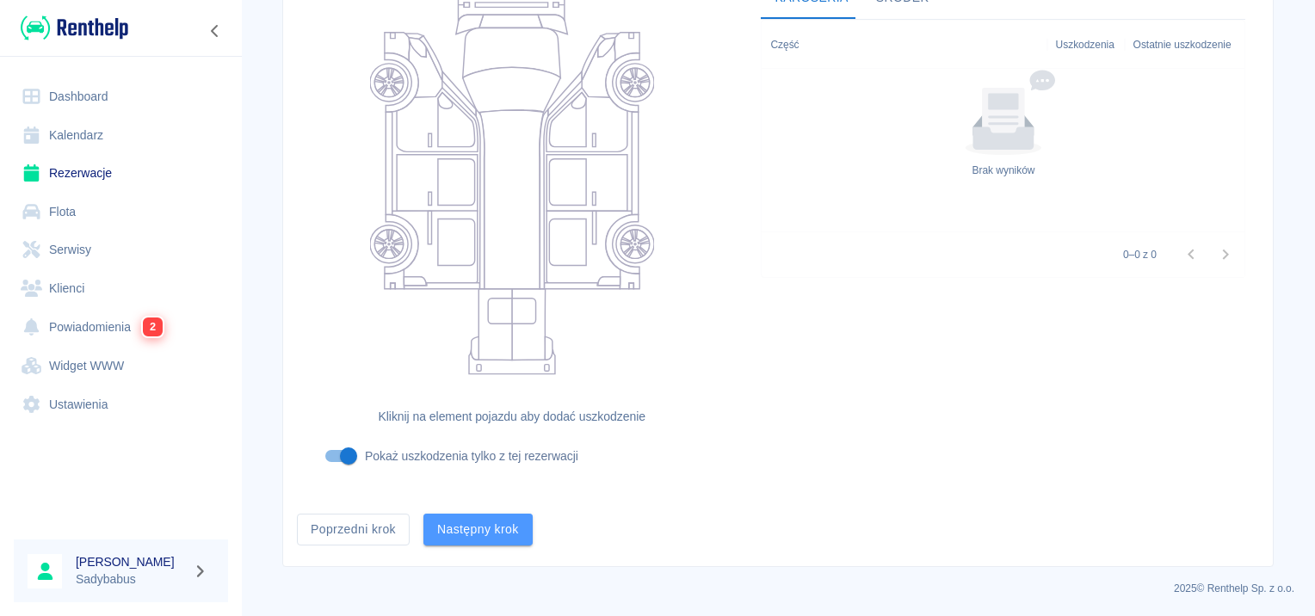
drag, startPoint x: 518, startPoint y: 534, endPoint x: 515, endPoint y: 520, distance: 14.9
click at [515, 528] on button "Następny krok" at bounding box center [477, 530] width 109 height 32
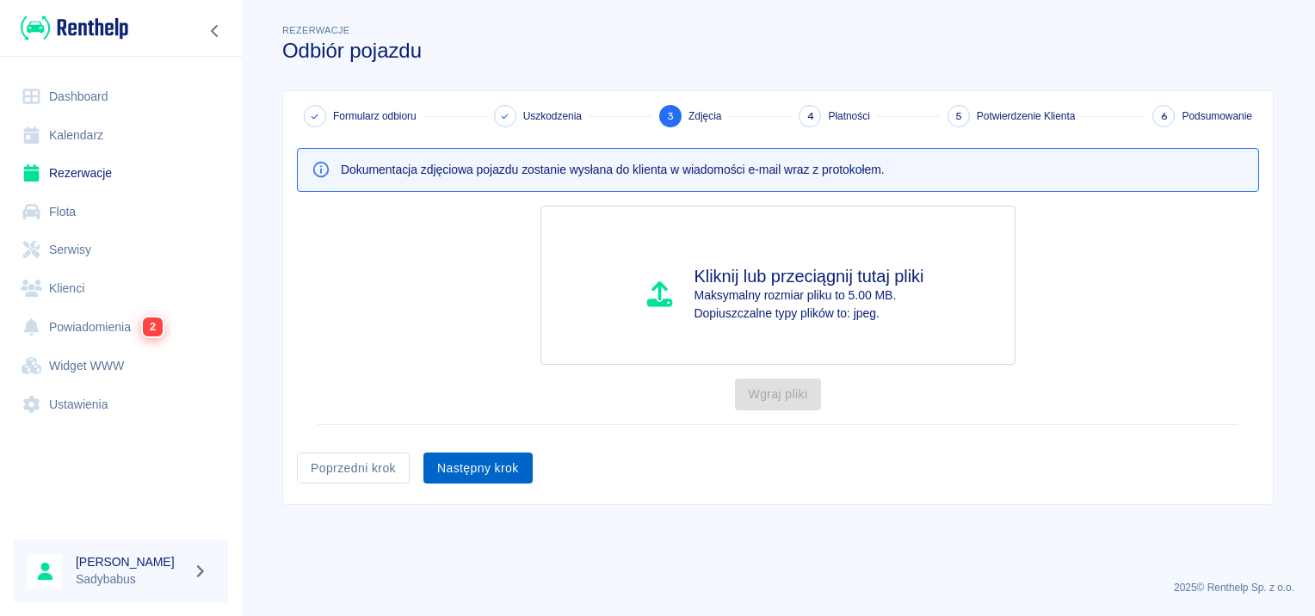
click at [446, 475] on button "Następny krok" at bounding box center [477, 469] width 109 height 32
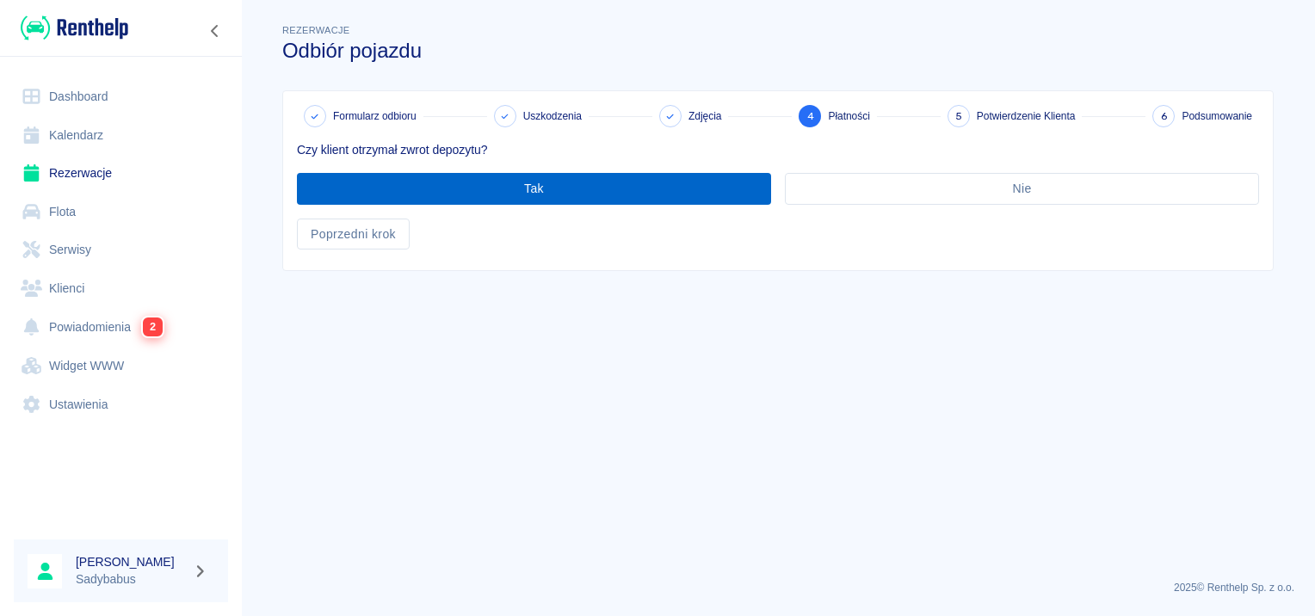
click at [456, 186] on button "Tak" at bounding box center [534, 189] width 474 height 32
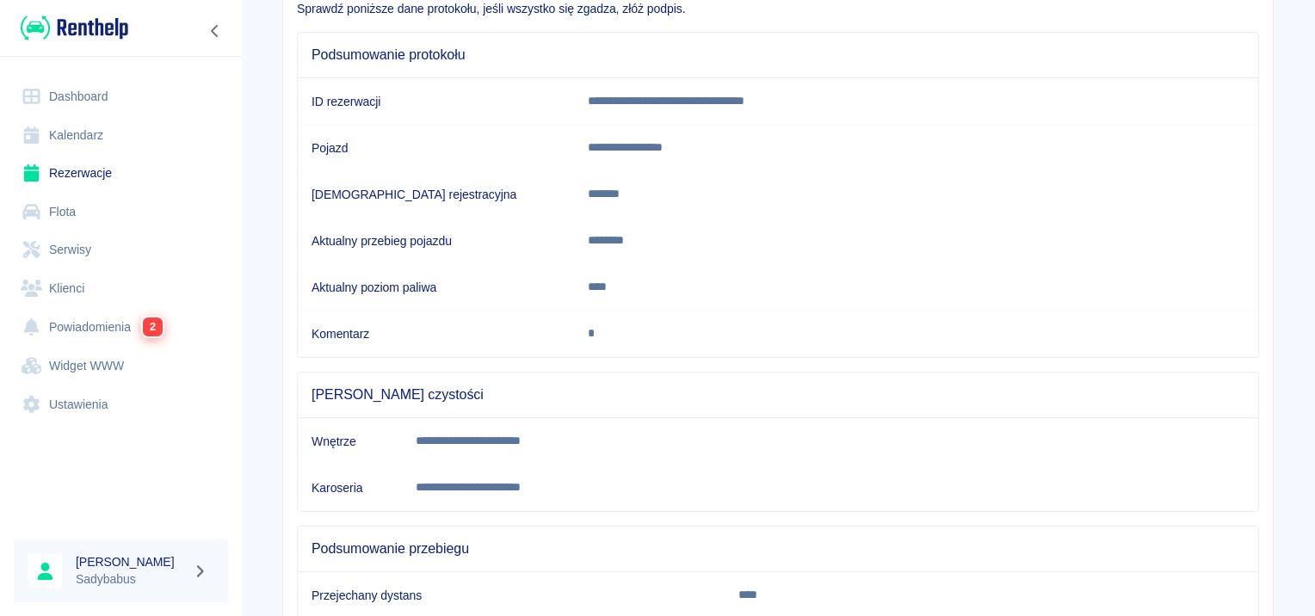
scroll to position [304, 0]
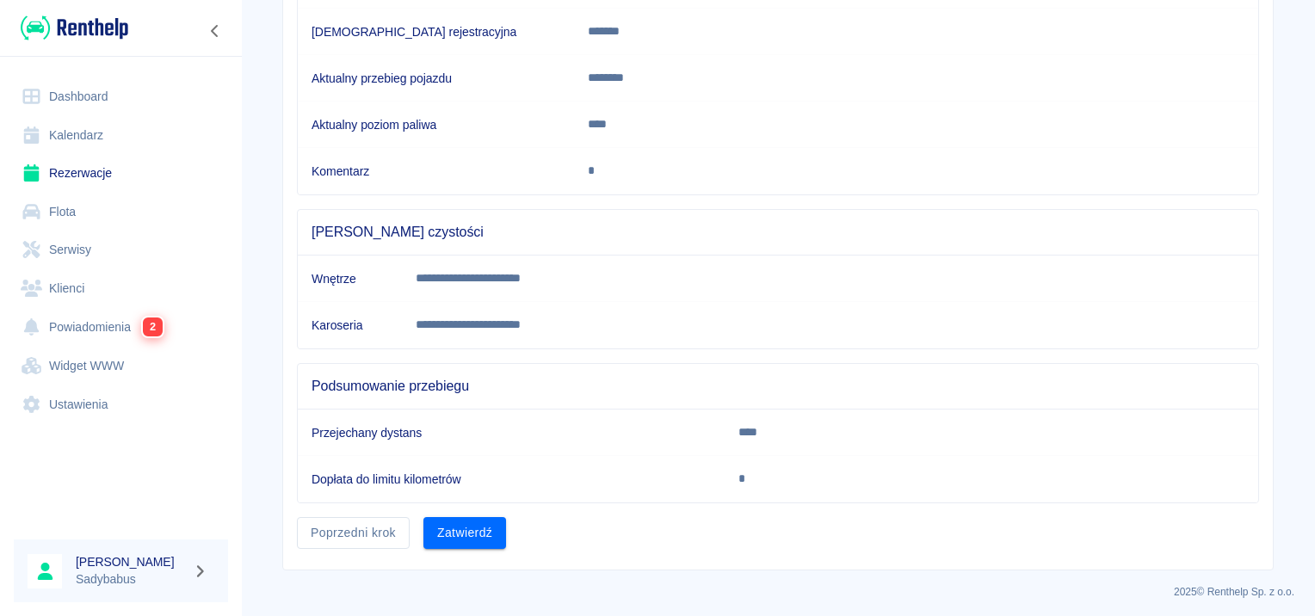
click at [463, 547] on div "**********" at bounding box center [777, 178] width 989 height 782
click at [459, 534] on button "Zatwierdź" at bounding box center [464, 533] width 83 height 32
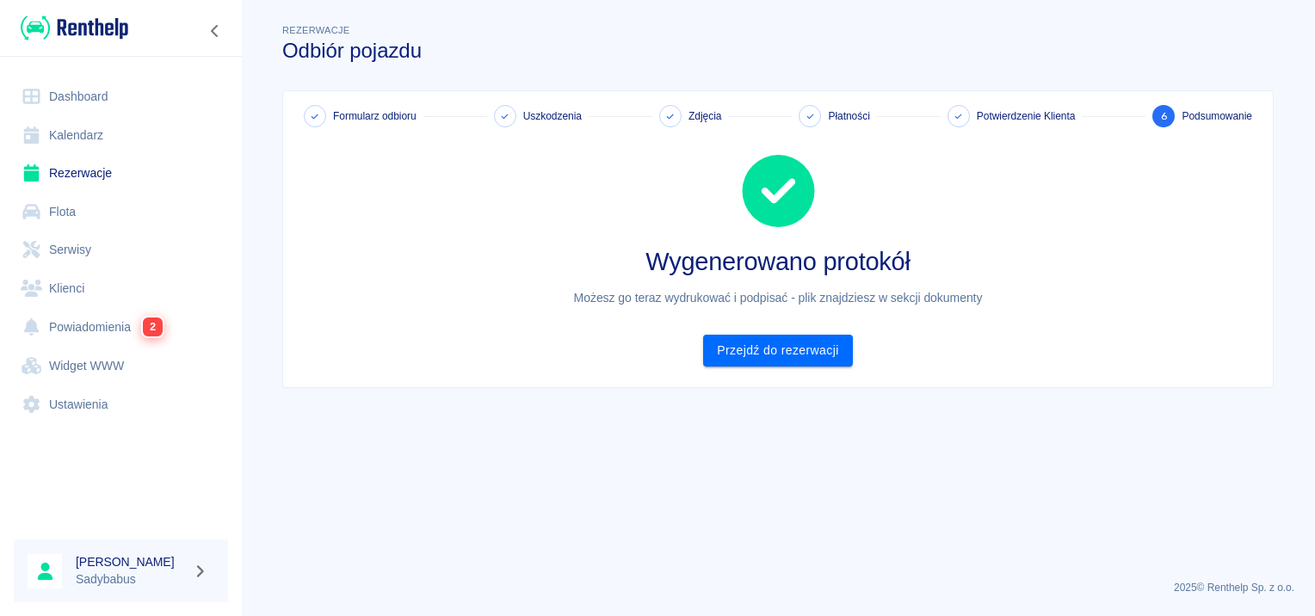
scroll to position [0, 0]
click at [749, 351] on link "Przejdź do rezerwacji" at bounding box center [777, 351] width 149 height 32
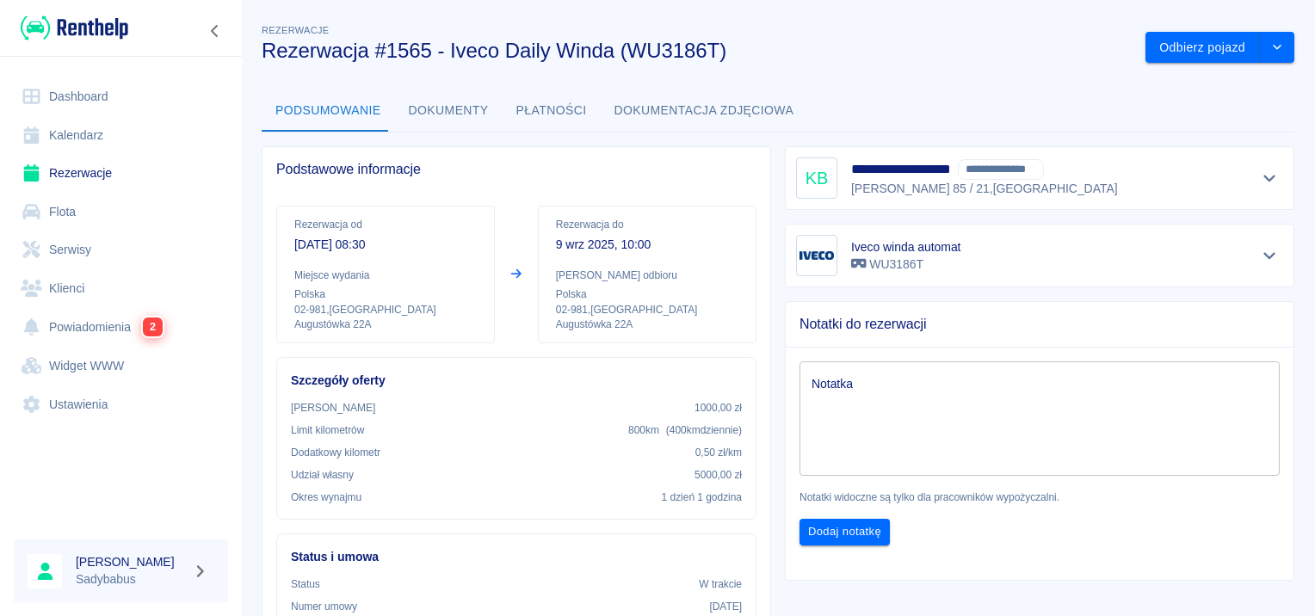
click at [411, 108] on button "Dokumenty" at bounding box center [449, 110] width 108 height 41
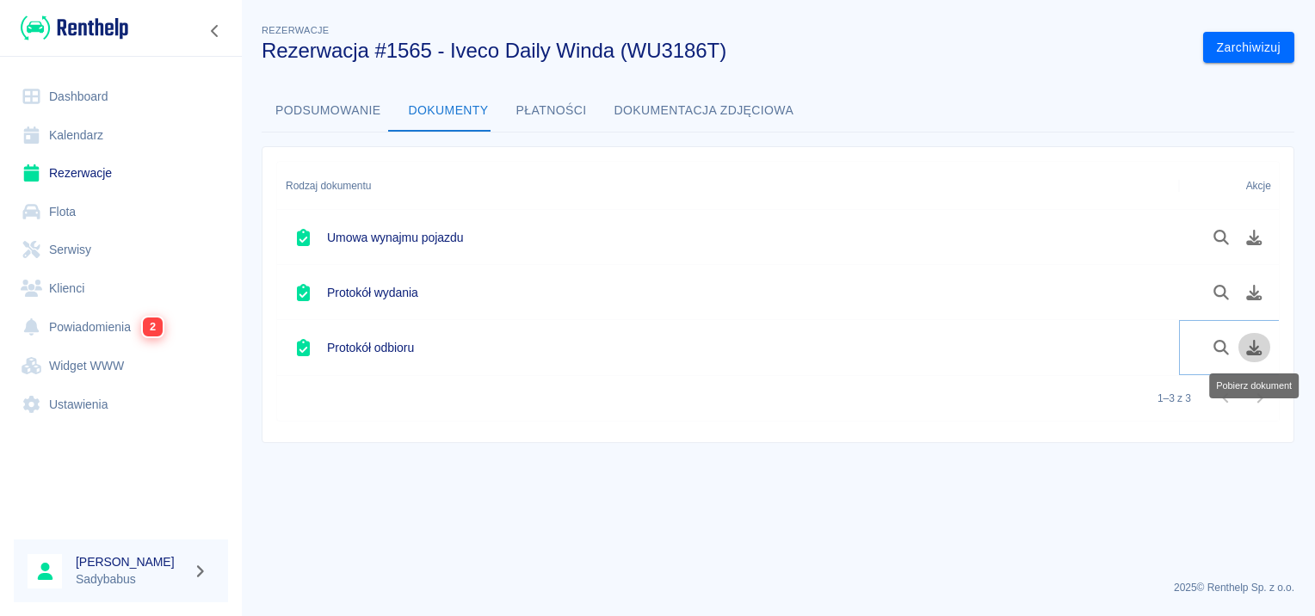
click at [1260, 345] on icon "Pobierz dokument" at bounding box center [1254, 347] width 20 height 15
click at [68, 176] on link "Rezerwacje" at bounding box center [121, 173] width 214 height 39
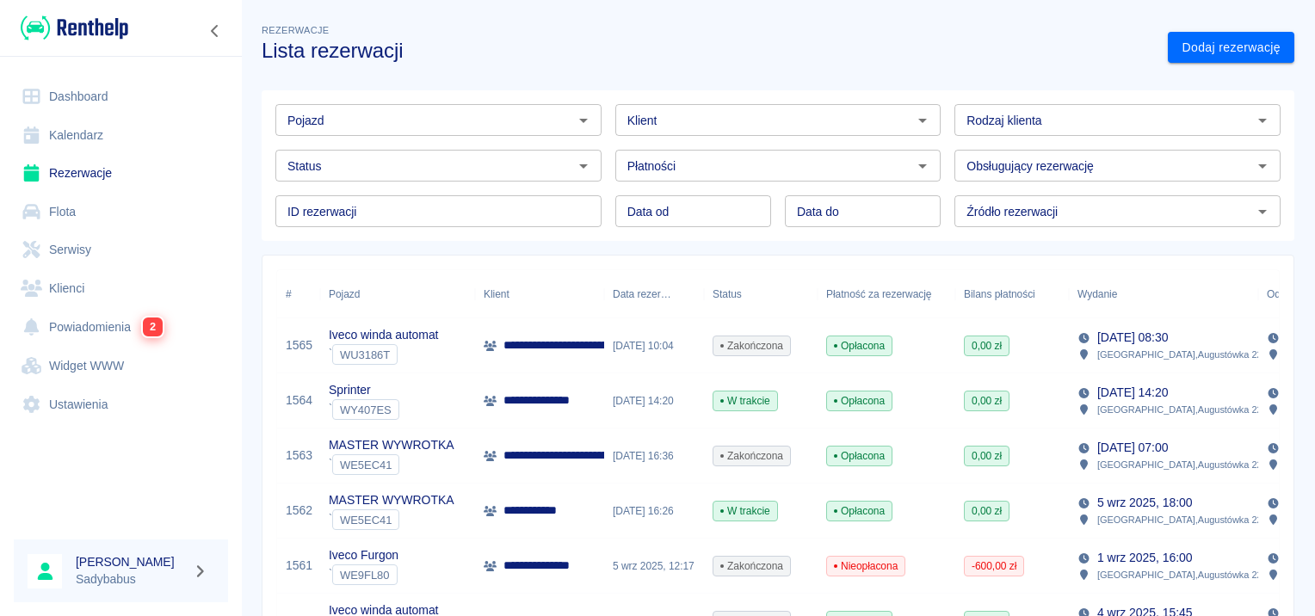
click at [1232, 46] on link "Dodaj rezerwację" at bounding box center [1230, 48] width 126 height 32
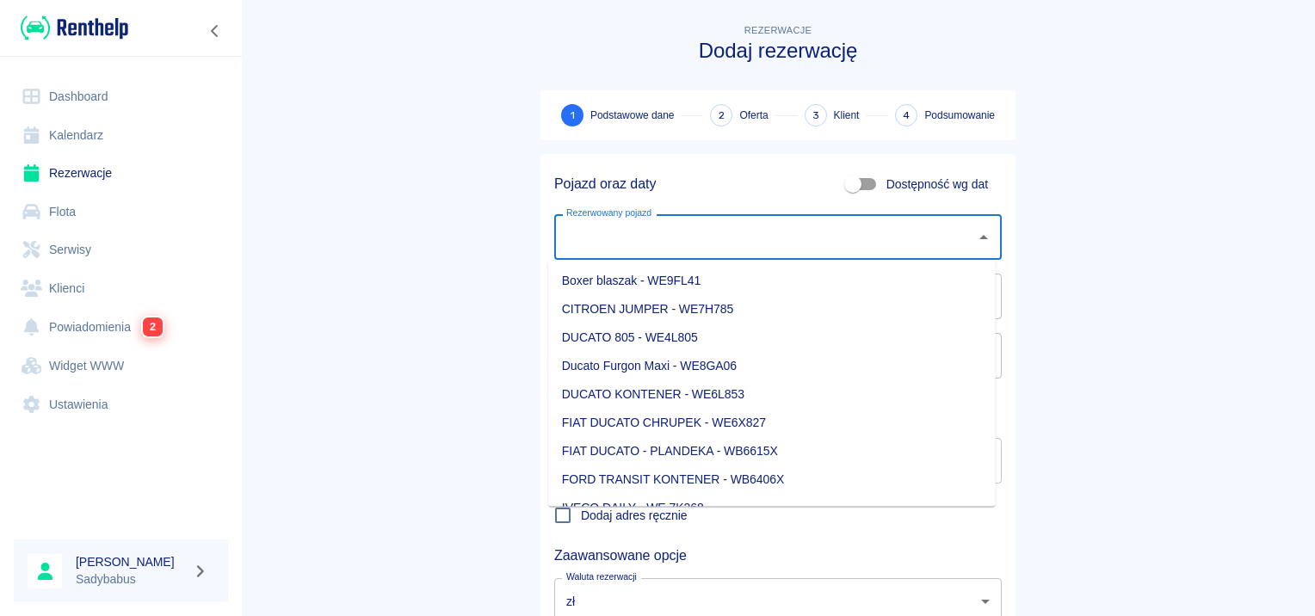
click at [621, 235] on input "Rezerwowany pojazd" at bounding box center [765, 237] width 406 height 30
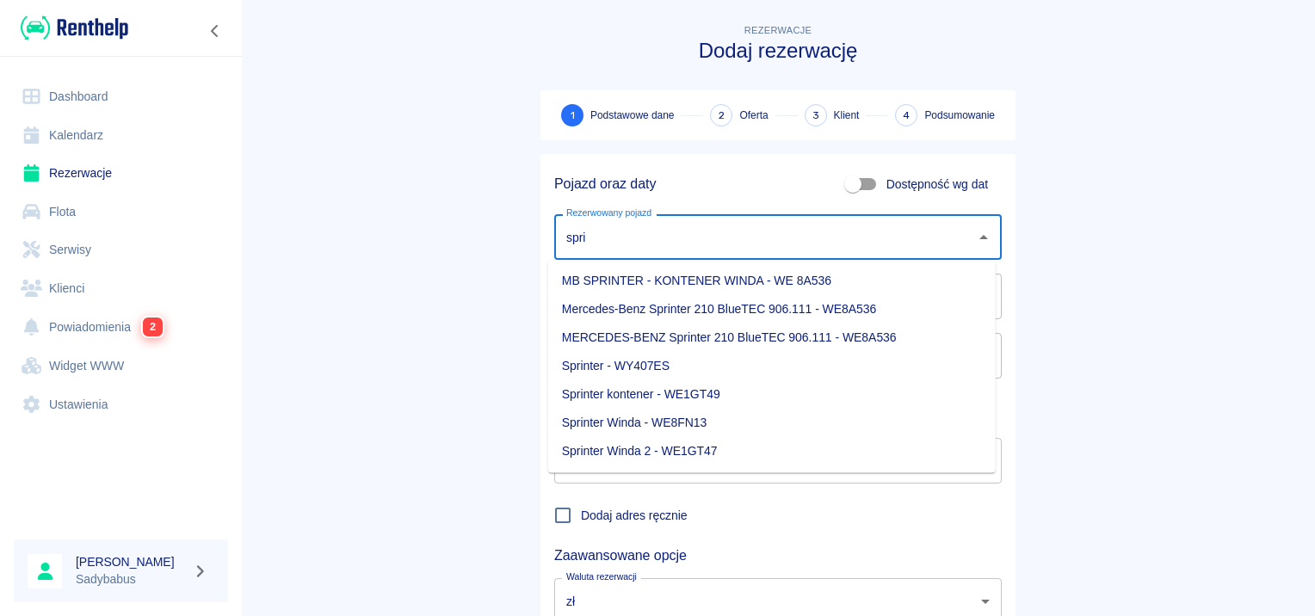
click at [705, 375] on li "Sprinter - WY407ES" at bounding box center [771, 366] width 447 height 28
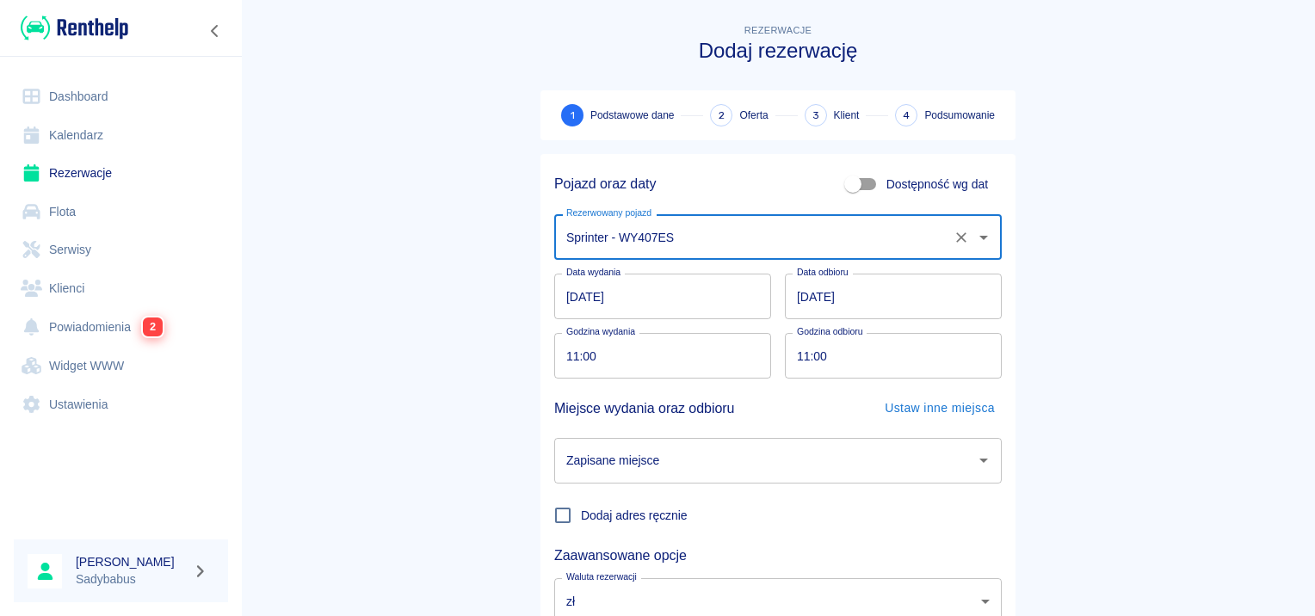
type input "Sprinter - WY407ES"
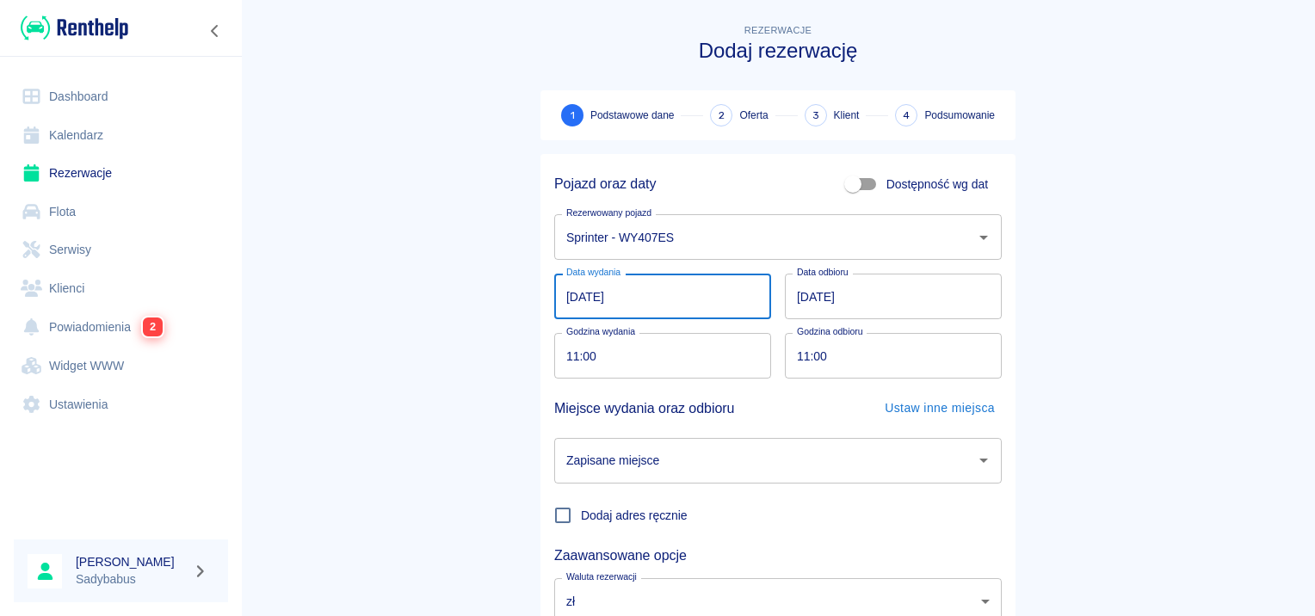
click at [565, 302] on input "09.09.2025" at bounding box center [662, 297] width 217 height 46
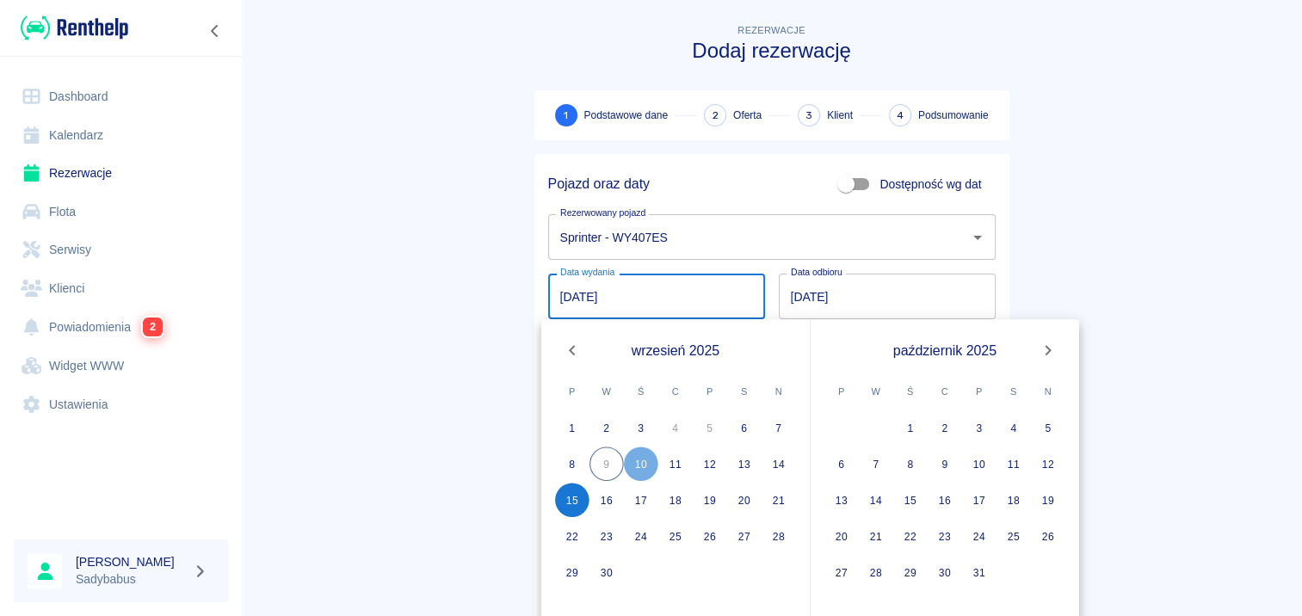
type input "15.09.2025"
click at [781, 299] on input "10.09.2025" at bounding box center [887, 297] width 217 height 46
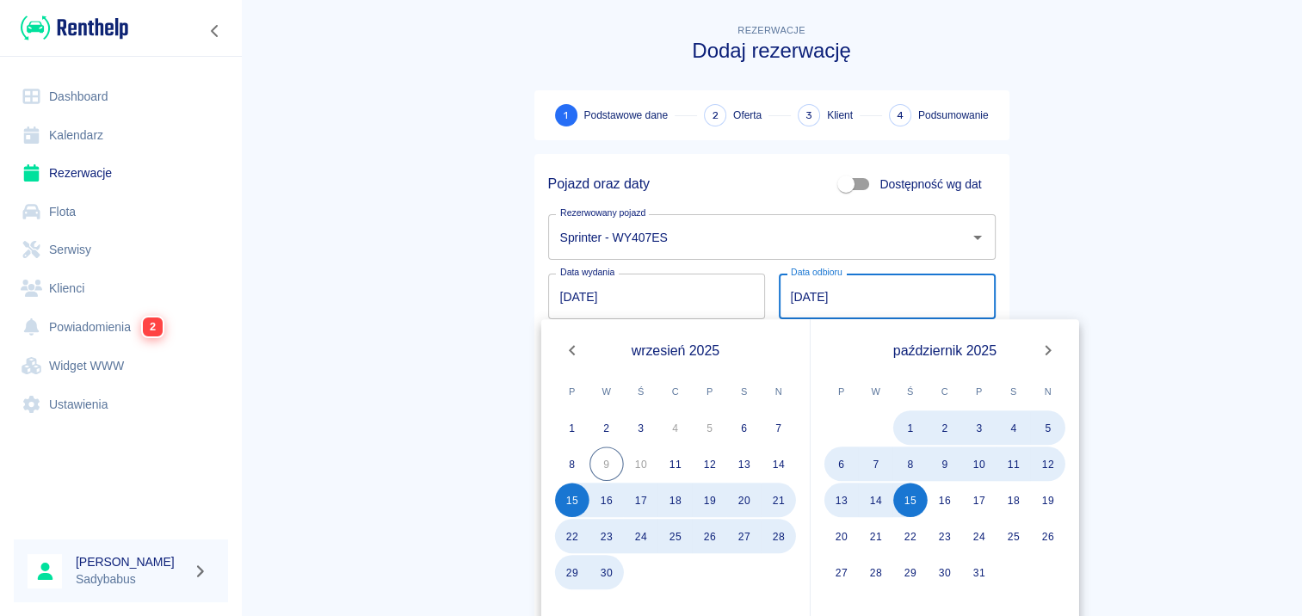
type input "15.10.2025"
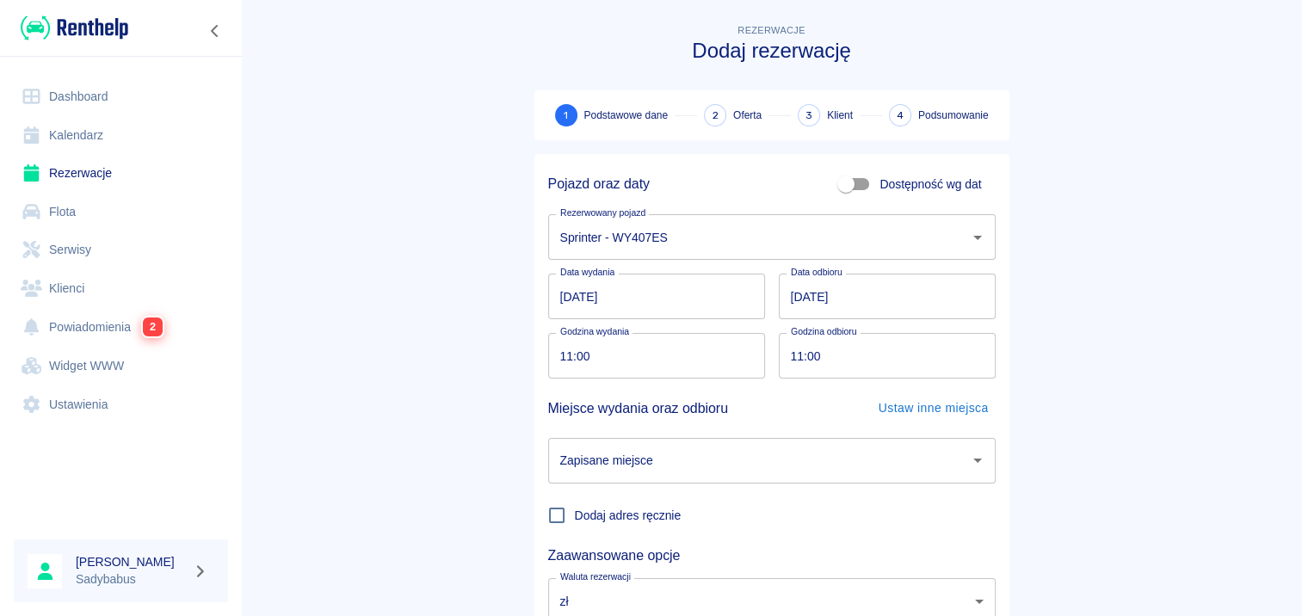
click at [384, 330] on main "Rezerwacje Dodaj rezerwację 1 Podstawowe dane 2 Oferta 3 Klient 4 Podsumowanie …" at bounding box center [771, 359] width 1061 height 676
click at [570, 379] on div "Miejsce wydania oraz odbioru Ustaw inne miejsca" at bounding box center [770, 402] width 461 height 46
click at [567, 370] on input "11:00" at bounding box center [656, 356] width 205 height 46
type input "09:00"
click at [799, 354] on input "11:00" at bounding box center [887, 356] width 205 height 46
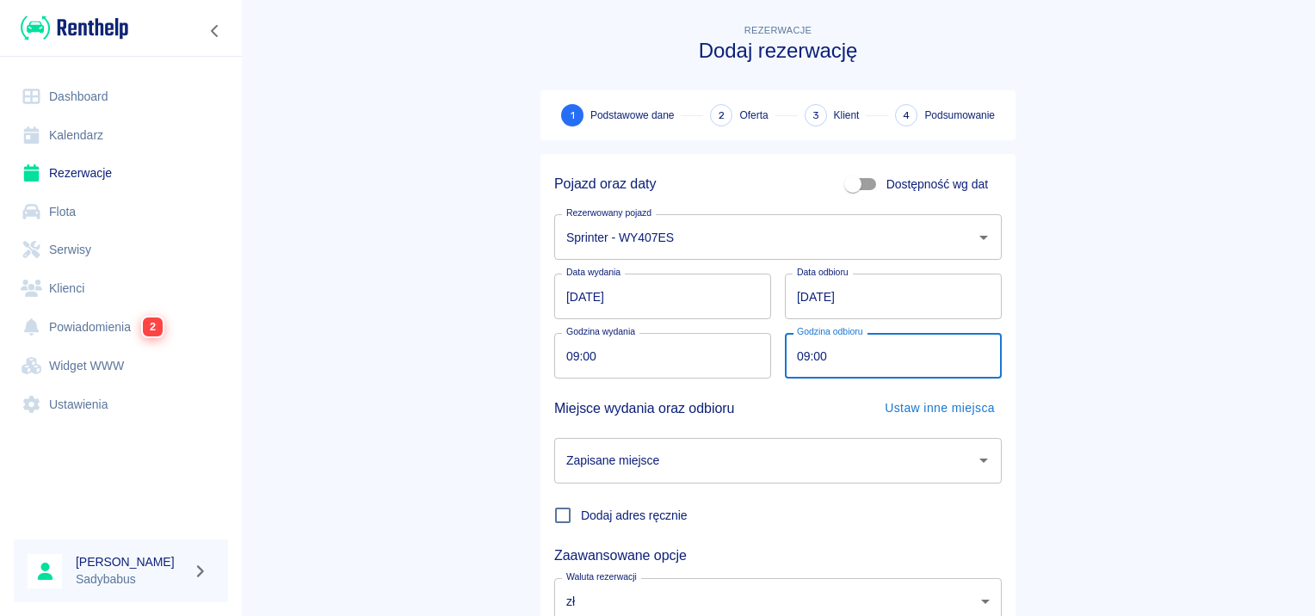
type input "09:00"
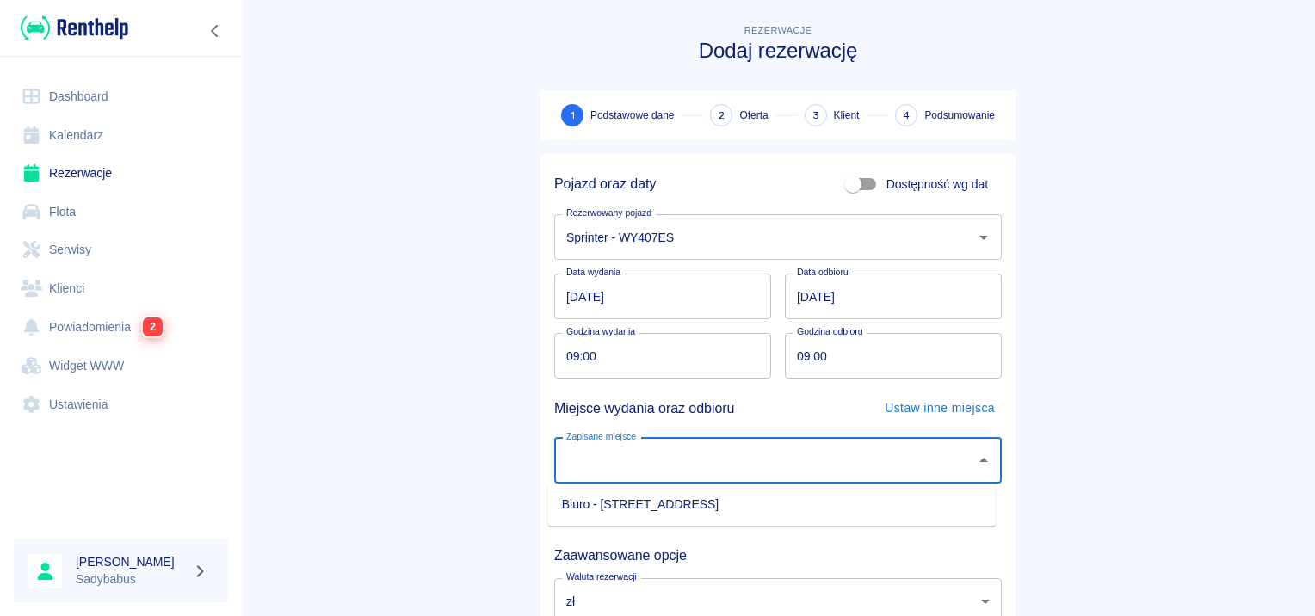
click at [767, 458] on input "Zapisane miejsce" at bounding box center [765, 461] width 406 height 30
click at [722, 508] on li "Biuro - Warszawa, Augustówka 22A" at bounding box center [771, 504] width 447 height 28
type input "Biuro - Warszawa, Augustówka 22A"
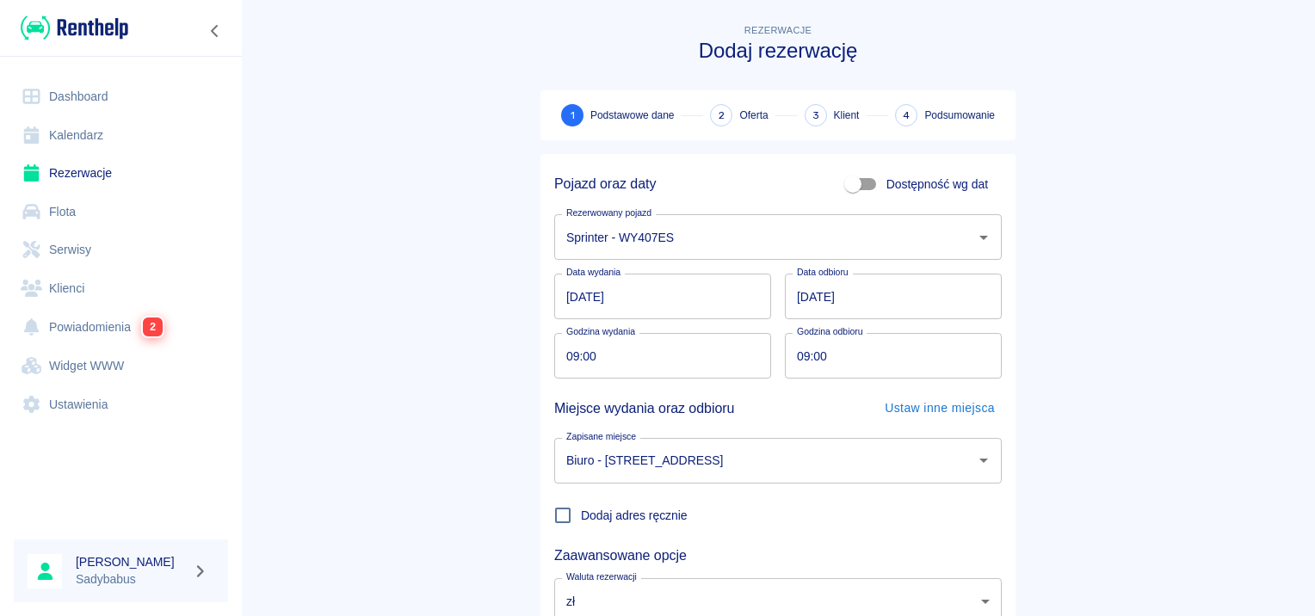
click at [1186, 352] on main "Rezerwacje Dodaj rezerwację 1 Podstawowe dane 2 Oferta 3 Klient 4 Podsumowanie …" at bounding box center [778, 359] width 1074 height 676
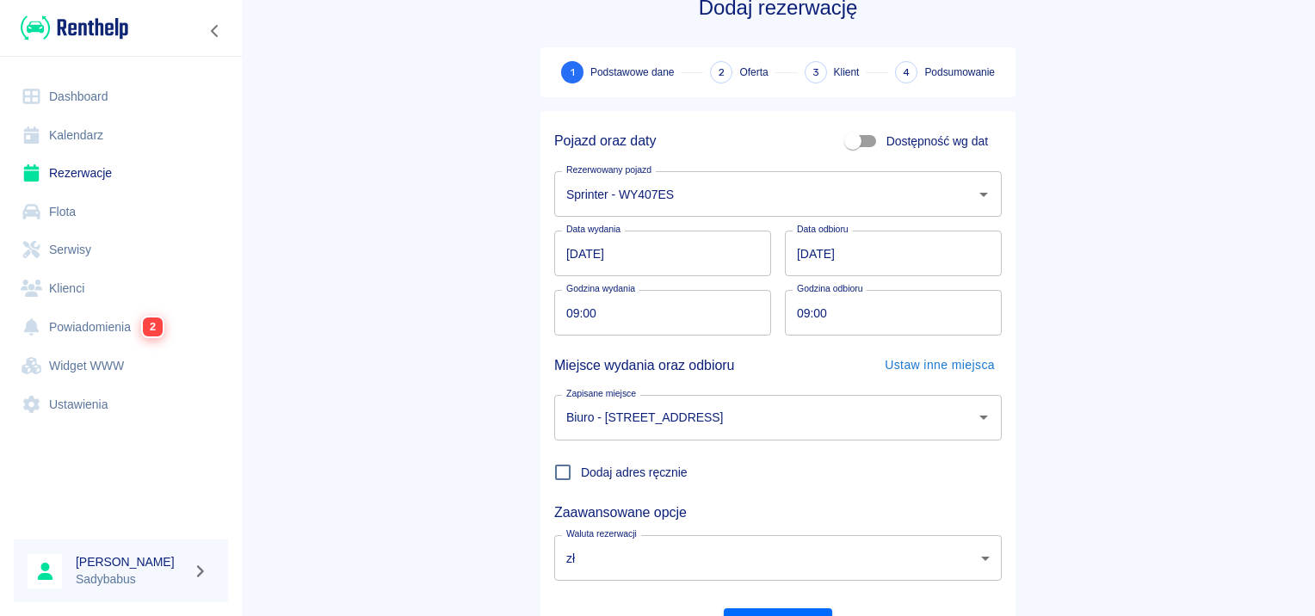
scroll to position [131, 0]
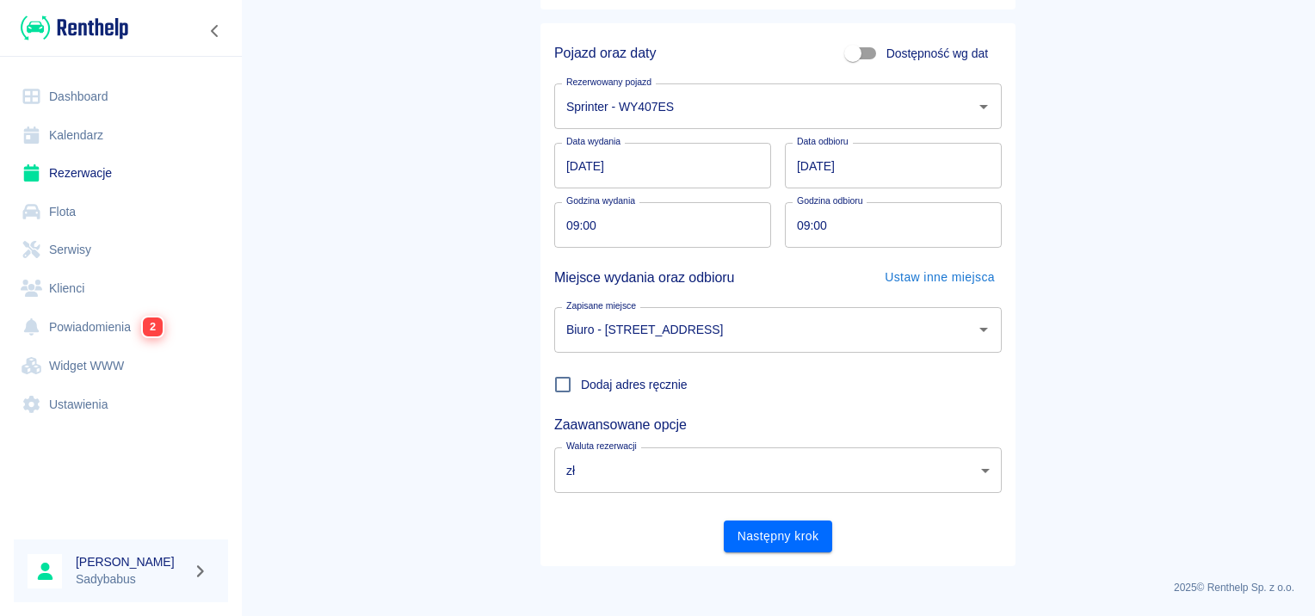
click at [732, 530] on button "Następny krok" at bounding box center [778, 537] width 109 height 32
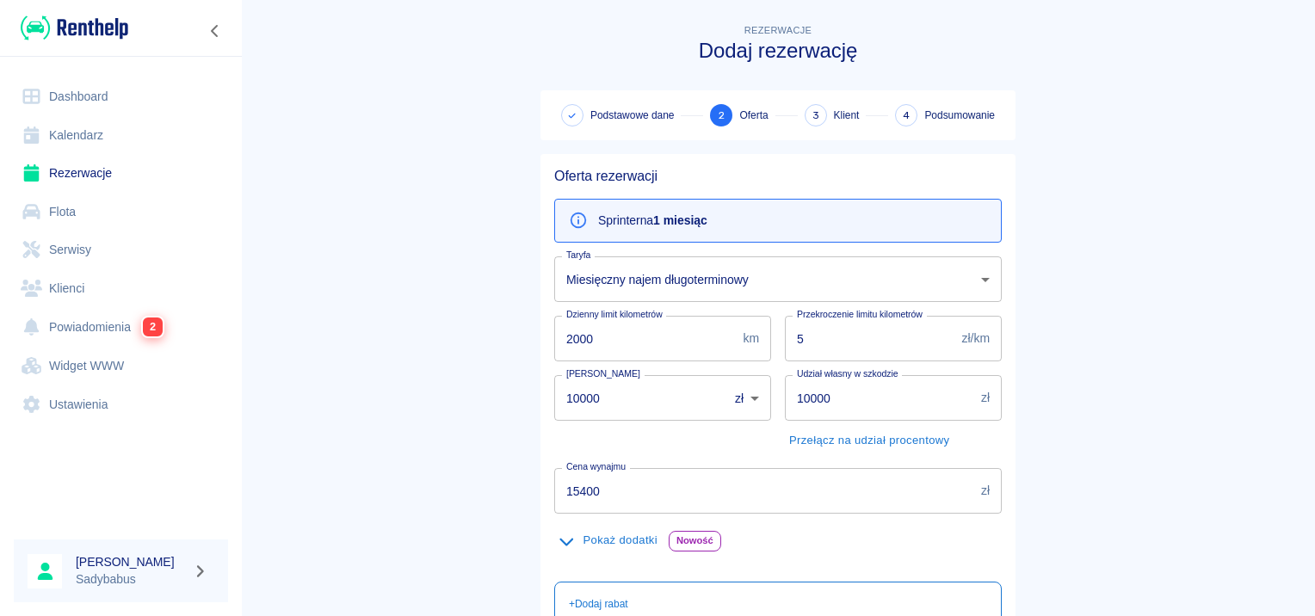
click at [596, 337] on input "2000" at bounding box center [645, 339] width 182 height 46
type input "200"
click at [586, 399] on input "10000" at bounding box center [635, 398] width 162 height 46
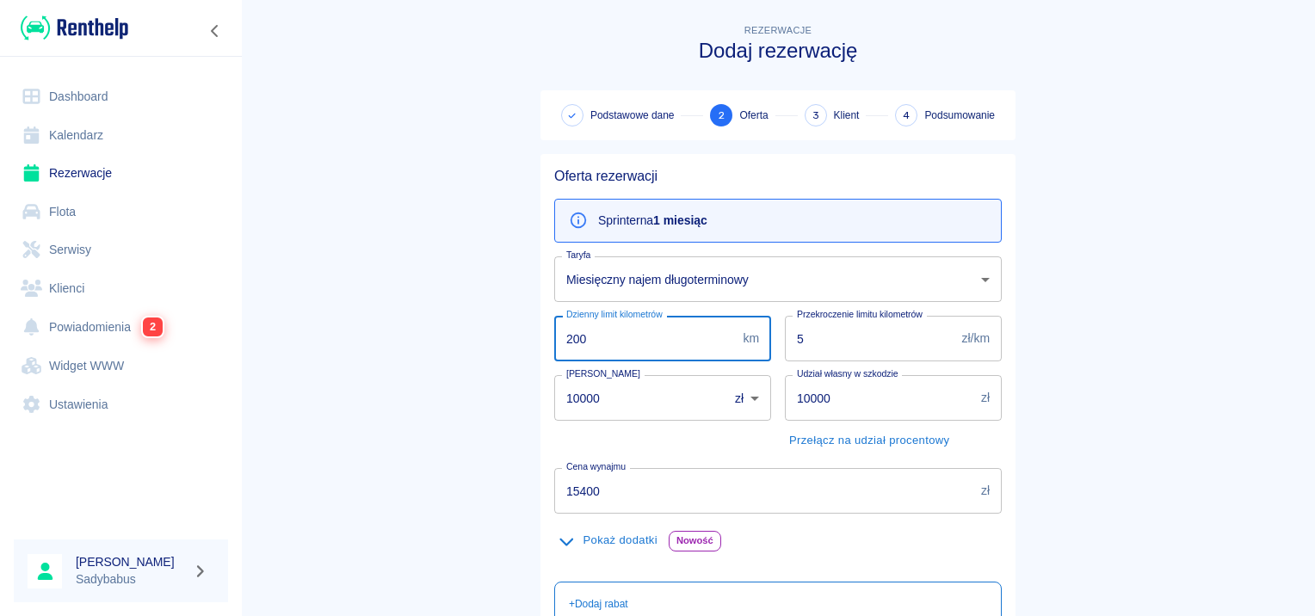
click at [586, 399] on input "10000" at bounding box center [635, 398] width 162 height 46
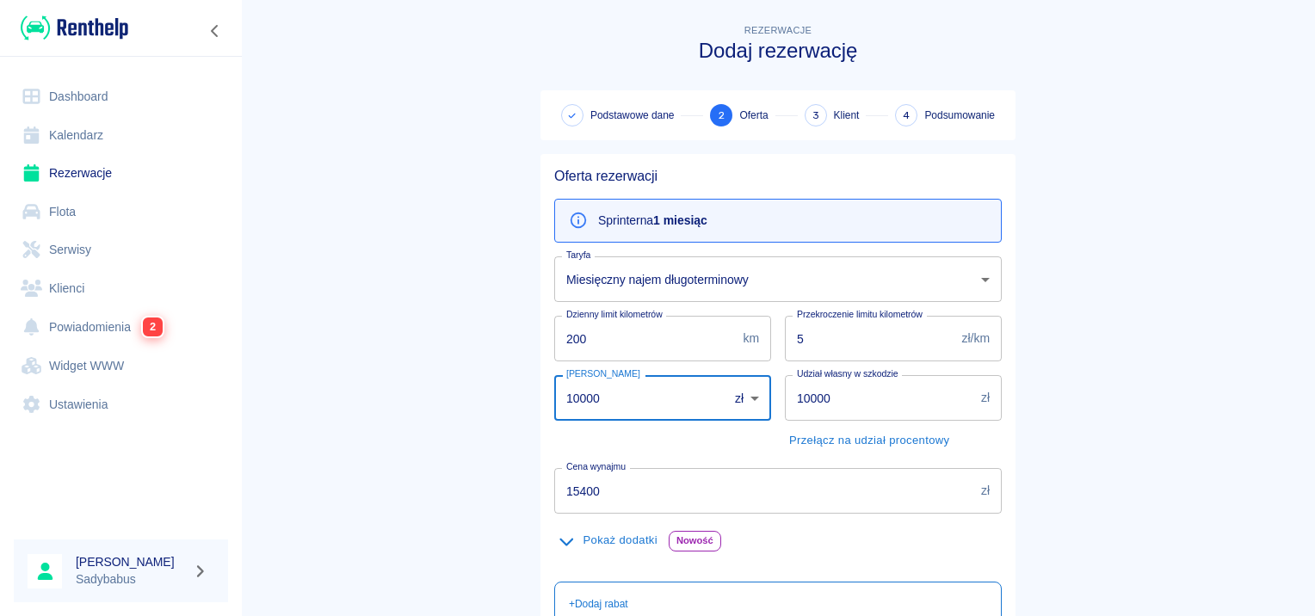
click at [587, 400] on input "10000" at bounding box center [635, 398] width 162 height 46
type input "5"
type input "1500"
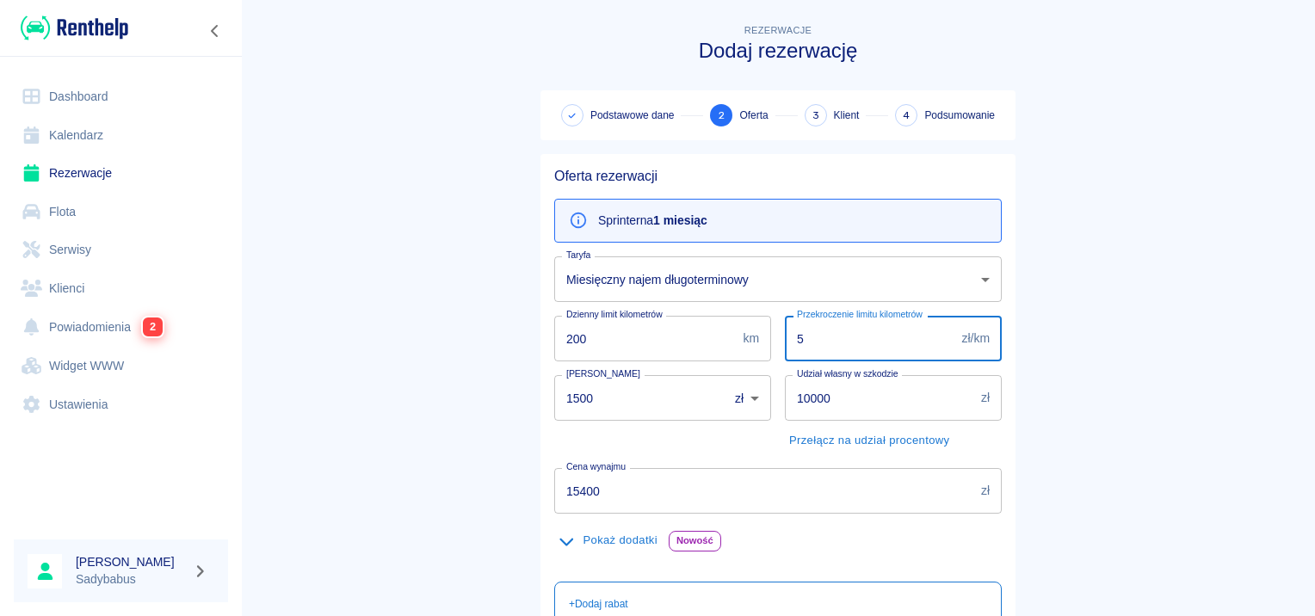
click at [815, 338] on input "5" at bounding box center [870, 339] width 170 height 46
type input "0.5"
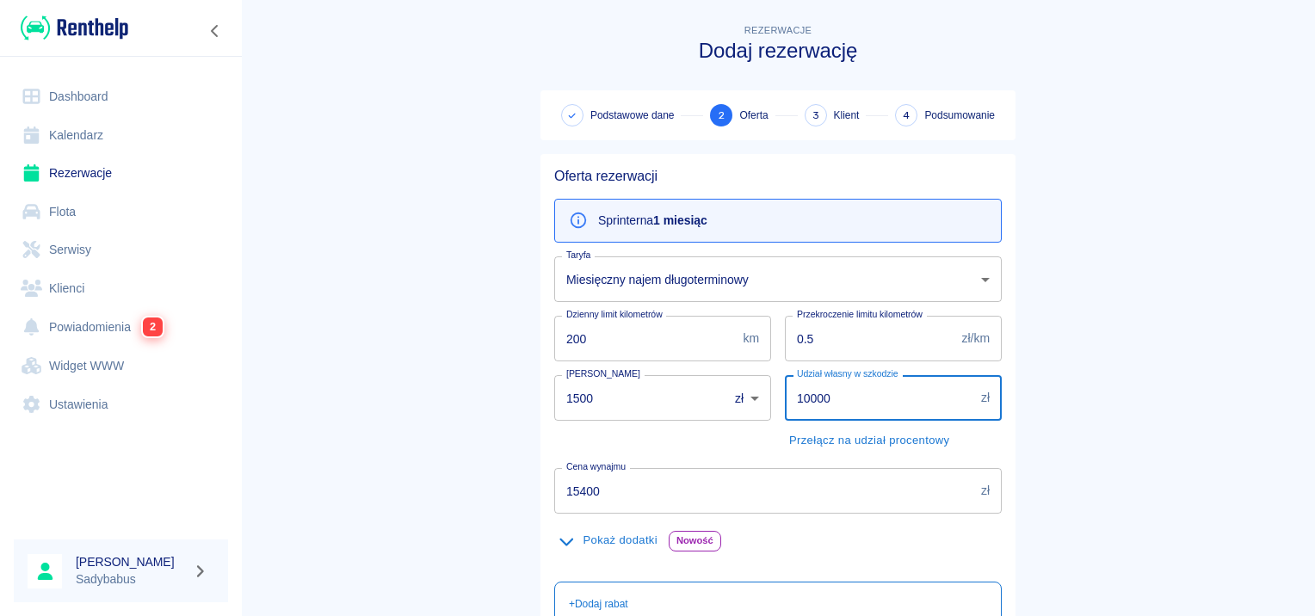
click at [803, 403] on input "10000" at bounding box center [879, 398] width 189 height 46
type input "5000"
click at [664, 489] on input "15400" at bounding box center [764, 491] width 420 height 46
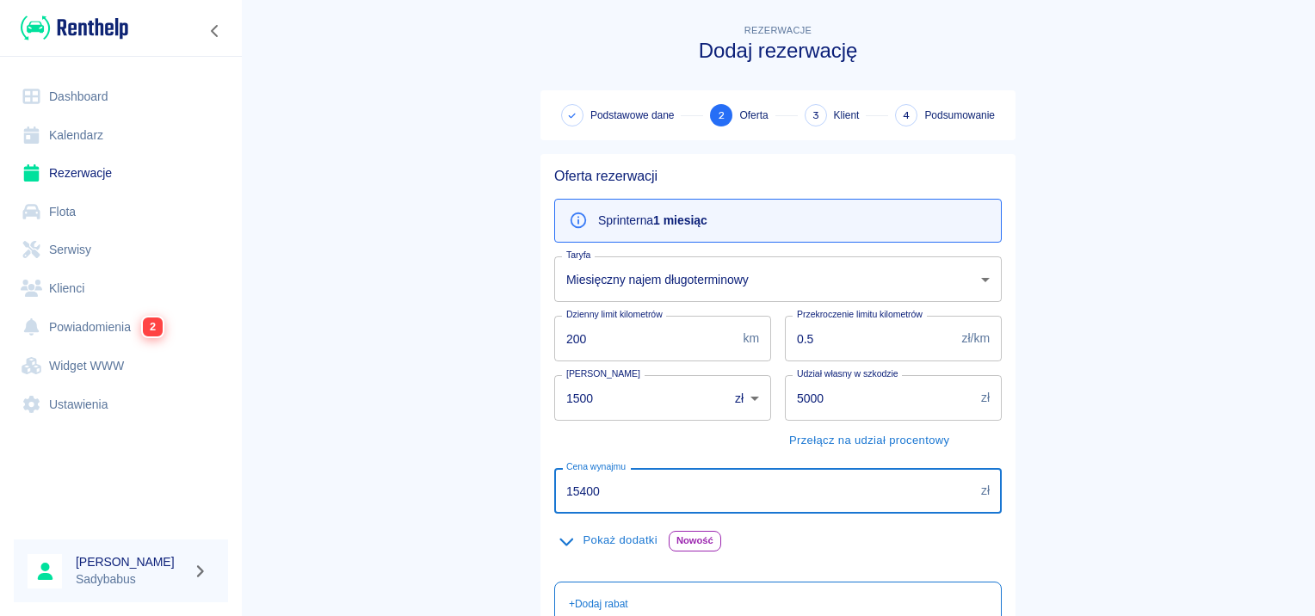
click at [664, 489] on input "15400" at bounding box center [764, 491] width 420 height 46
type input "6765"
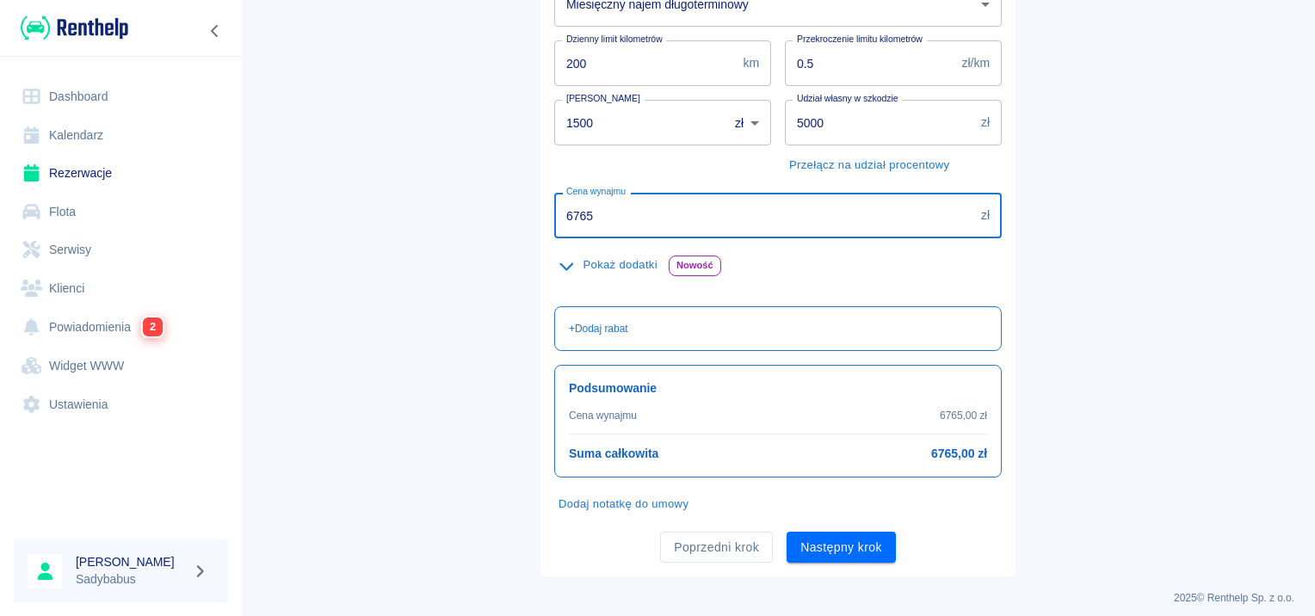
scroll to position [285, 0]
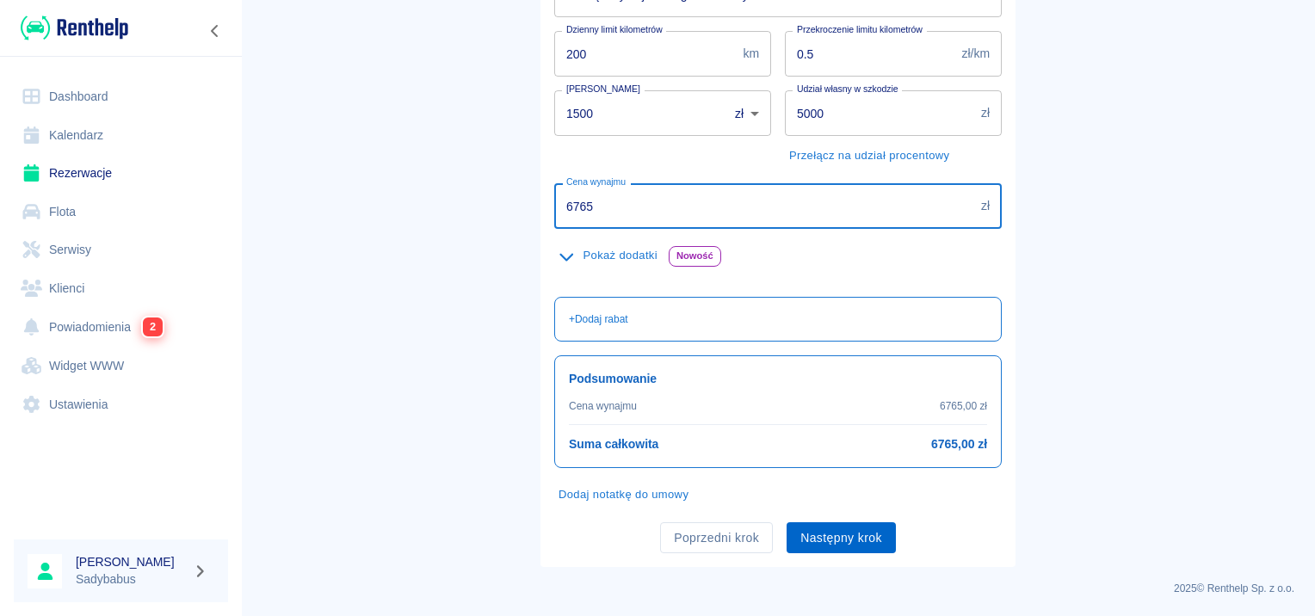
click at [871, 529] on button "Następny krok" at bounding box center [840, 538] width 109 height 32
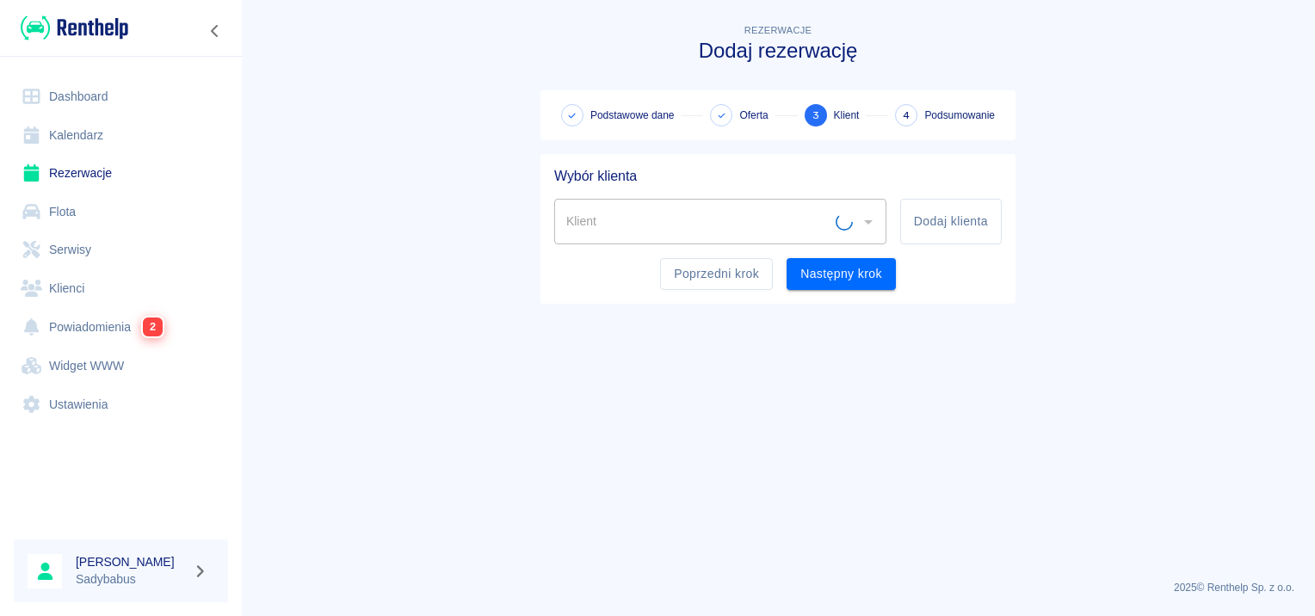
scroll to position [0, 0]
click at [915, 234] on button "Dodaj klienta" at bounding box center [951, 222] width 102 height 46
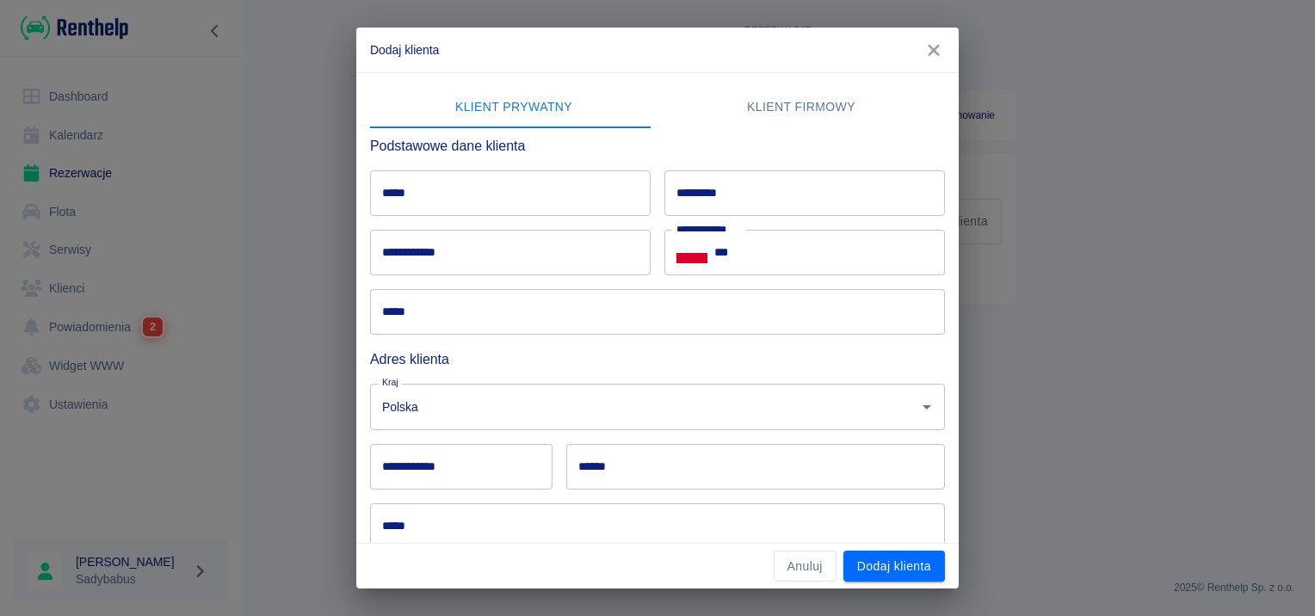
click at [770, 85] on div "**********" at bounding box center [650, 311] width 588 height 476
click at [774, 114] on button "Klient firmowy" at bounding box center [800, 107] width 287 height 41
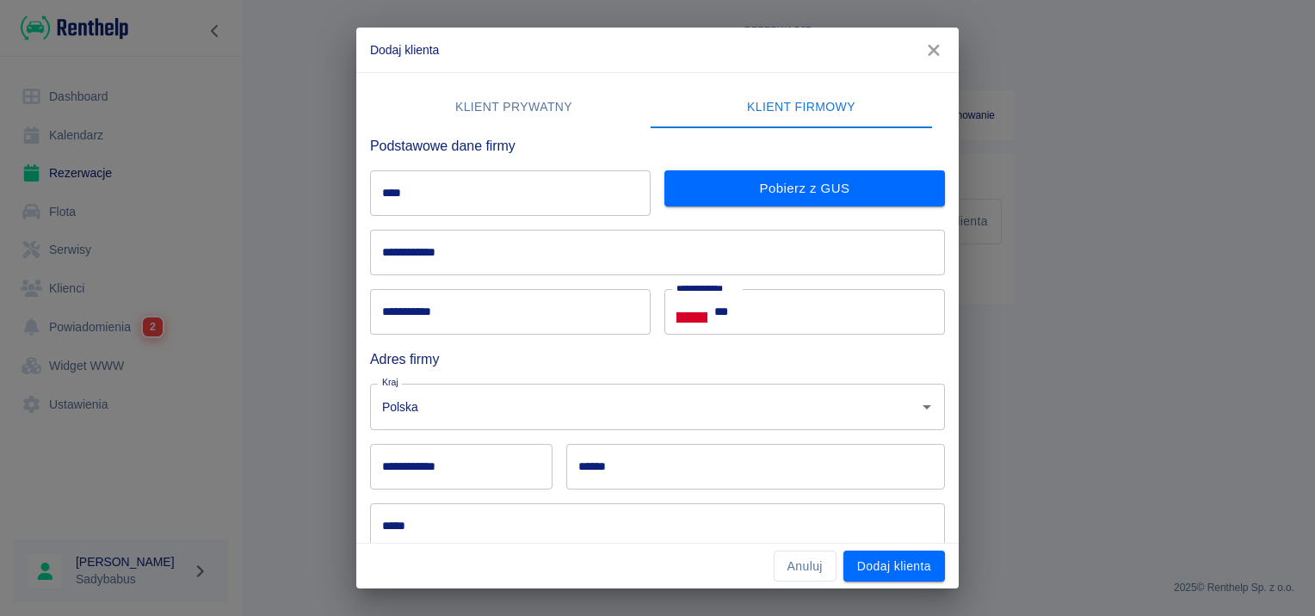
click at [589, 182] on input "****" at bounding box center [510, 193] width 280 height 46
paste input "**********"
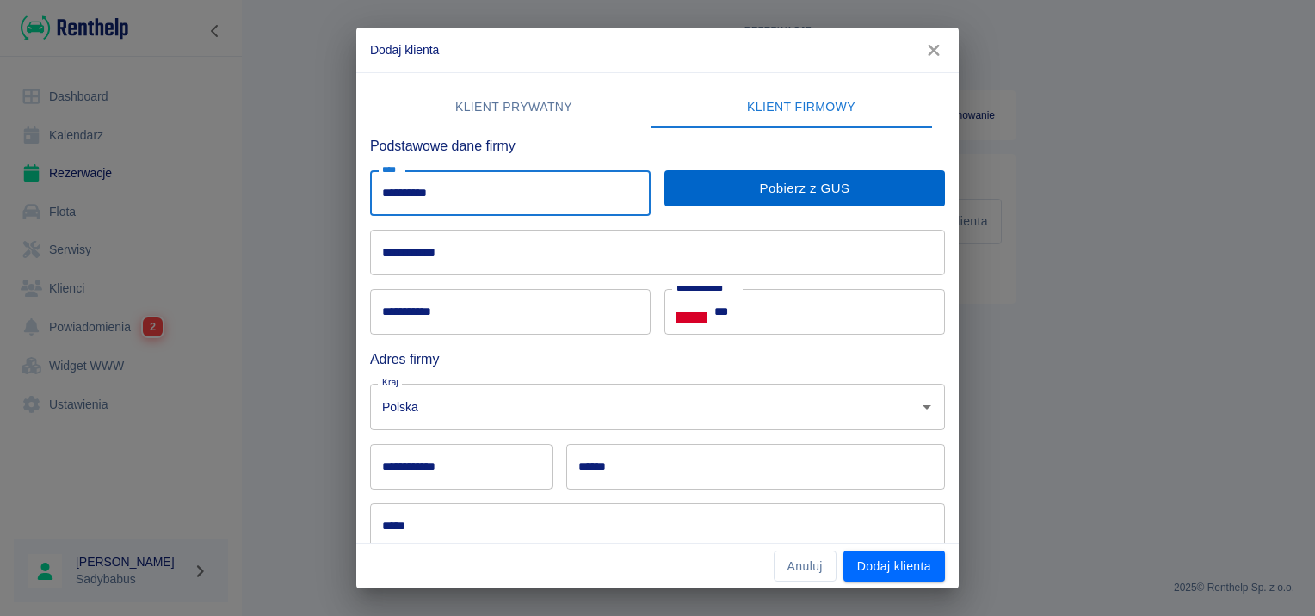
type input "**********"
click at [763, 186] on button "Pobierz z GUS" at bounding box center [804, 188] width 280 height 36
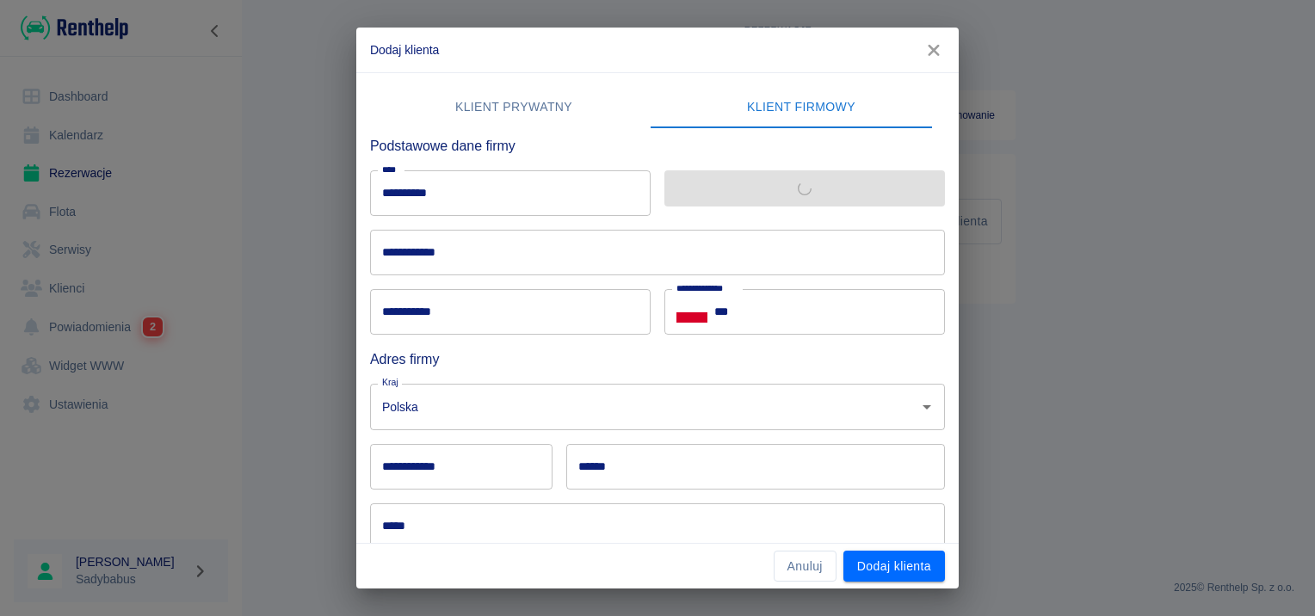
type input "**********"
type input "******"
type input "********"
type input "**********"
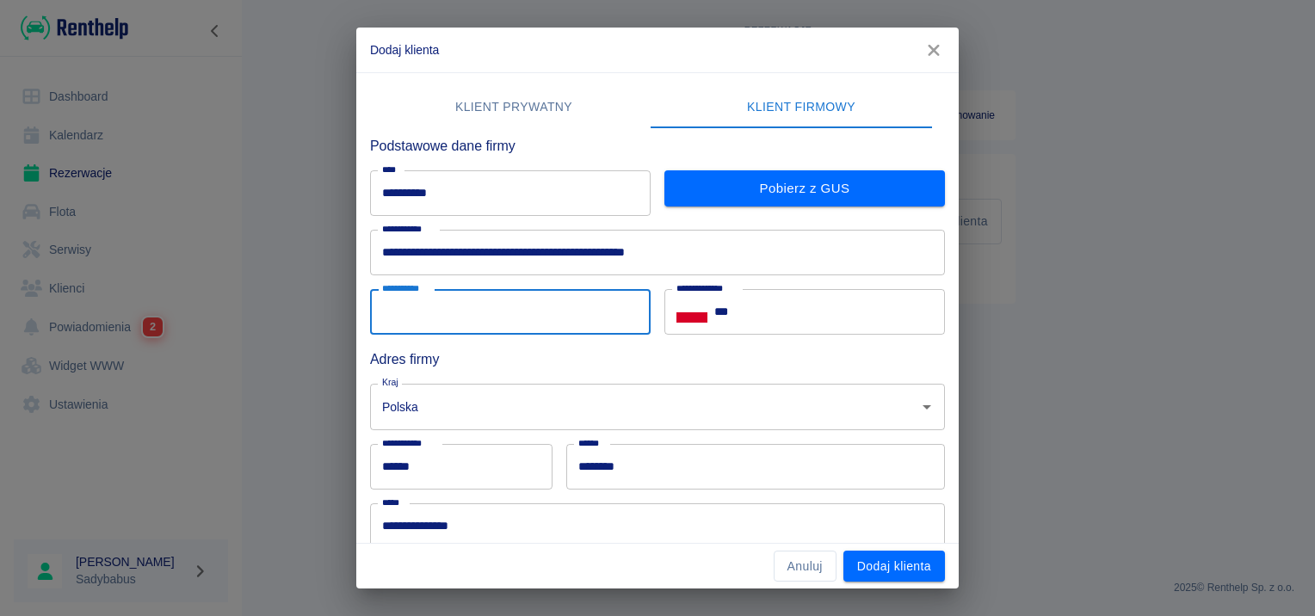
click at [418, 301] on input "**********" at bounding box center [510, 312] width 280 height 46
click at [489, 80] on div "**********" at bounding box center [650, 417] width 588 height 689
paste input "**********"
type input "**********"
click at [783, 306] on input "***" at bounding box center [829, 312] width 231 height 46
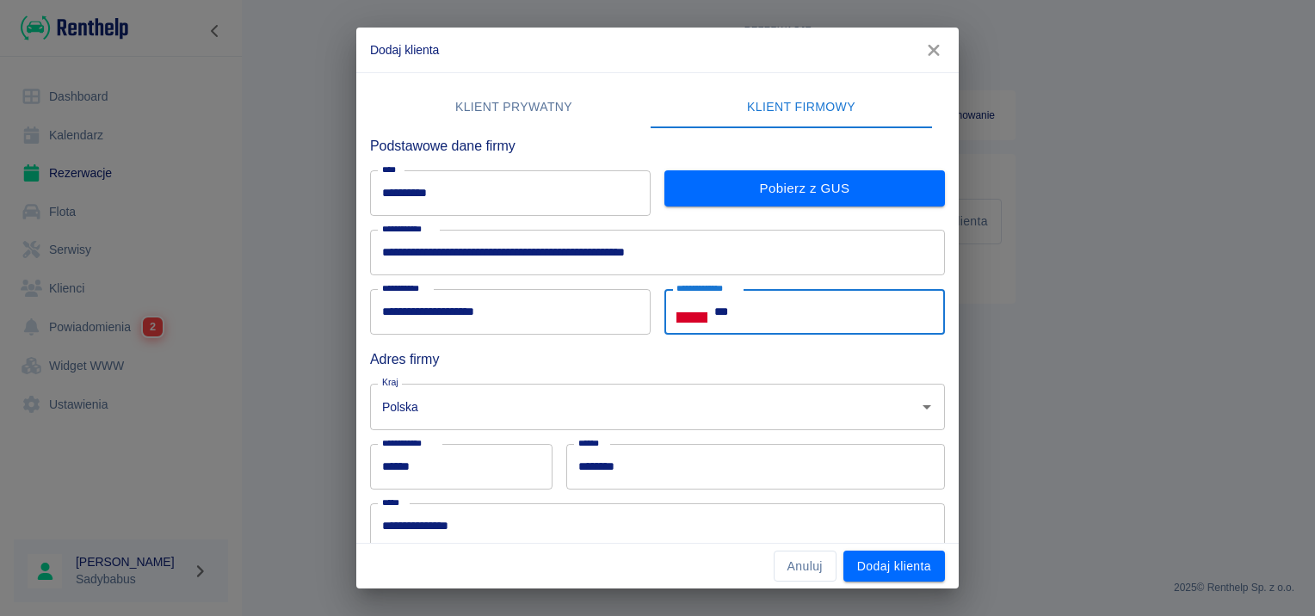
paste input "**********"
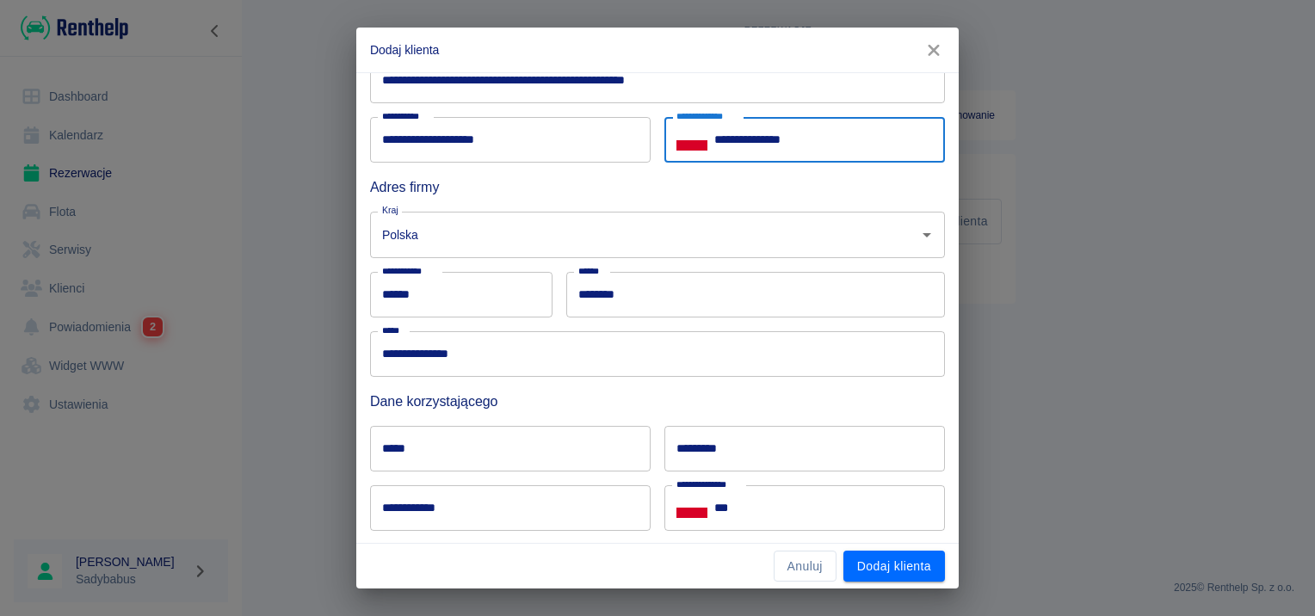
scroll to position [372, 0]
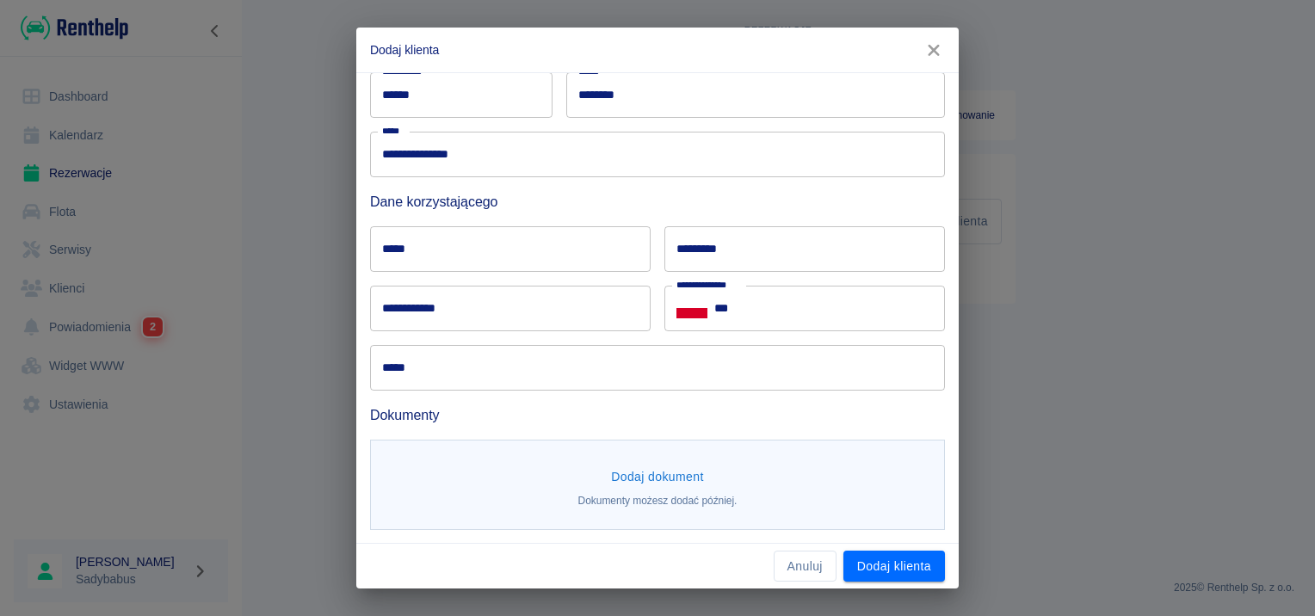
type input "**********"
click at [485, 254] on input "*****" at bounding box center [510, 249] width 280 height 46
